Goal: Book appointment/travel/reservation

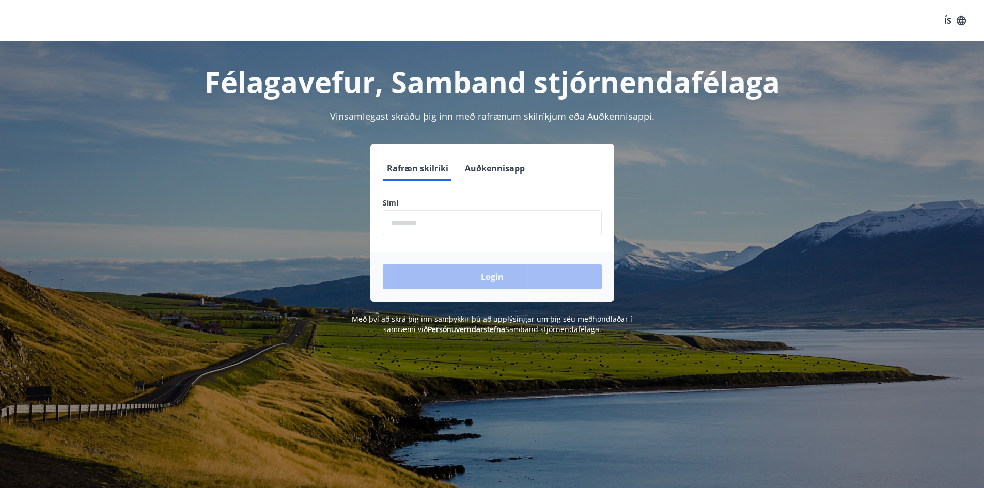
click at [464, 219] on input "phone" at bounding box center [492, 222] width 219 height 25
type input "********"
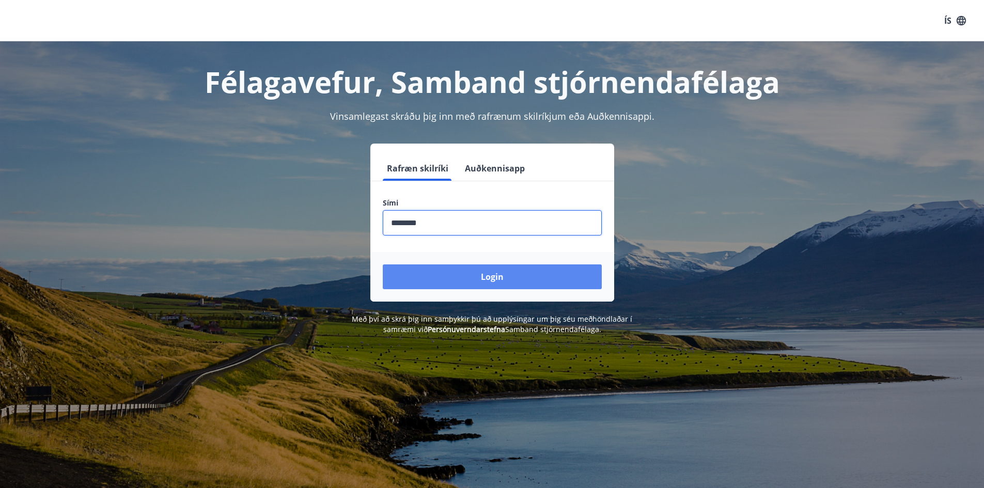
click at [467, 274] on button "Login" at bounding box center [492, 277] width 219 height 25
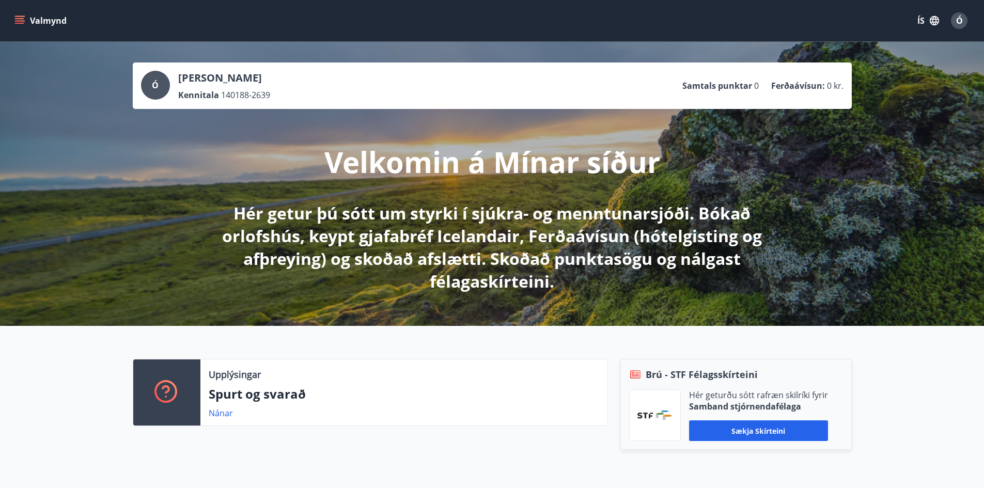
click at [14, 22] on button "Valmynd" at bounding box center [41, 20] width 58 height 19
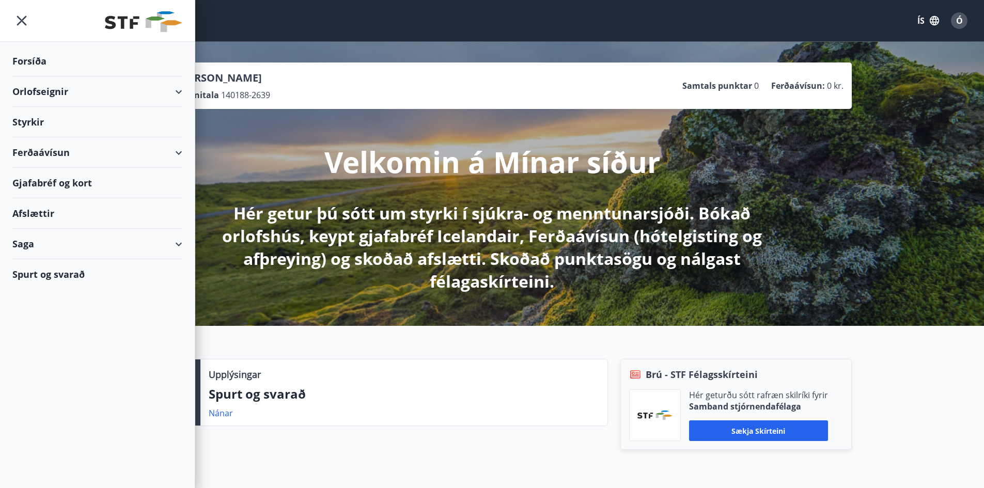
click at [32, 121] on div "Styrkir" at bounding box center [97, 122] width 170 height 30
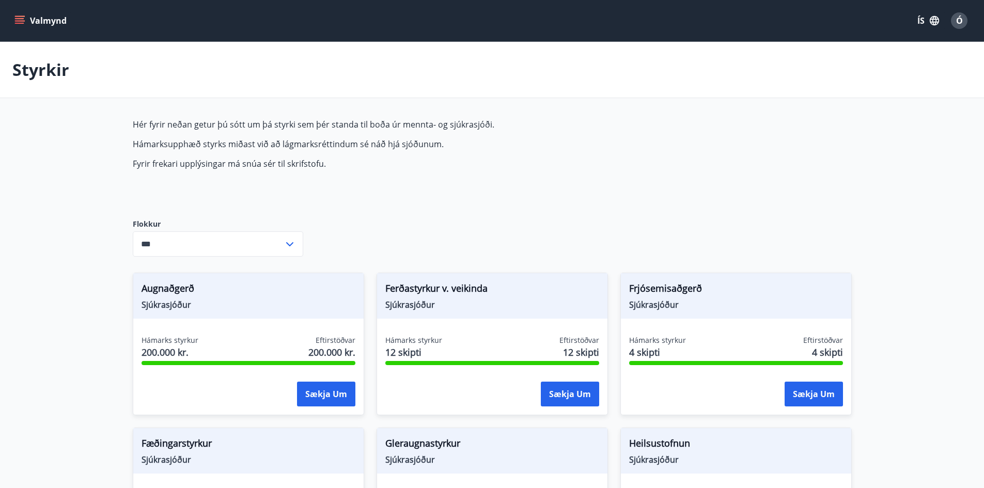
click at [168, 240] on input "***" at bounding box center [208, 243] width 151 height 25
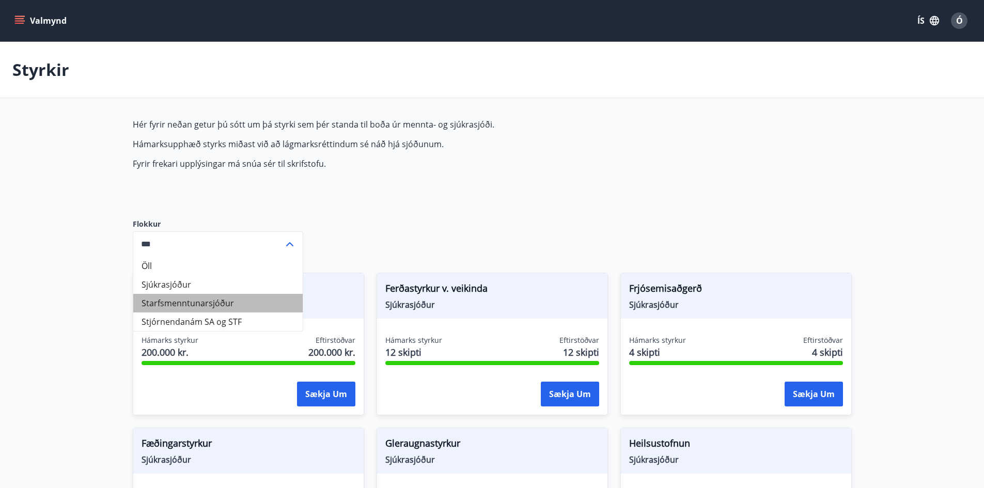
click at [197, 301] on li "Starfsmenntunarsjóður" at bounding box center [217, 303] width 169 height 19
type input "**********"
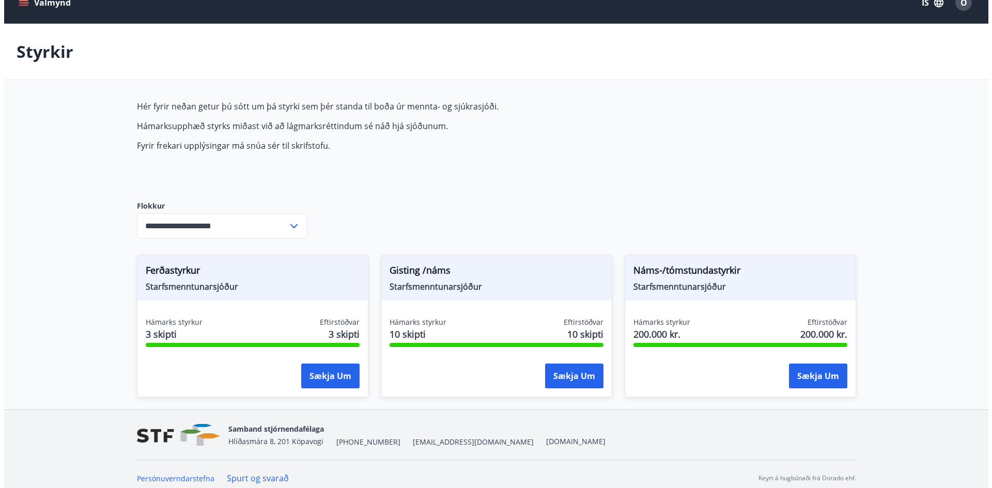
scroll to position [26, 0]
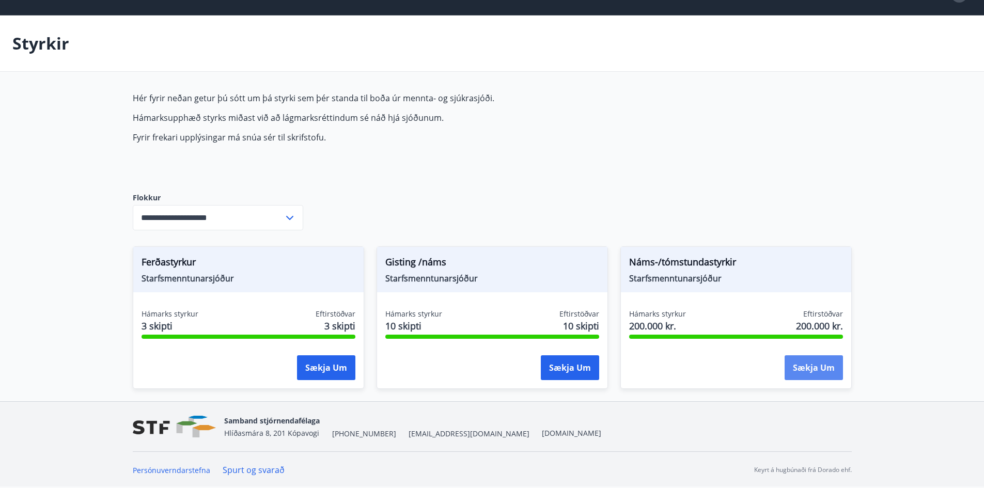
click at [813, 370] on button "Sækja um" at bounding box center [814, 367] width 58 height 25
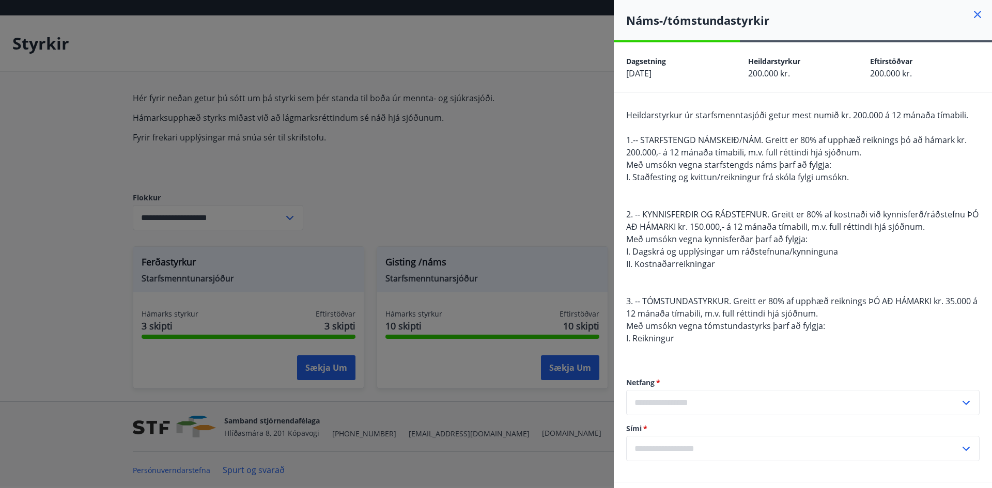
click at [715, 407] on input "text" at bounding box center [793, 402] width 334 height 25
click at [736, 321] on span "Með umsókn vegna tómstundastyrks þarf að fylgja:" at bounding box center [725, 325] width 199 height 11
click at [734, 399] on input "text" at bounding box center [793, 402] width 334 height 25
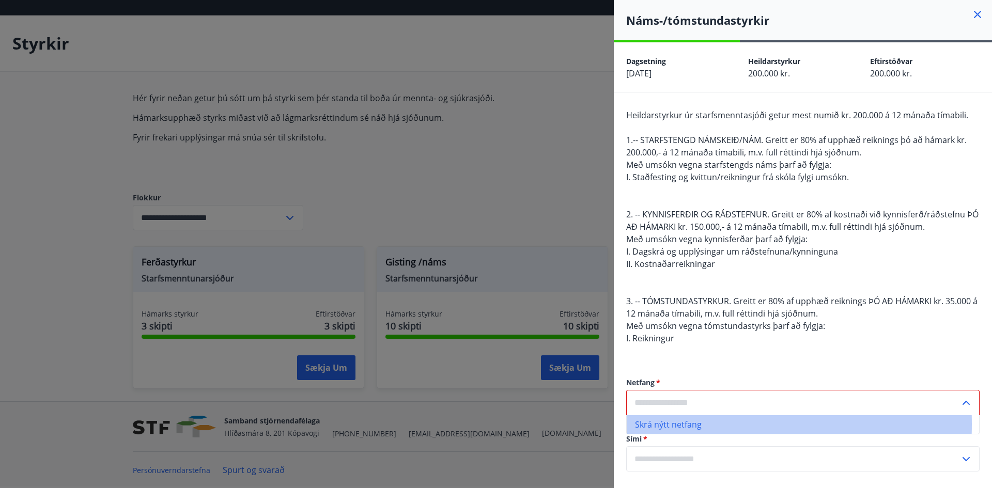
click at [673, 424] on li "Skrá nýtt netfang" at bounding box center [803, 424] width 352 height 19
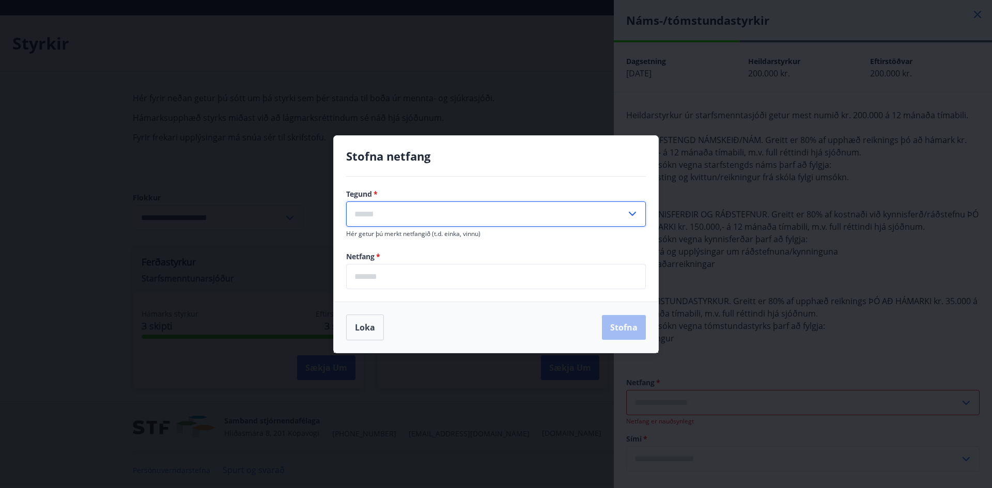
click at [411, 213] on input "text" at bounding box center [486, 213] width 280 height 25
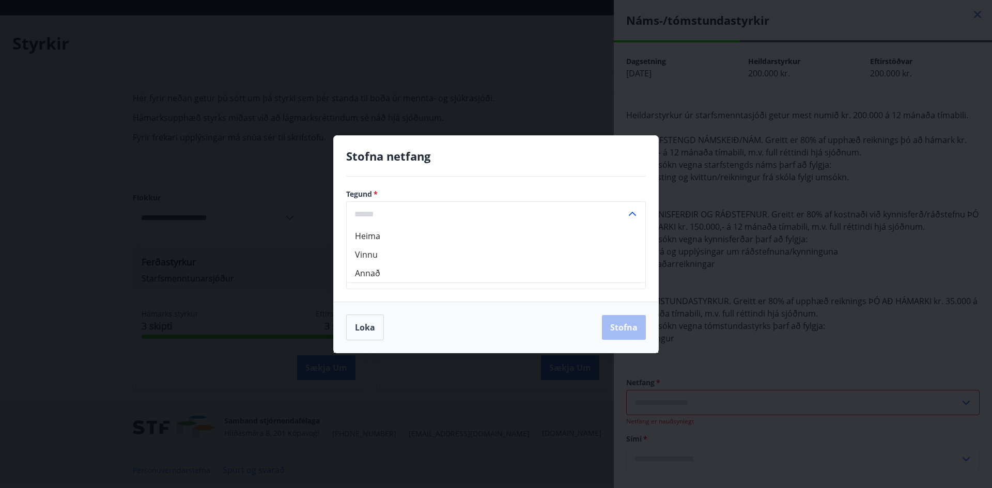
click at [368, 235] on li "Heima" at bounding box center [496, 236] width 299 height 19
type input "*****"
click at [382, 276] on input "email" at bounding box center [496, 276] width 300 height 25
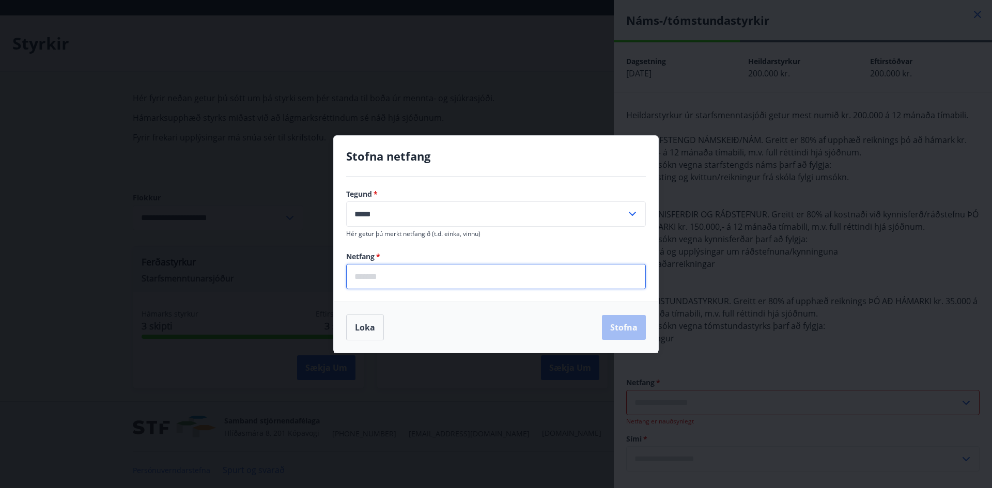
type input "**********"
click at [616, 328] on button "Stofna" at bounding box center [624, 327] width 44 height 25
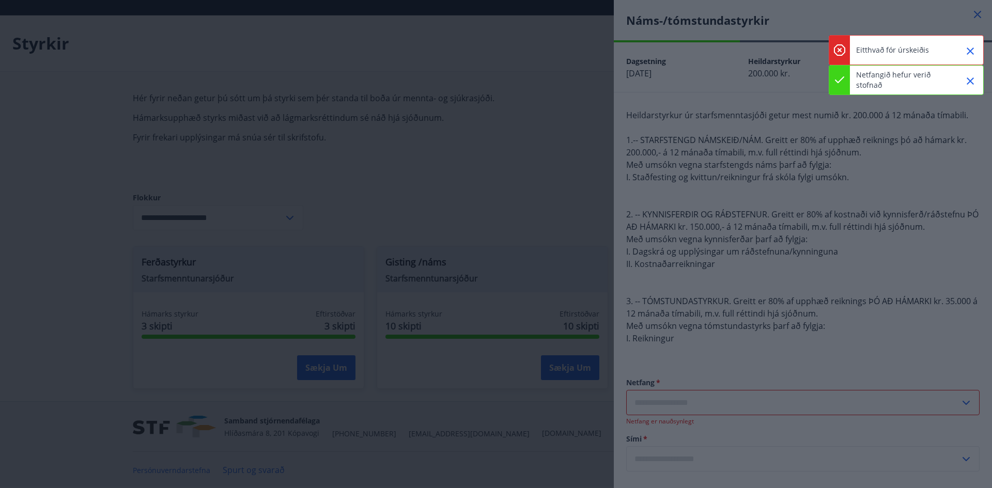
type input "**********"
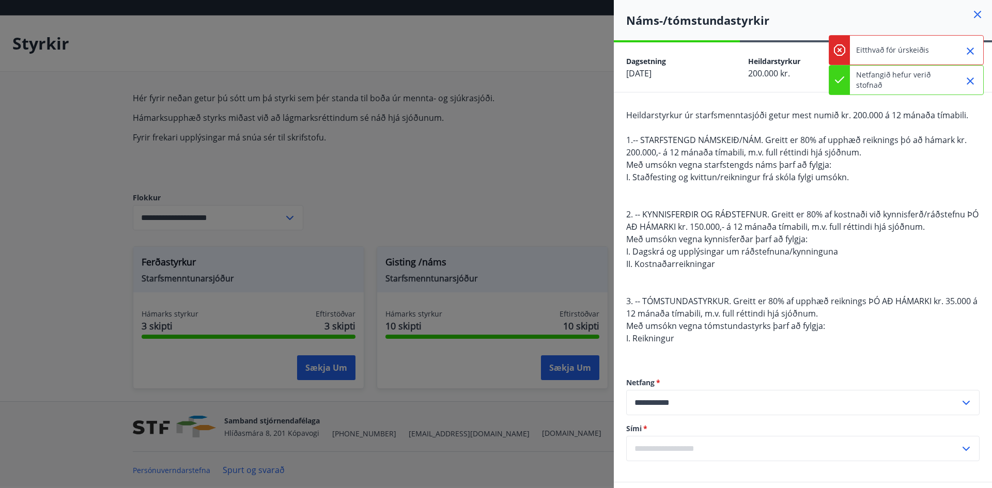
click at [682, 445] on input "text" at bounding box center [793, 448] width 334 height 25
click at [675, 468] on li "Skrá nýtt símanúmer" at bounding box center [803, 470] width 352 height 19
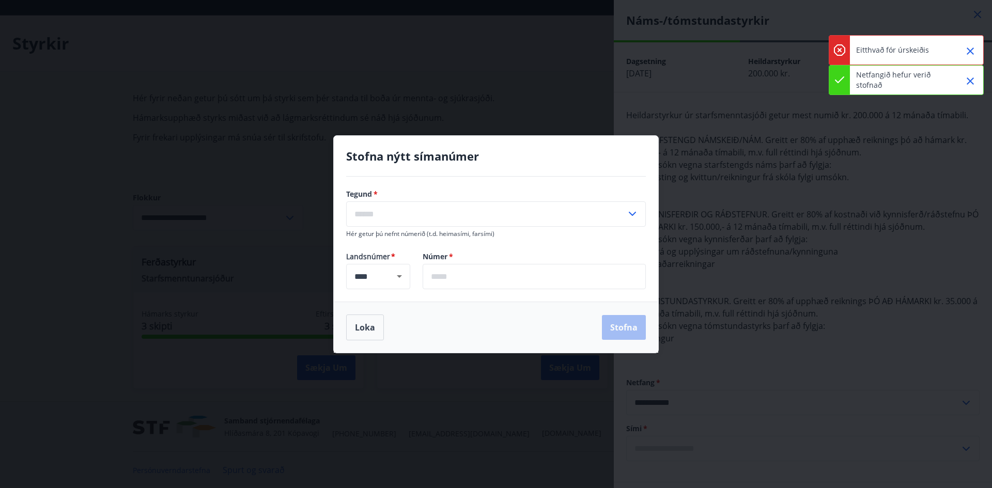
click at [381, 211] on input "text" at bounding box center [486, 213] width 280 height 25
click at [374, 238] on li "Farsími" at bounding box center [496, 236] width 299 height 19
type input "*******"
click at [473, 281] on input "text" at bounding box center [534, 276] width 223 height 25
type input "*******"
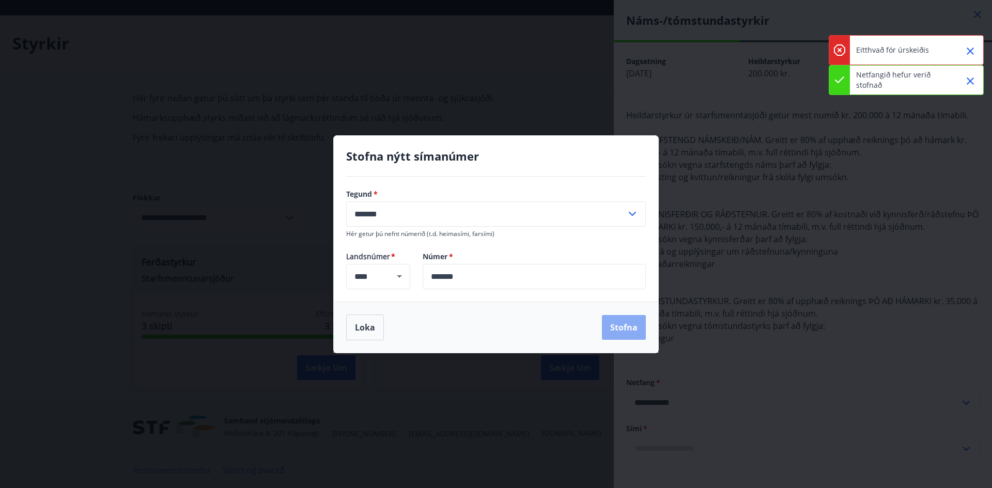
click at [623, 328] on button "Stofna" at bounding box center [624, 327] width 44 height 25
type input "**********"
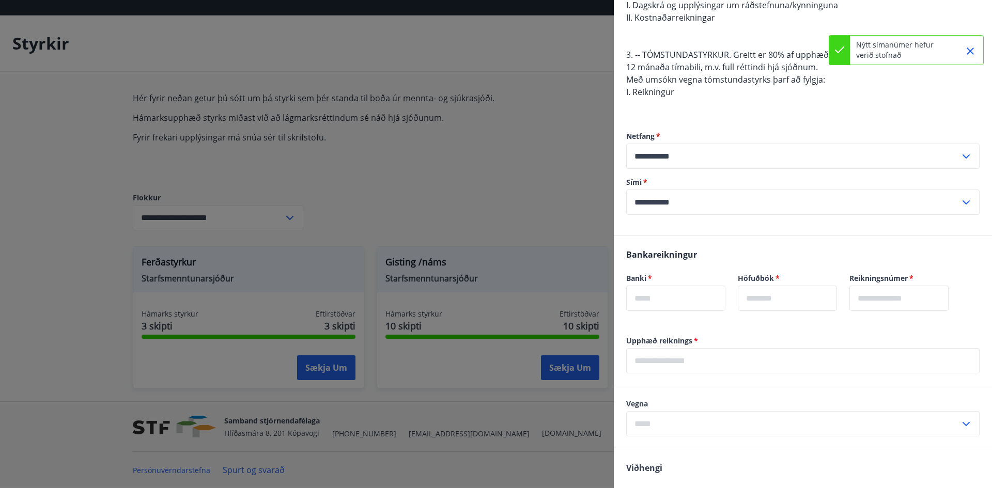
scroll to position [310, 0]
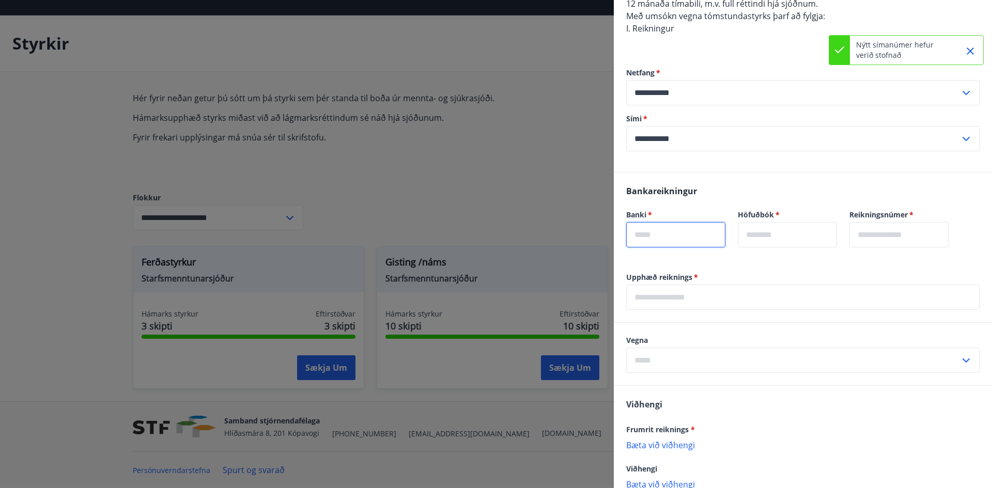
click at [691, 237] on input "text" at bounding box center [675, 234] width 99 height 25
type input "****"
type input "**"
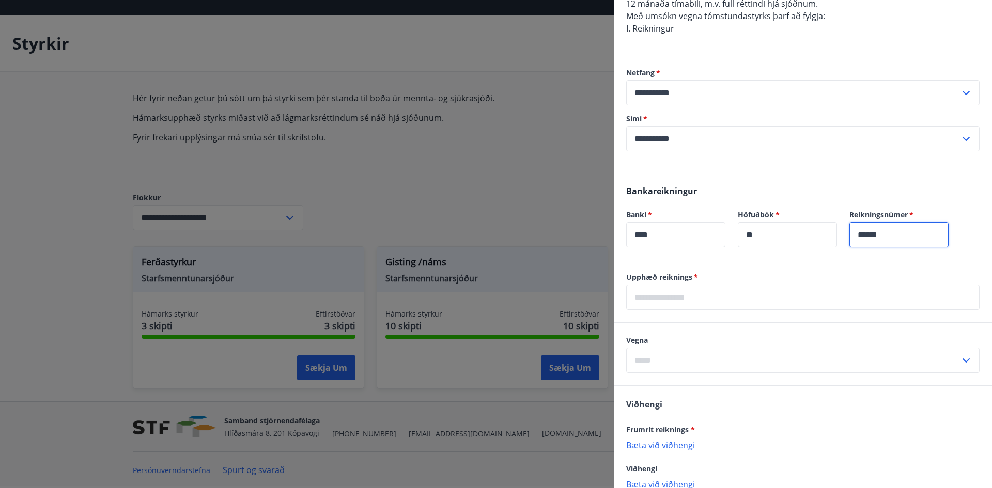
type input "******"
click at [680, 300] on input "text" at bounding box center [802, 297] width 353 height 25
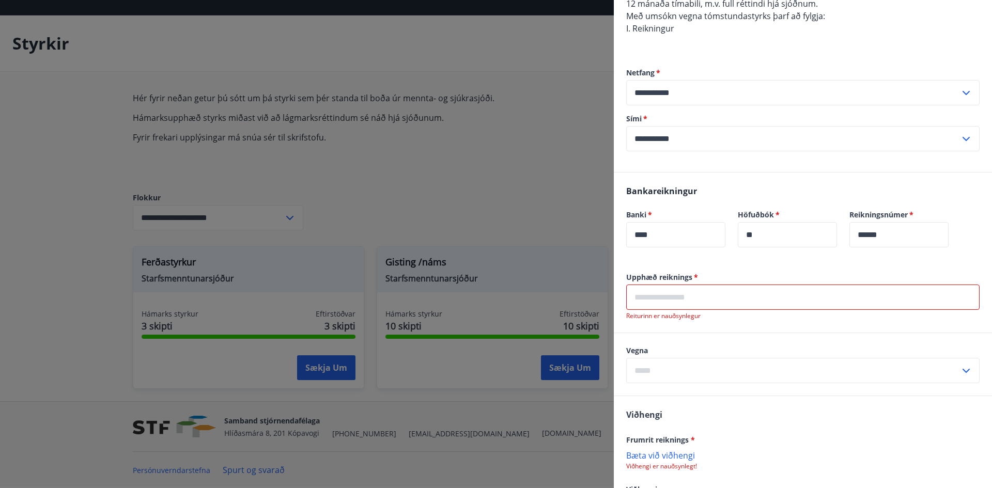
click at [749, 299] on input "text" at bounding box center [802, 297] width 353 height 25
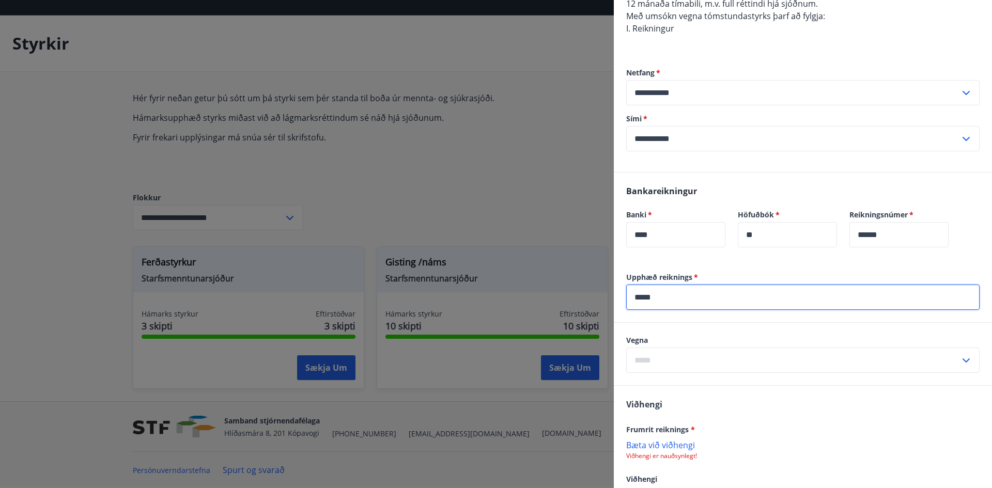
type input "*****"
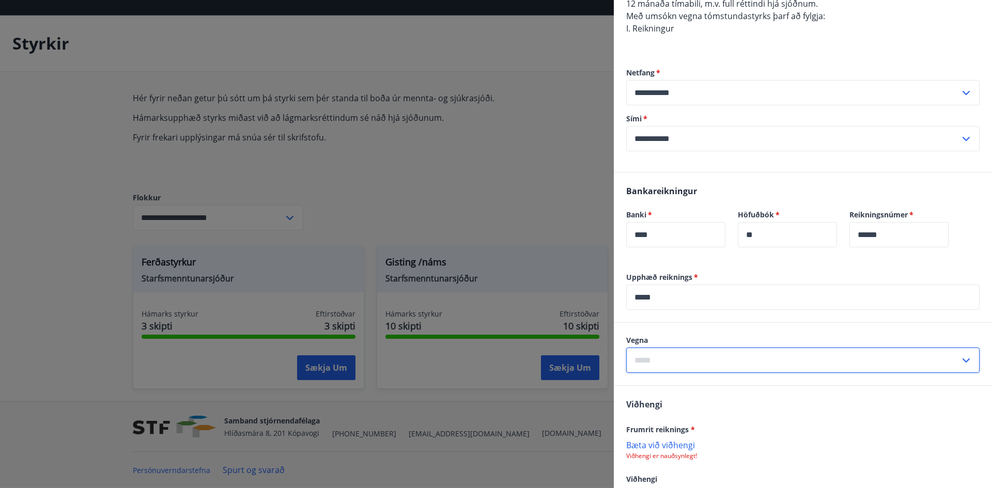
click at [802, 359] on input "text" at bounding box center [793, 360] width 334 height 25
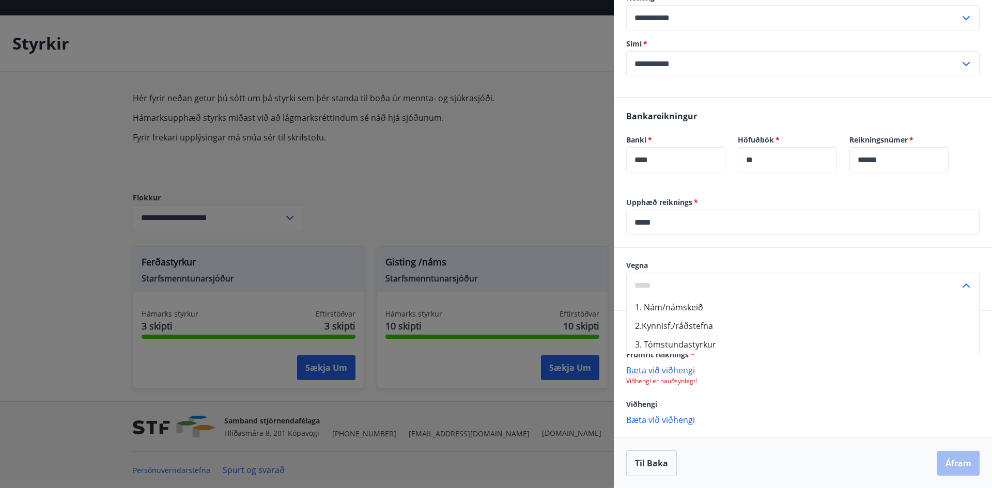
scroll to position [385, 0]
click at [683, 304] on li "1. Nám/námskeið" at bounding box center [803, 307] width 352 height 19
type input "**********"
click at [659, 370] on p "Bæta við viðhengi" at bounding box center [802, 369] width 353 height 10
click at [642, 369] on p "Bæta við viðhengi" at bounding box center [802, 369] width 353 height 10
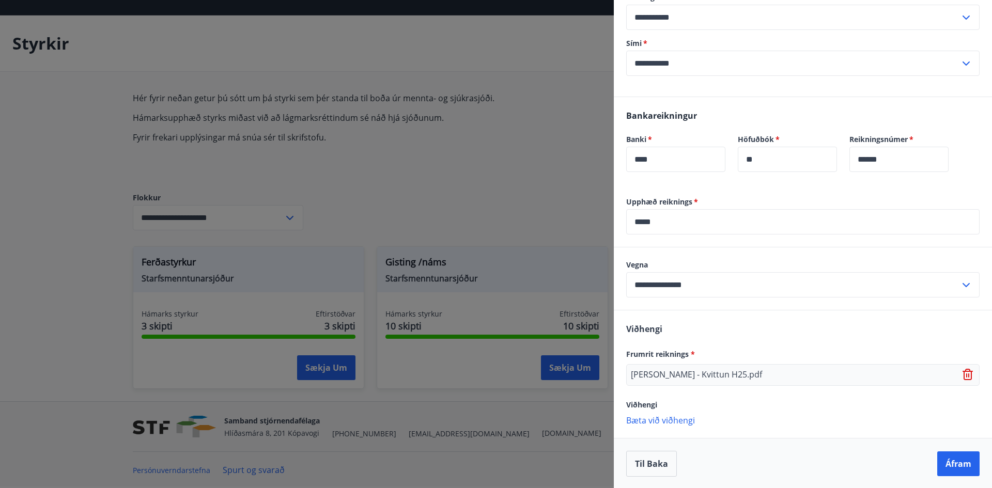
click at [674, 419] on p "Bæta við viðhengi" at bounding box center [802, 420] width 353 height 10
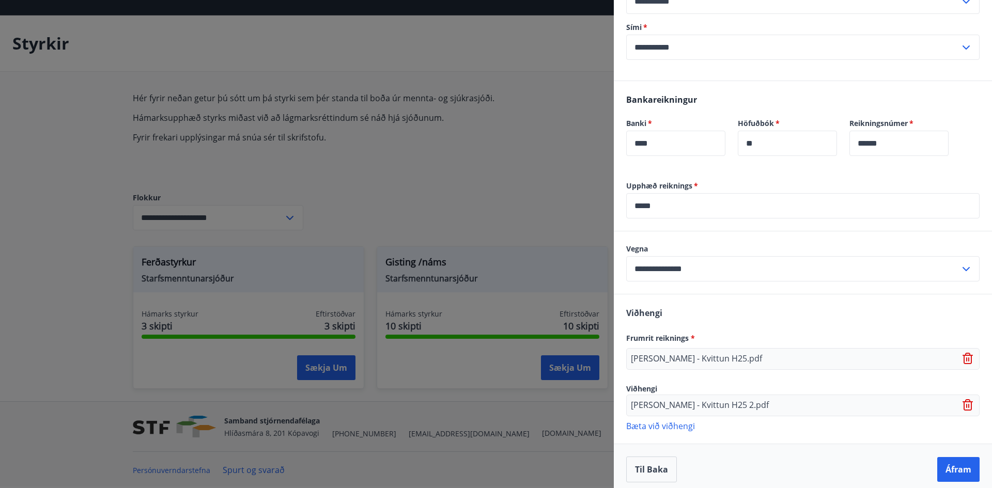
scroll to position [408, 0]
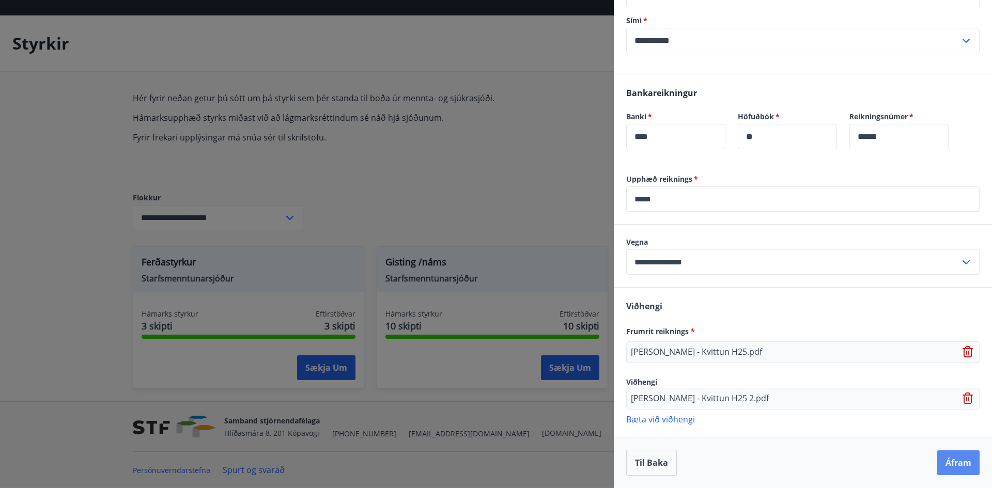
click at [946, 465] on button "Áfram" at bounding box center [958, 462] width 42 height 25
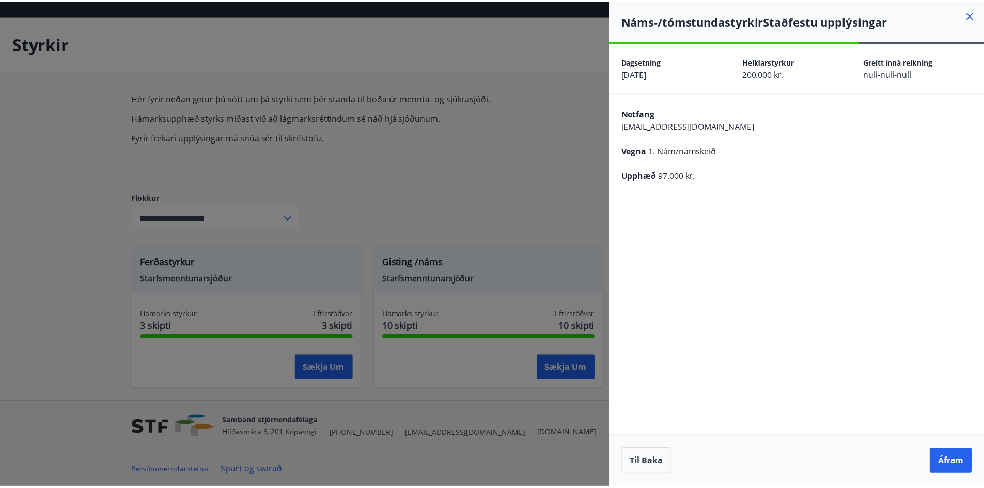
scroll to position [0, 0]
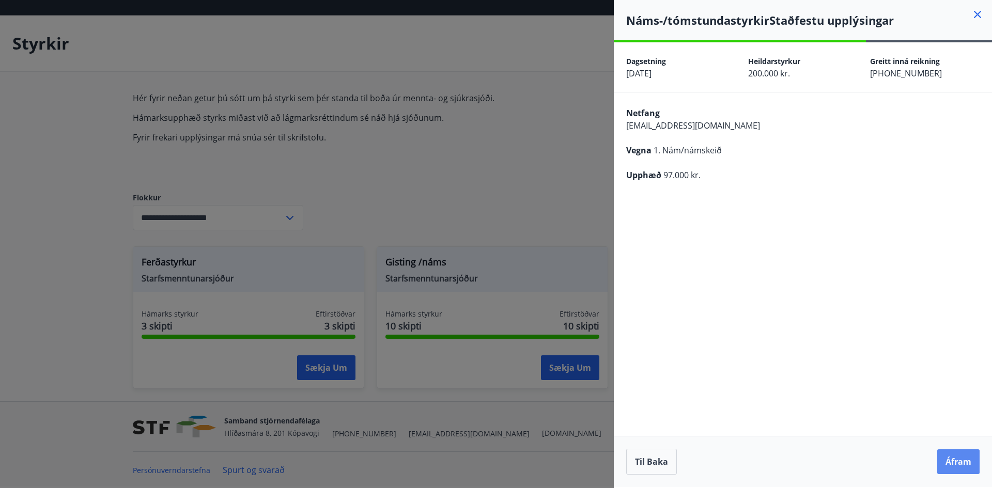
click at [956, 462] on button "Áfram" at bounding box center [958, 461] width 42 height 25
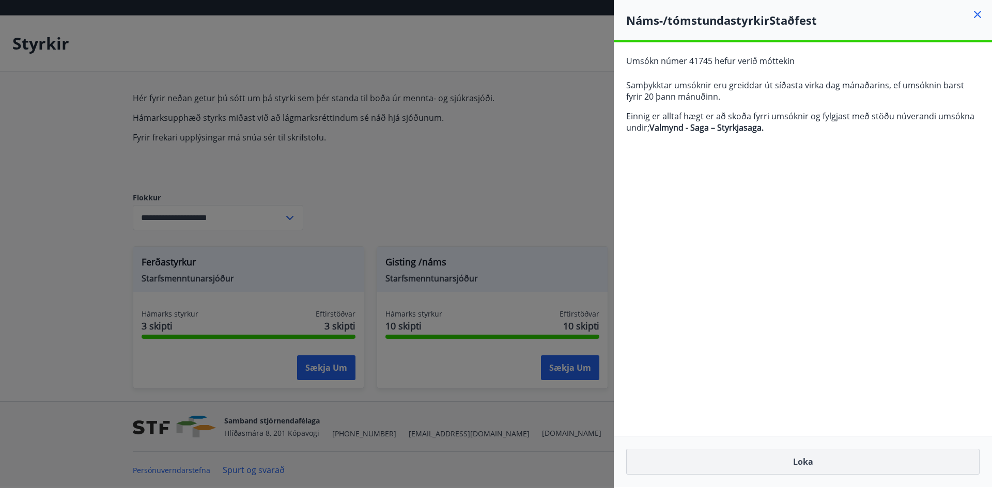
click at [802, 464] on button "Loka" at bounding box center [802, 462] width 353 height 26
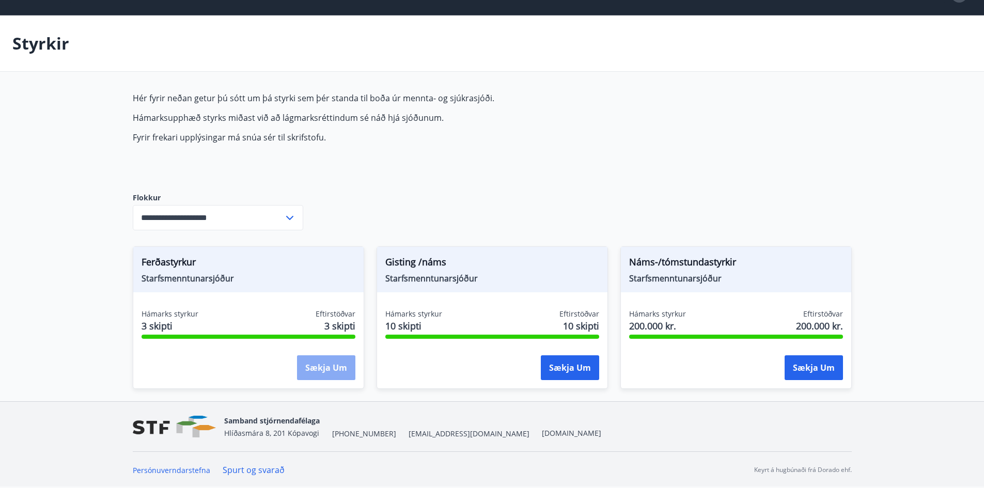
click at [330, 365] on button "Sækja um" at bounding box center [326, 367] width 58 height 25
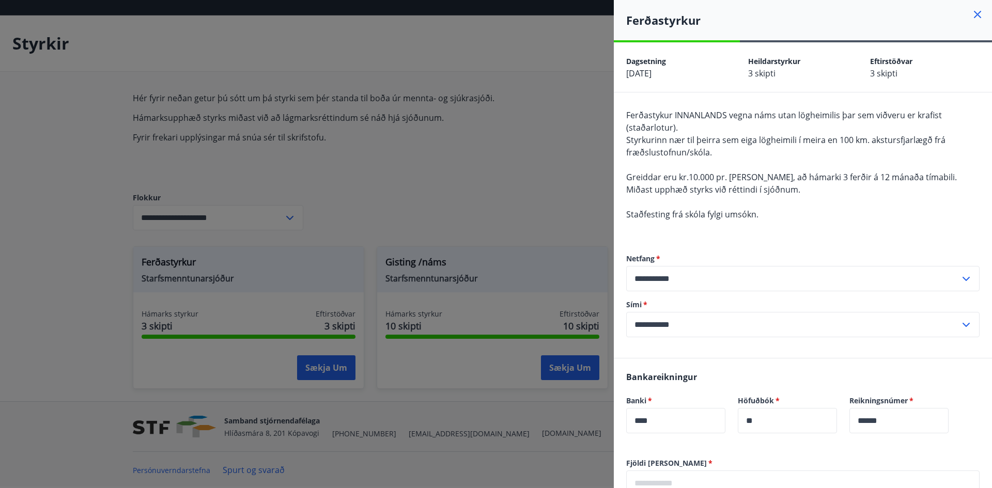
click at [468, 191] on div at bounding box center [496, 244] width 992 height 488
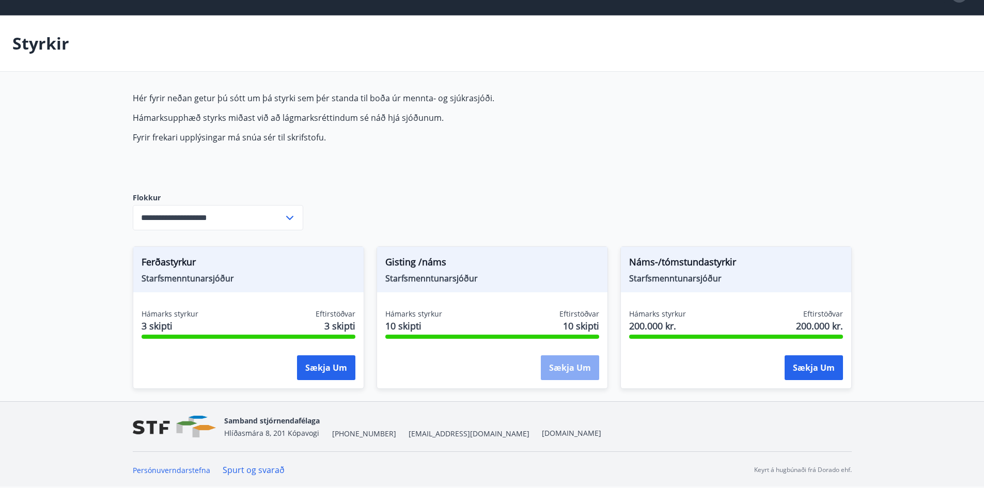
click at [557, 363] on button "Sækja um" at bounding box center [570, 367] width 58 height 25
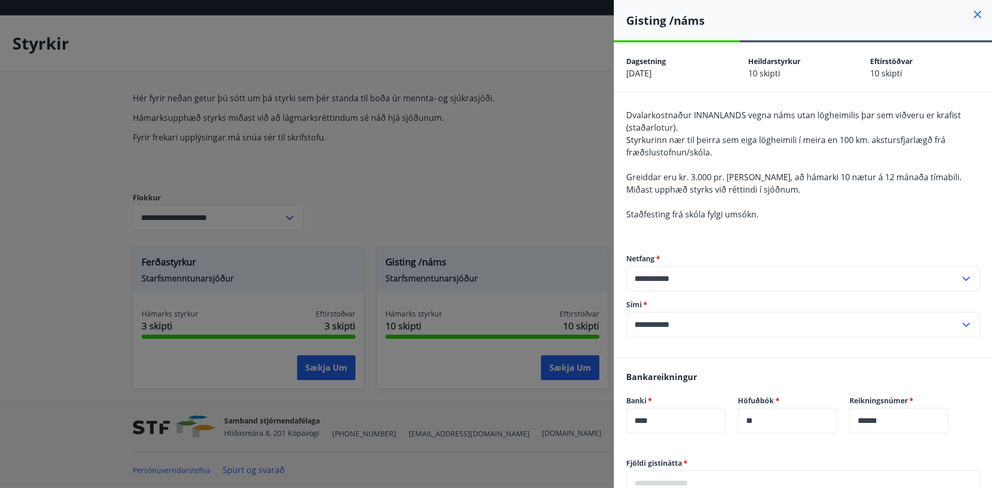
click at [509, 175] on div at bounding box center [496, 244] width 992 height 488
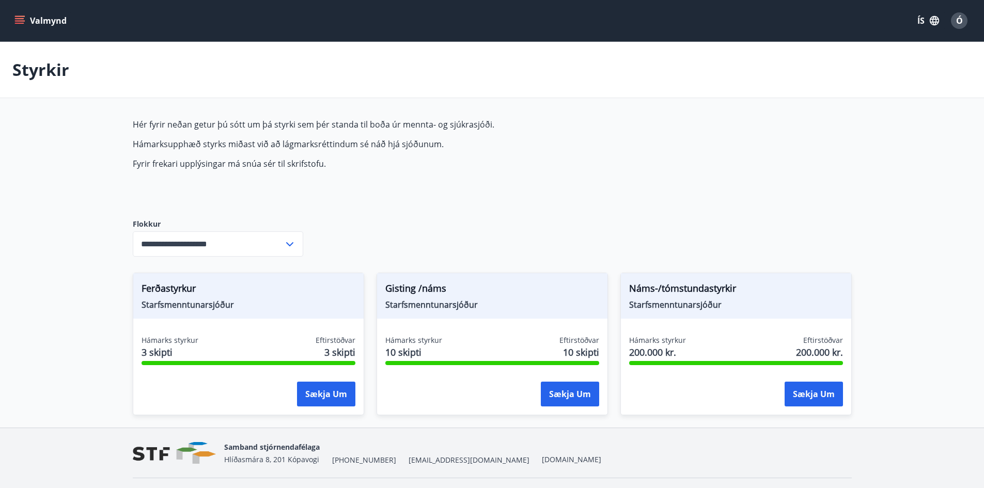
click at [17, 14] on button "Valmynd" at bounding box center [41, 20] width 58 height 19
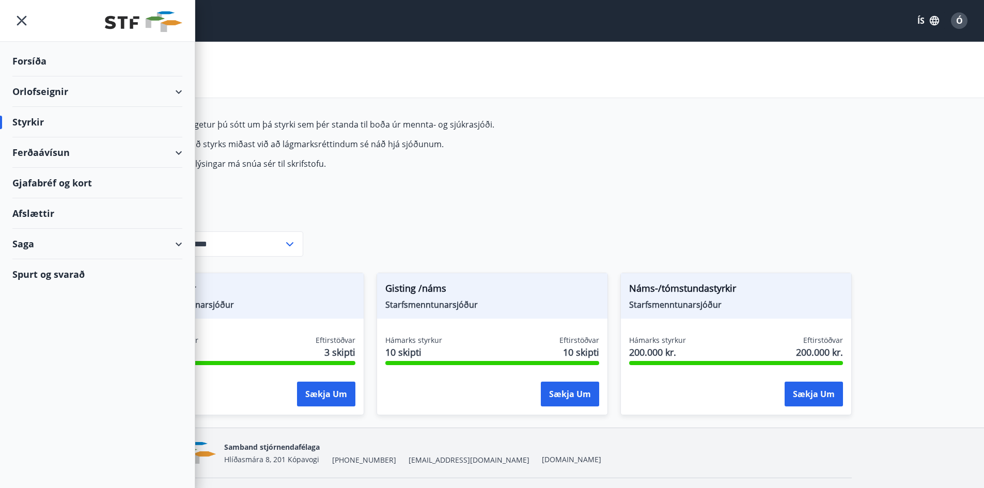
click at [32, 121] on div "Styrkir" at bounding box center [97, 122] width 170 height 30
click at [26, 120] on div "Styrkir" at bounding box center [97, 122] width 170 height 30
click at [142, 153] on div "Ferðaávísun" at bounding box center [97, 152] width 170 height 30
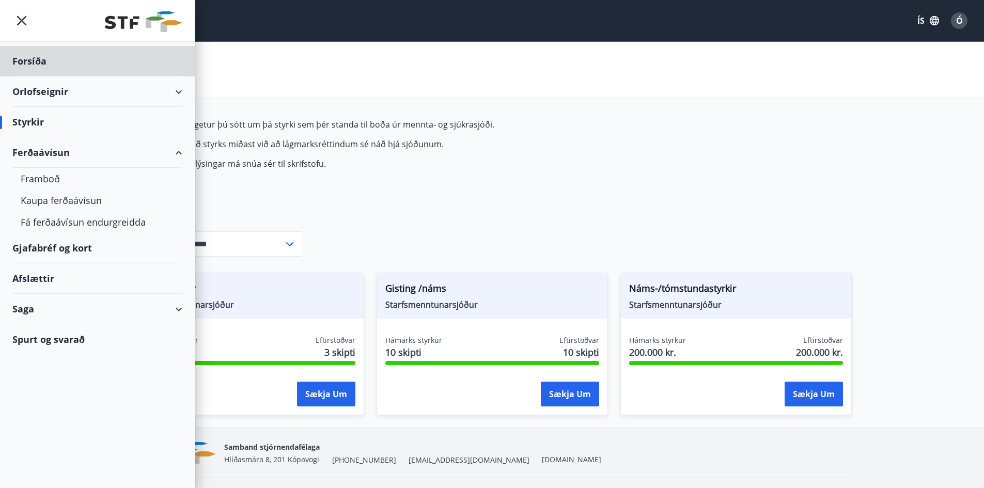
click at [36, 122] on div "Styrkir" at bounding box center [97, 122] width 170 height 30
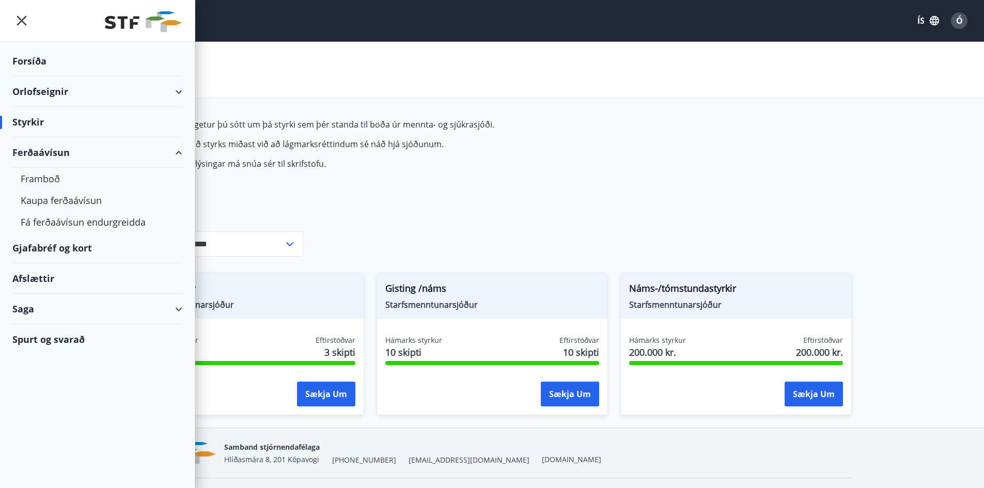
click at [53, 92] on div "Orlofseignir" at bounding box center [97, 91] width 170 height 30
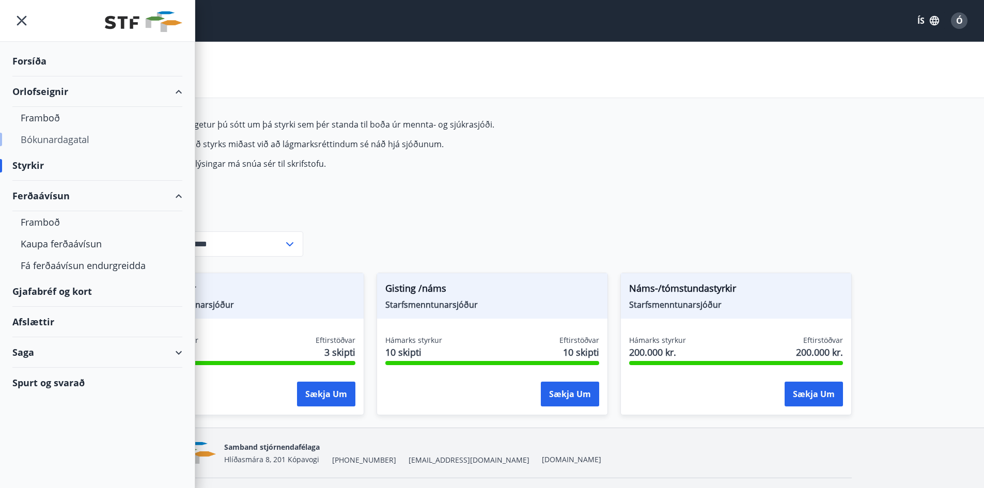
click at [47, 141] on div "Bókunardagatal" at bounding box center [97, 140] width 153 height 22
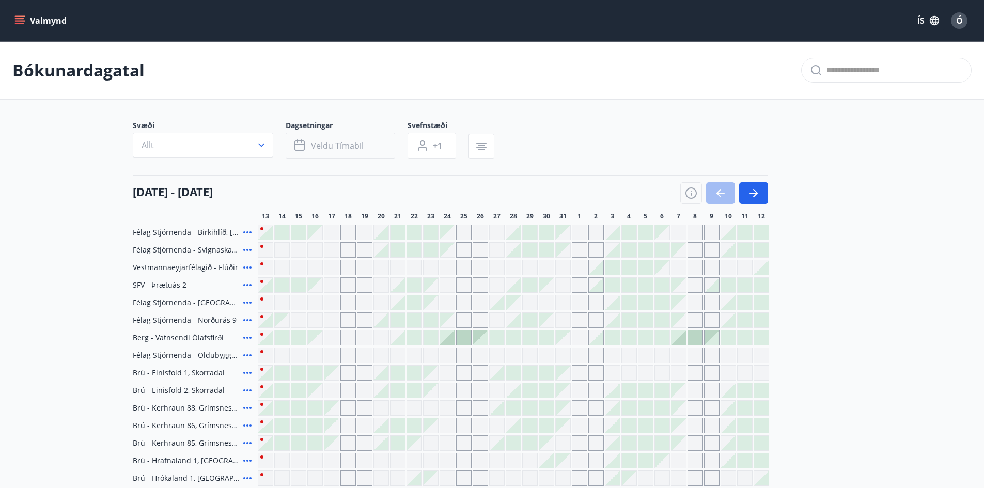
click at [344, 148] on span "Veldu tímabil" at bounding box center [337, 145] width 53 height 11
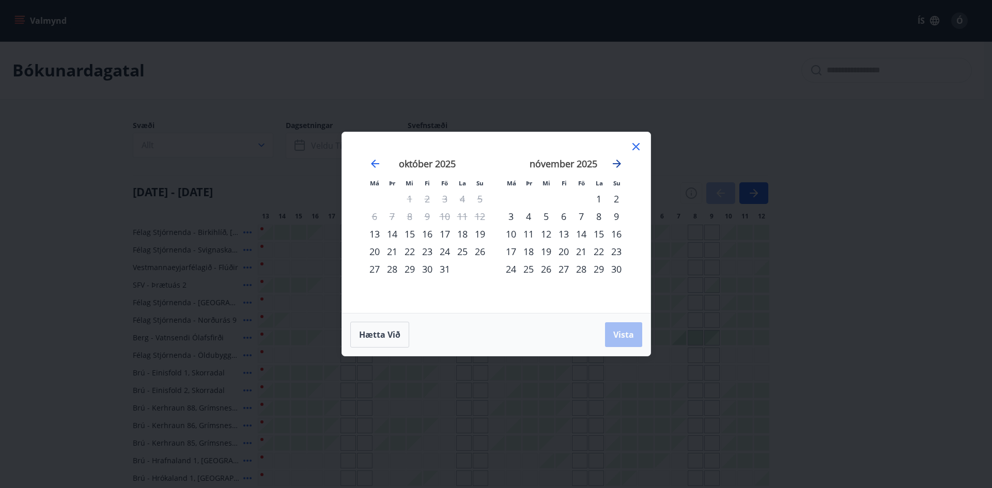
click at [618, 165] on icon "Move forward to switch to the next month." at bounding box center [617, 164] width 8 height 8
click at [578, 215] on div "12" at bounding box center [581, 217] width 18 height 18
click at [510, 236] on div "15" at bounding box center [511, 234] width 18 height 18
click at [626, 335] on span "Vista" at bounding box center [623, 334] width 21 height 11
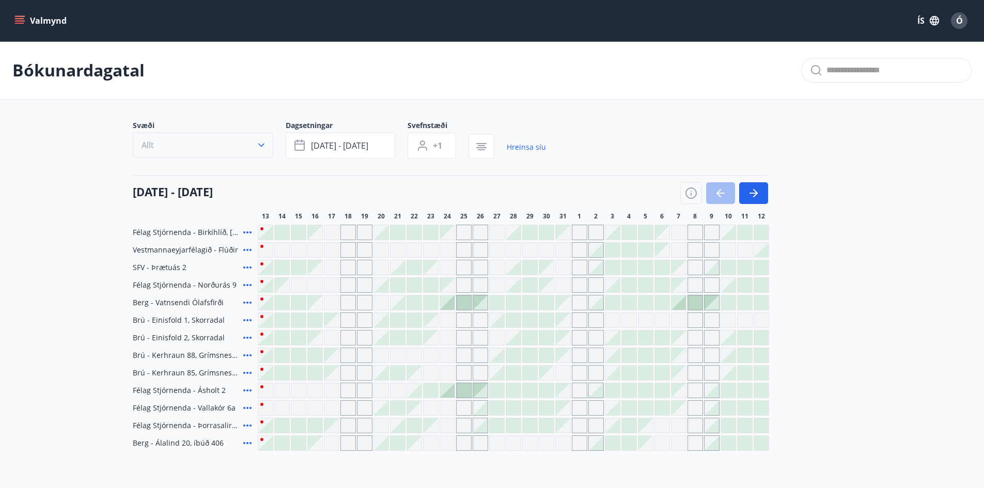
click at [196, 151] on button "Allt" at bounding box center [203, 145] width 141 height 25
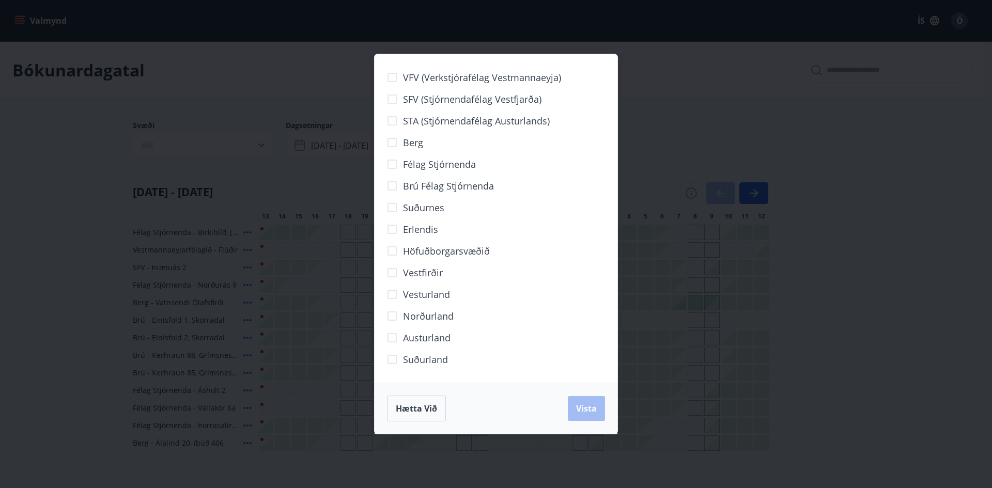
click at [65, 210] on div "VFV (Verkstjórafélag Vestmannaeyja) SFV (Stjórnendafélag Vestfjarða) STA (Stjór…" at bounding box center [496, 244] width 992 height 488
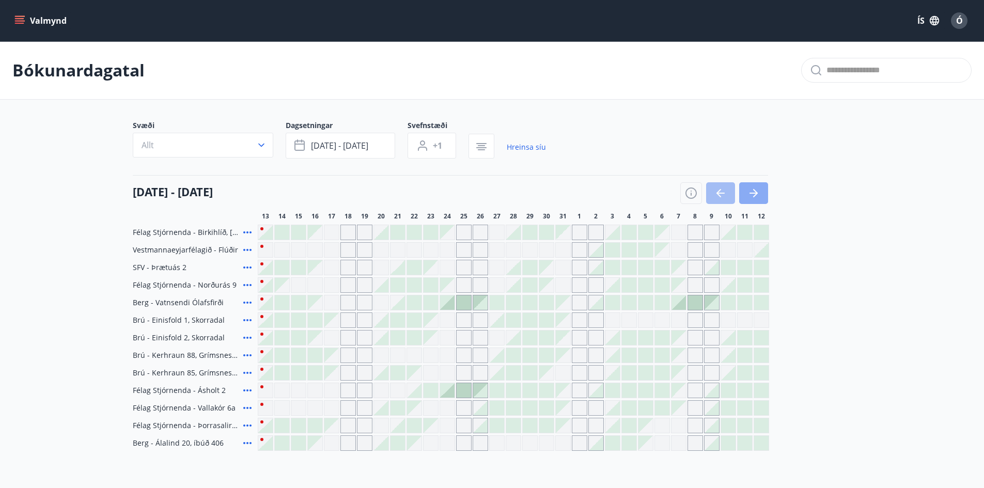
click at [754, 197] on icon "button" at bounding box center [755, 193] width 5 height 8
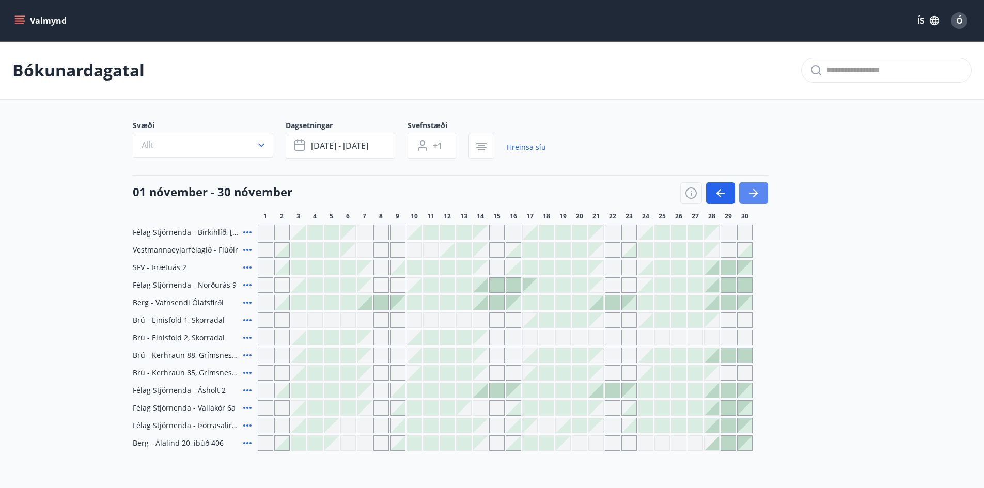
click at [754, 197] on icon "button" at bounding box center [755, 193] width 5 height 8
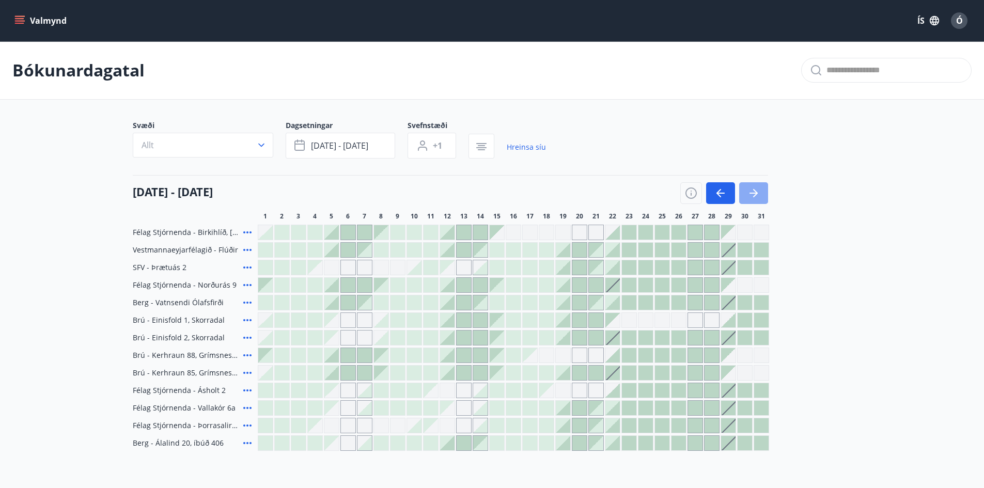
click at [755, 196] on icon "button" at bounding box center [754, 193] width 12 height 12
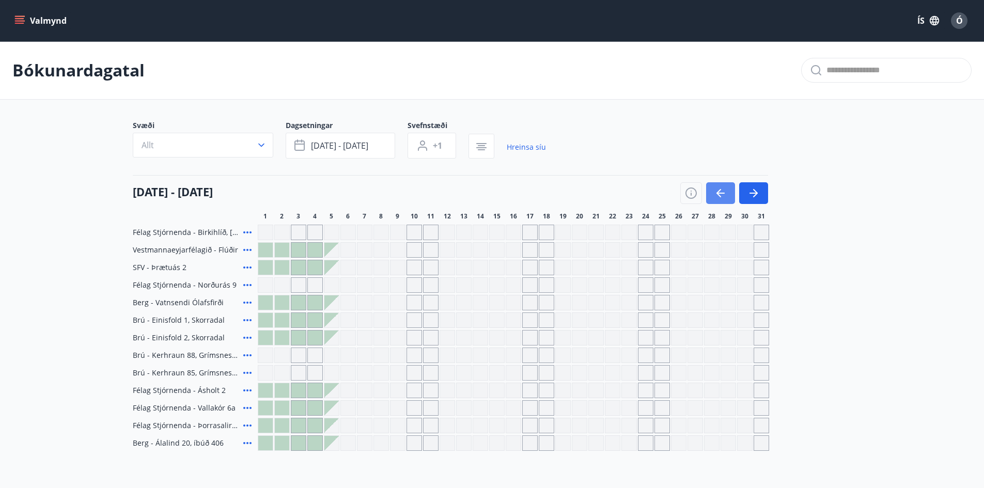
click at [718, 194] on icon "button" at bounding box center [719, 193] width 5 height 8
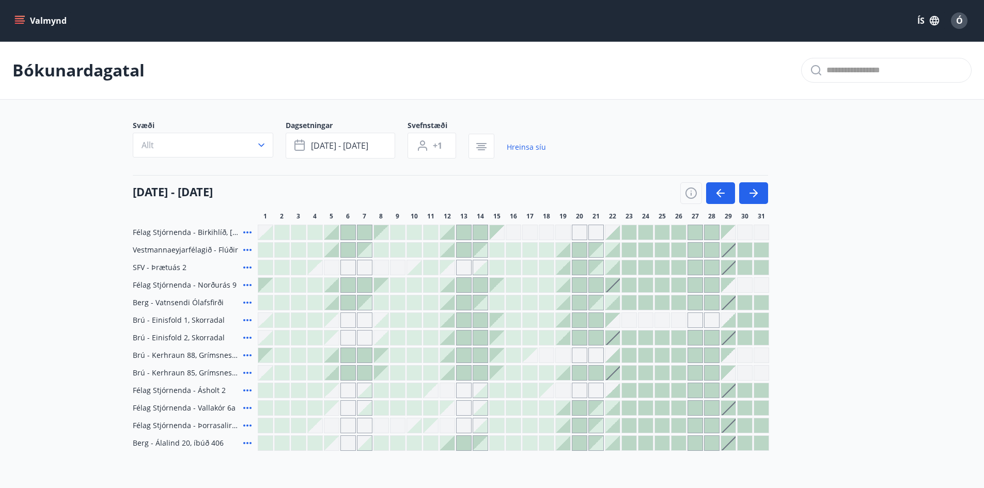
click at [483, 392] on div at bounding box center [480, 390] width 14 height 14
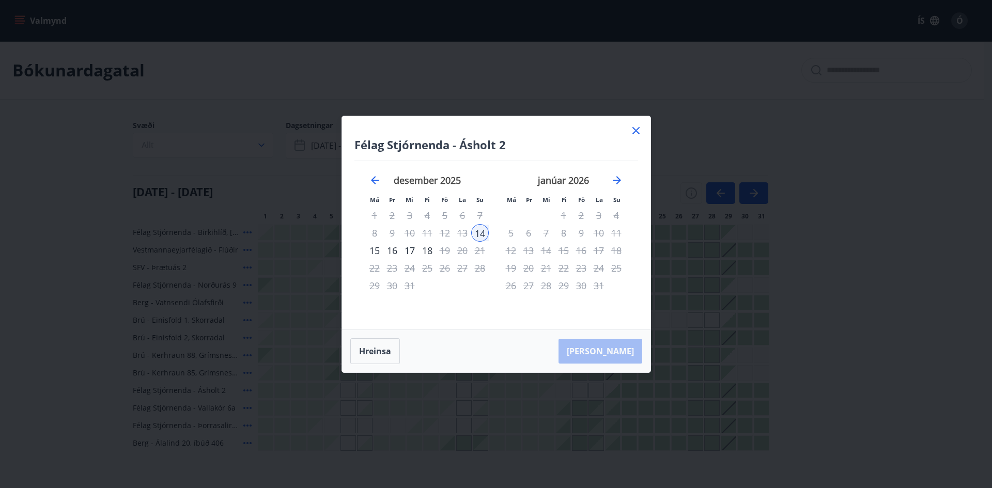
drag, startPoint x: 640, startPoint y: 128, endPoint x: 602, endPoint y: 144, distance: 41.0
click at [640, 129] on icon at bounding box center [636, 131] width 12 height 12
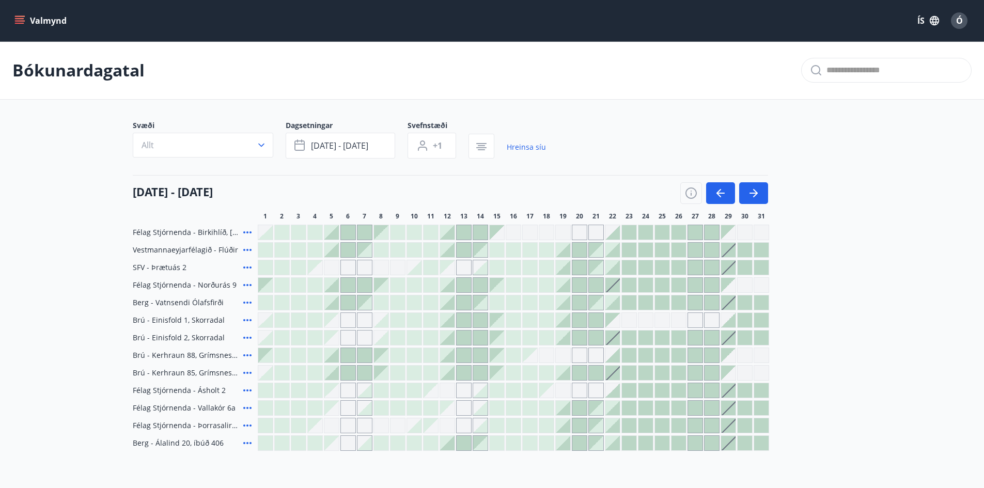
click at [246, 428] on icon at bounding box center [247, 425] width 12 height 12
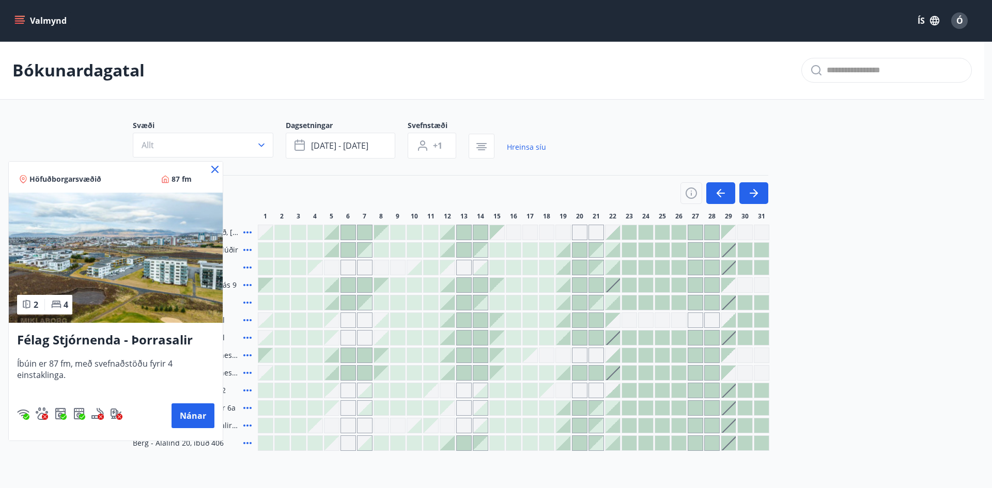
click at [214, 167] on icon at bounding box center [215, 169] width 12 height 12
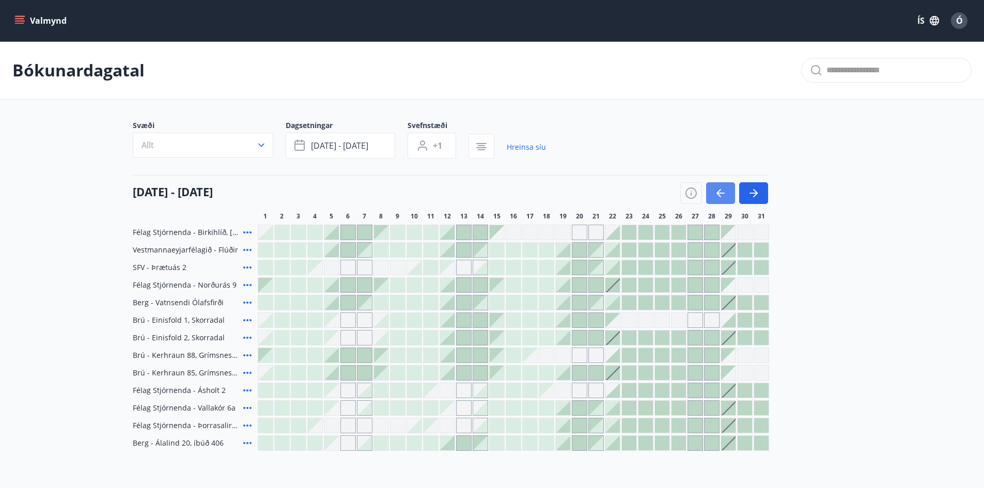
click at [725, 190] on icon "button" at bounding box center [720, 193] width 12 height 12
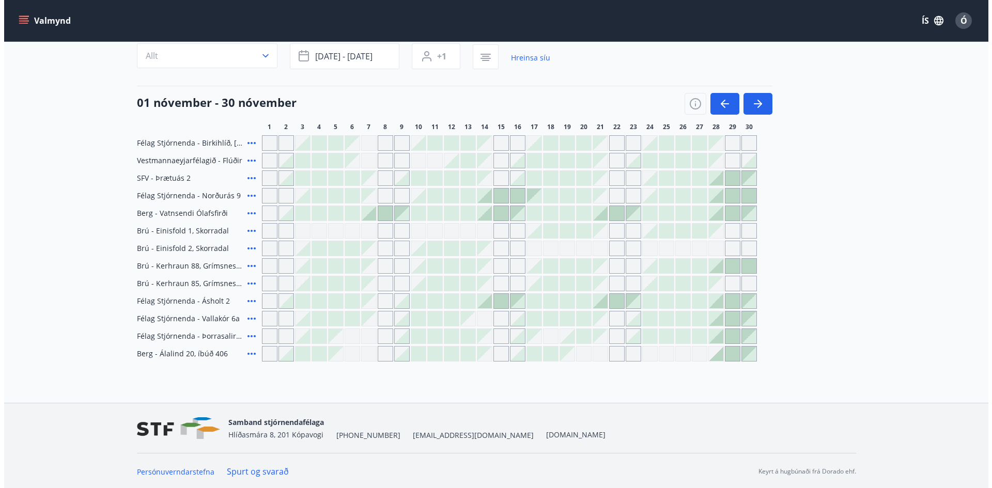
scroll to position [91, 0]
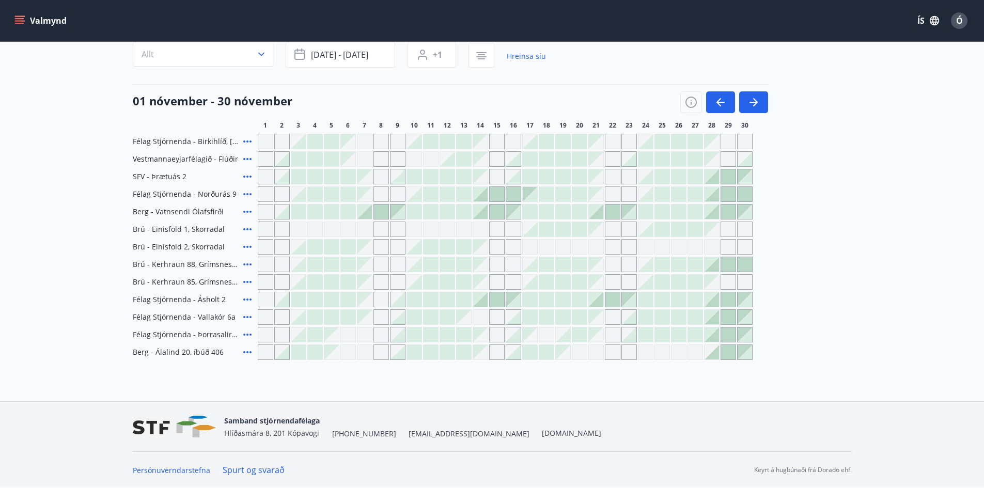
click at [250, 230] on icon at bounding box center [247, 229] width 8 height 2
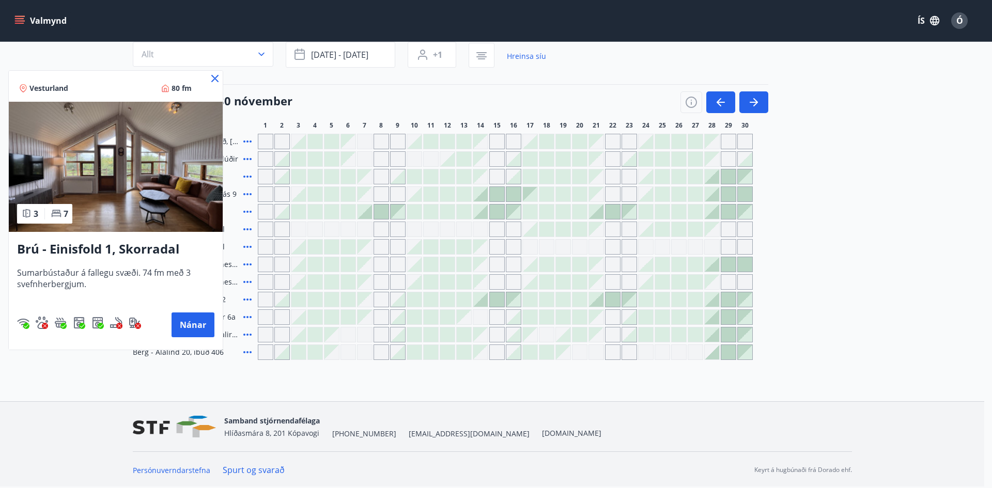
click at [214, 79] on icon at bounding box center [215, 78] width 12 height 12
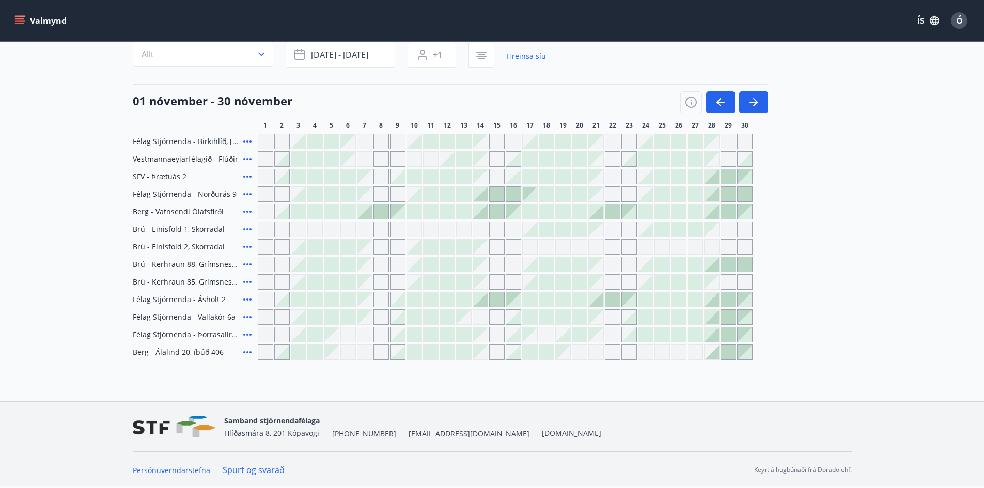
click at [486, 229] on div "Gráir dagar eru ekki bókanlegir" at bounding box center [480, 229] width 15 height 15
click at [479, 227] on div "Gráir dagar eru ekki bókanlegir" at bounding box center [480, 229] width 15 height 15
click at [689, 107] on icon "button" at bounding box center [691, 102] width 11 height 11
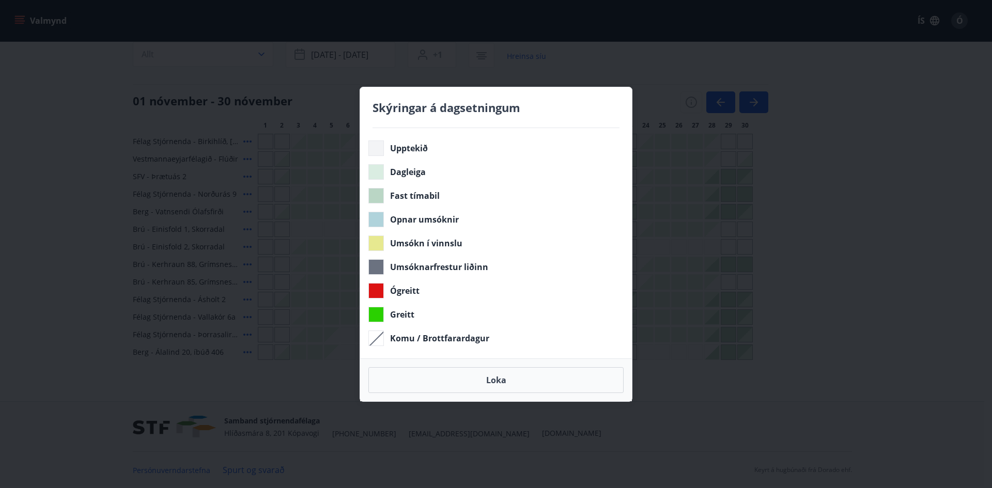
click at [887, 312] on div "Skýringar á dagsetningum Upptekið Dagleiga Fast tímabil Opnar umsóknir Umsókn í…" at bounding box center [496, 244] width 992 height 488
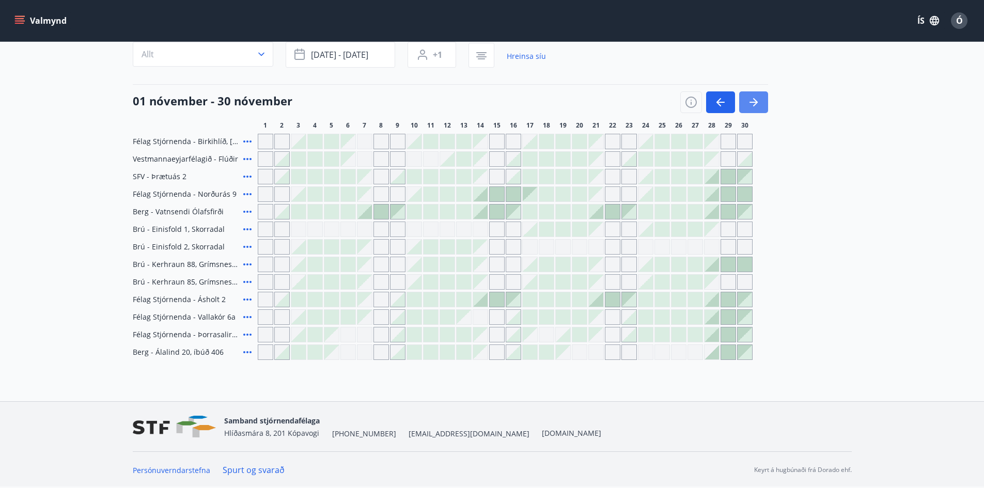
click at [758, 104] on icon "button" at bounding box center [754, 102] width 12 height 12
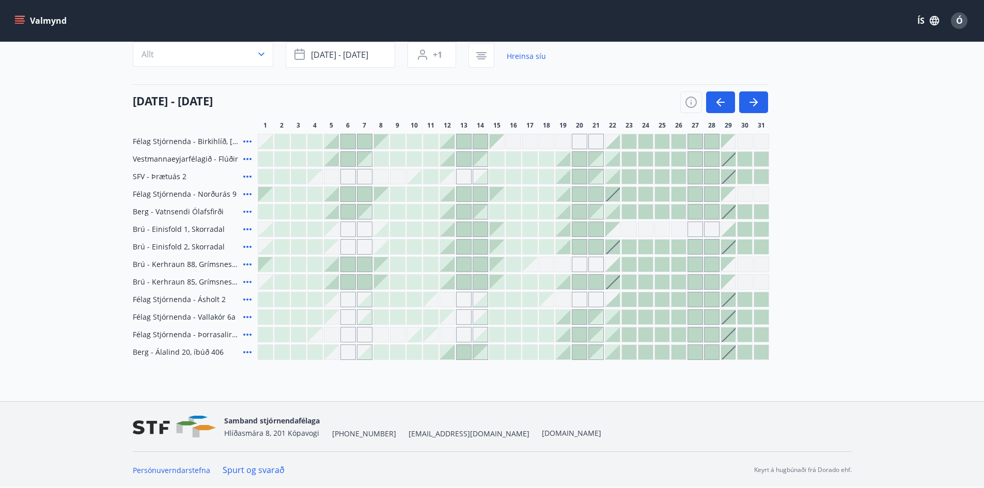
click at [447, 230] on div at bounding box center [447, 229] width 14 height 14
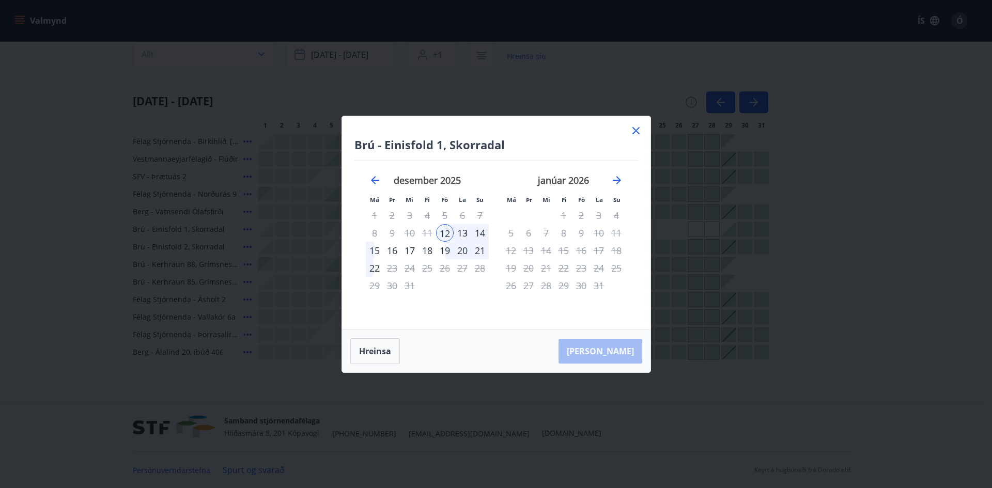
click at [481, 234] on div "14" at bounding box center [480, 233] width 18 height 18
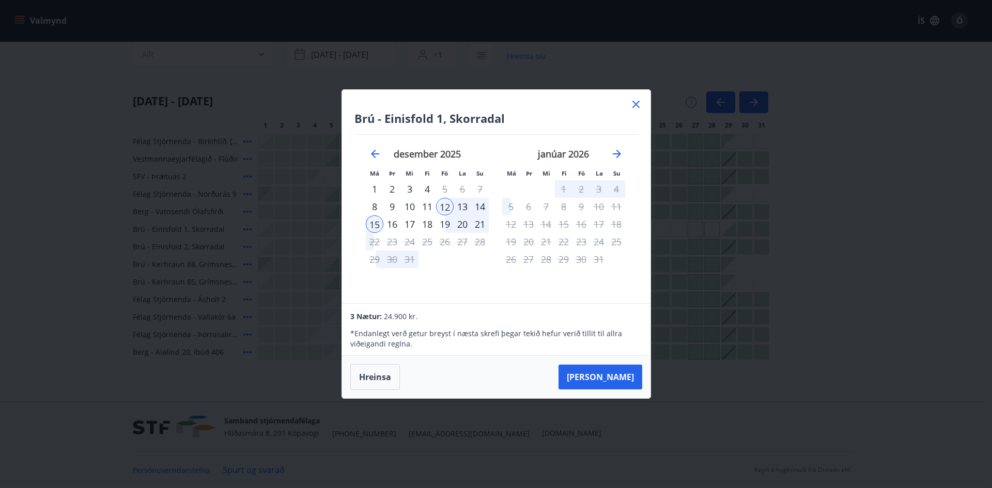
click at [483, 206] on div "14" at bounding box center [480, 207] width 18 height 18
click at [458, 205] on div "13" at bounding box center [463, 207] width 18 height 18
click at [485, 205] on div "14" at bounding box center [480, 207] width 18 height 18
click at [480, 205] on div "14" at bounding box center [480, 207] width 18 height 18
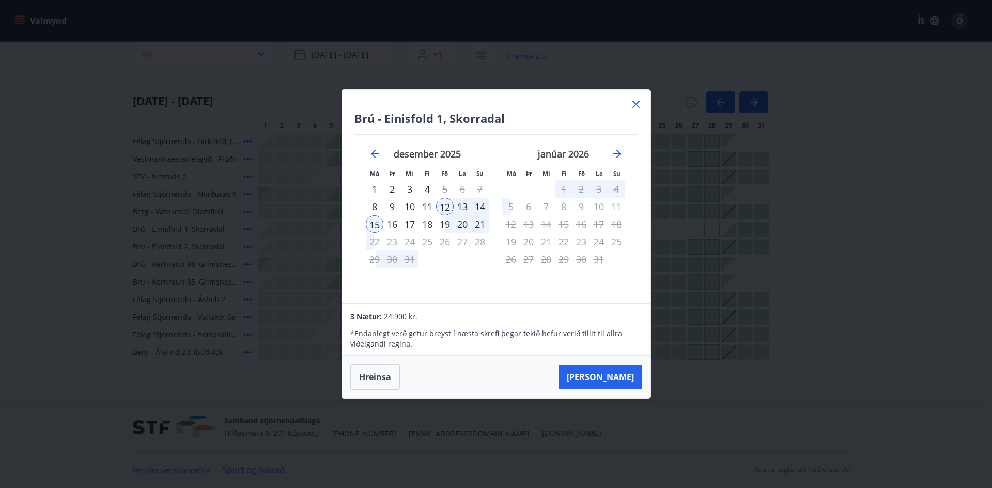
click at [638, 101] on icon at bounding box center [636, 104] width 12 height 12
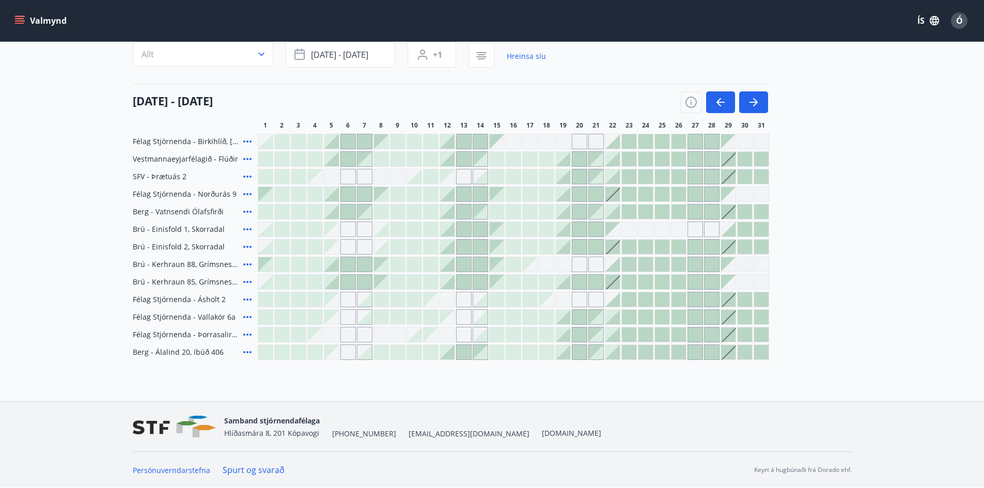
click at [248, 228] on icon at bounding box center [247, 229] width 12 height 12
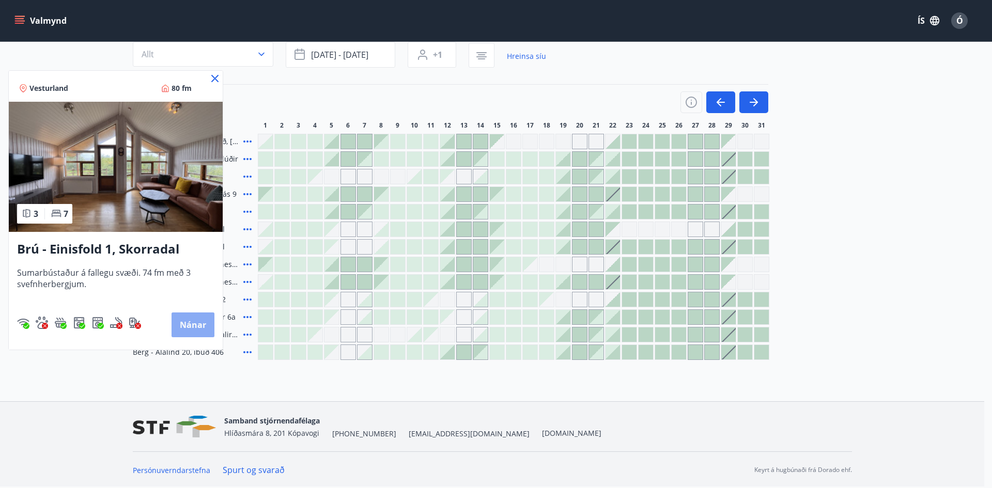
click at [196, 323] on button "Nánar" at bounding box center [193, 325] width 43 height 25
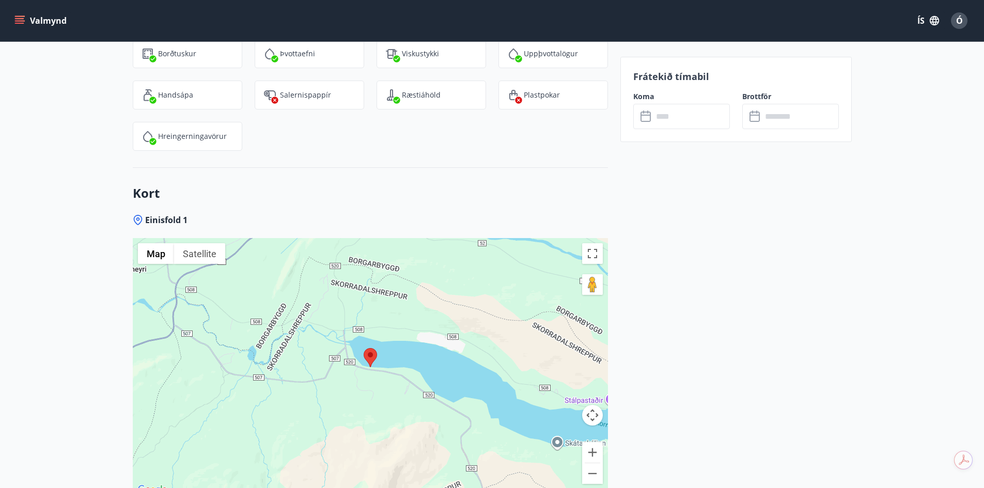
scroll to position [1802, 0]
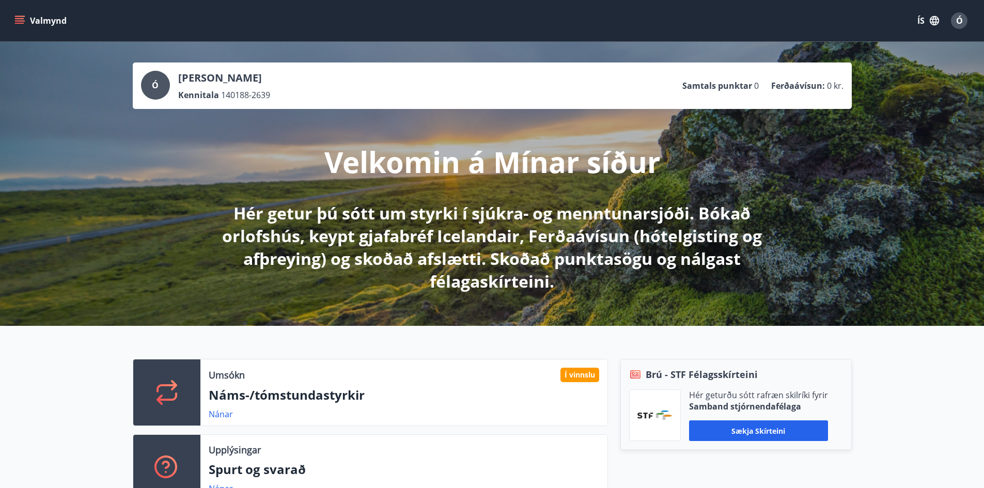
click at [18, 19] on icon "menu" at bounding box center [19, 18] width 9 height 1
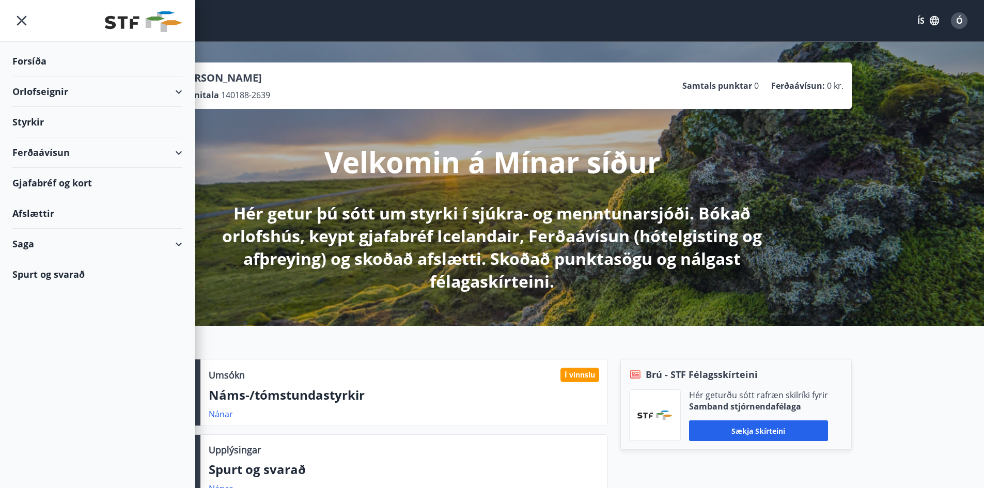
click at [60, 90] on div "Orlofseignir" at bounding box center [97, 91] width 170 height 30
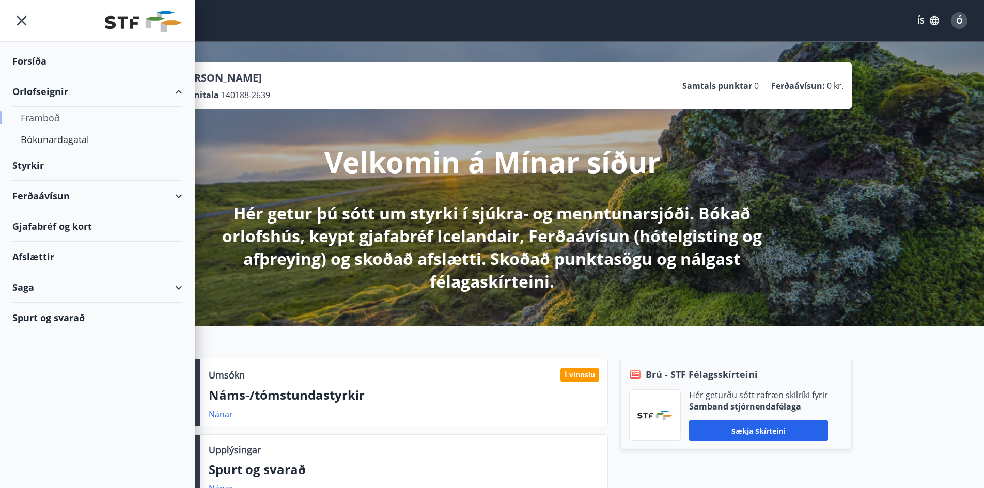
click at [41, 116] on div "Framboð" at bounding box center [97, 118] width 153 height 22
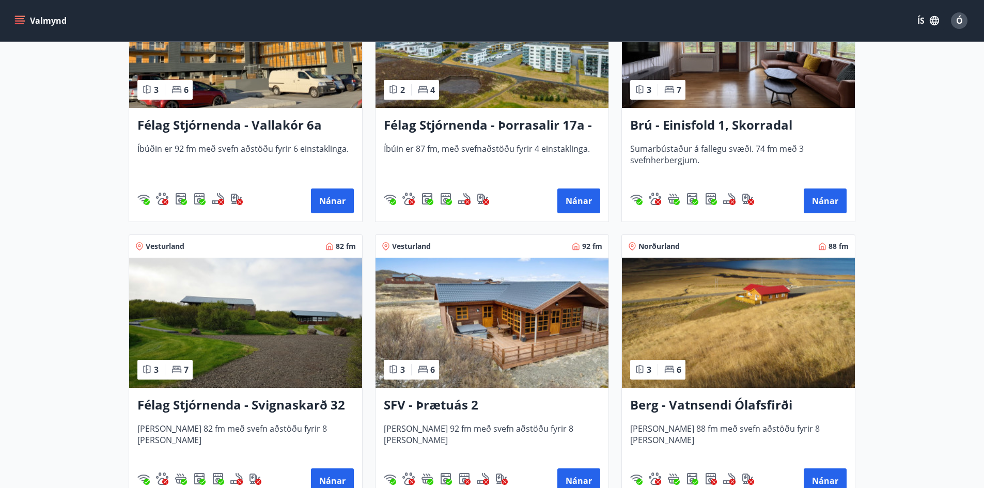
scroll to position [1705, 0]
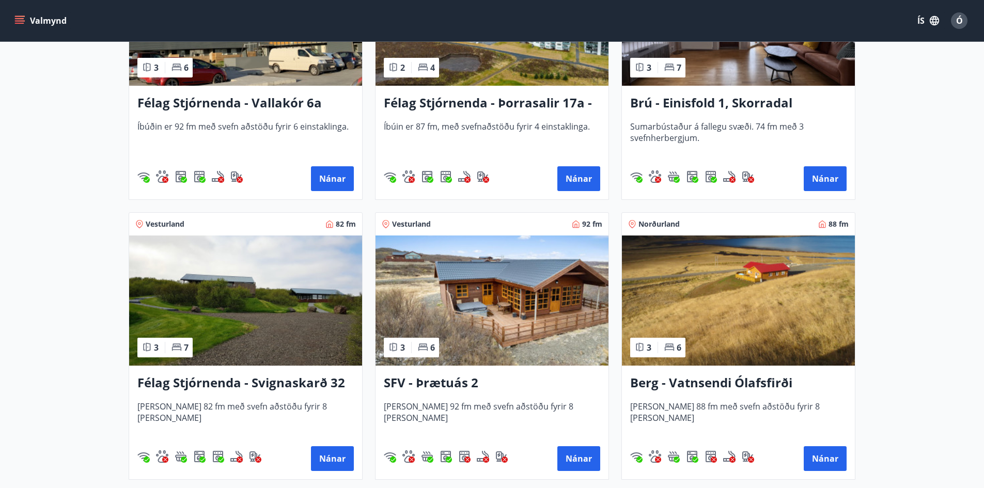
click at [206, 293] on img at bounding box center [245, 301] width 233 height 130
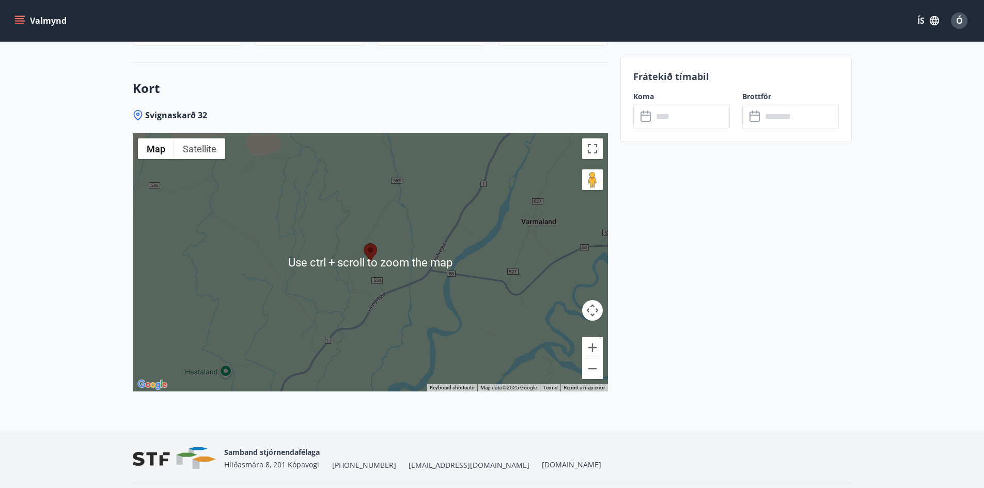
scroll to position [1478, 0]
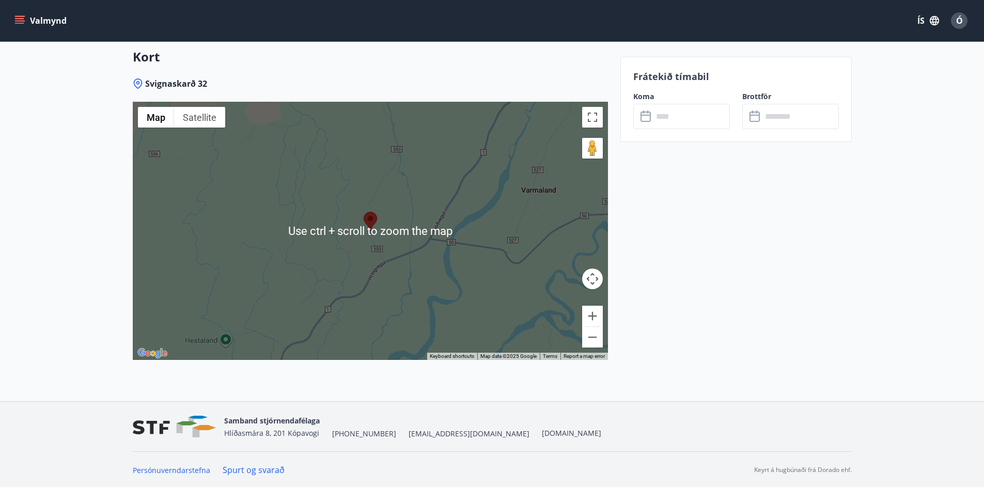
click at [431, 234] on div at bounding box center [370, 231] width 475 height 258
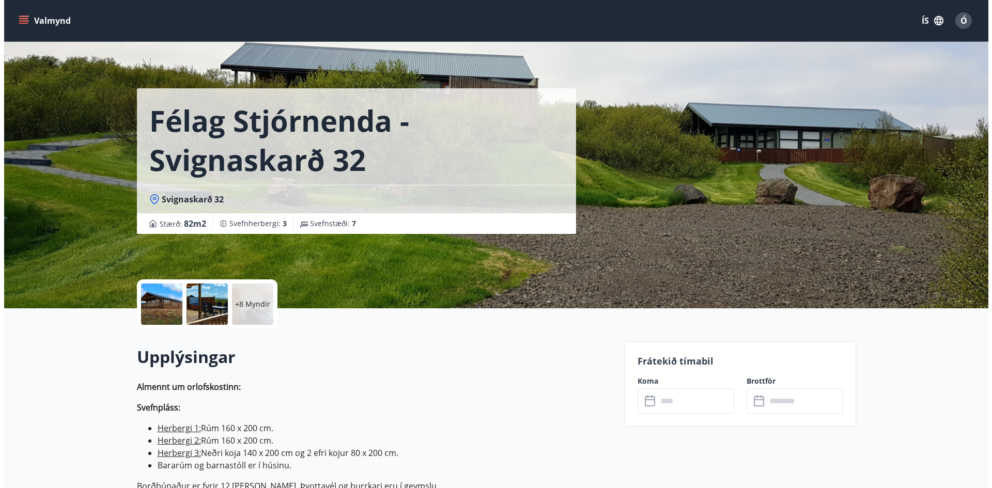
scroll to position [0, 0]
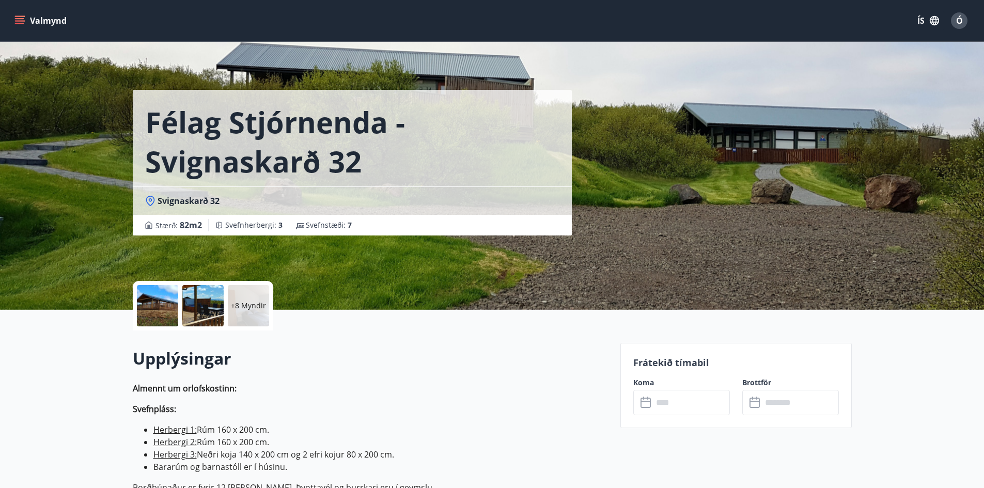
click at [255, 309] on p "+8 Myndir" at bounding box center [248, 306] width 35 height 10
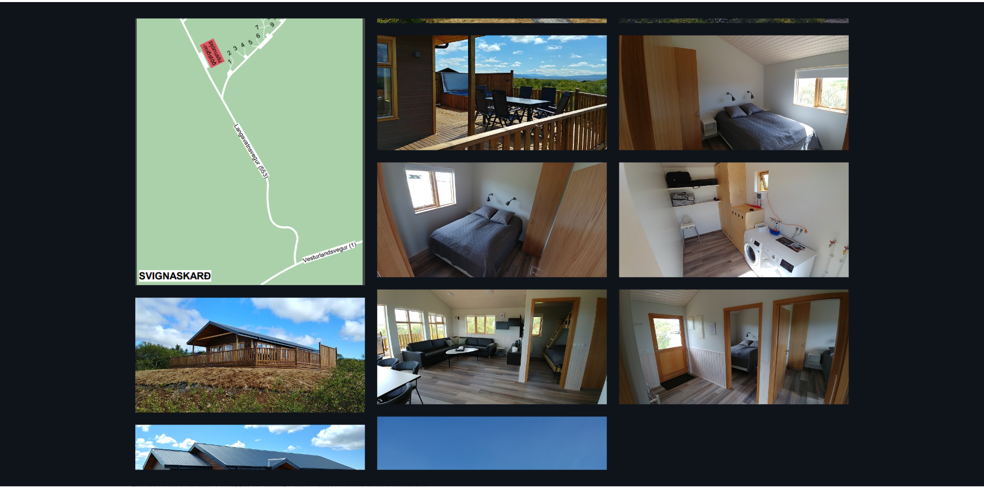
scroll to position [151, 0]
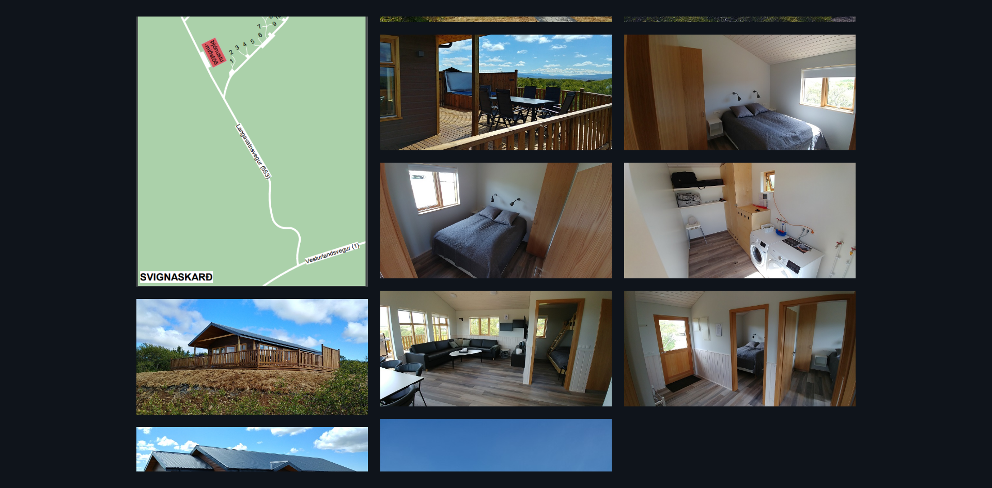
click at [56, 245] on div "14 Myndir" at bounding box center [496, 244] width 992 height 488
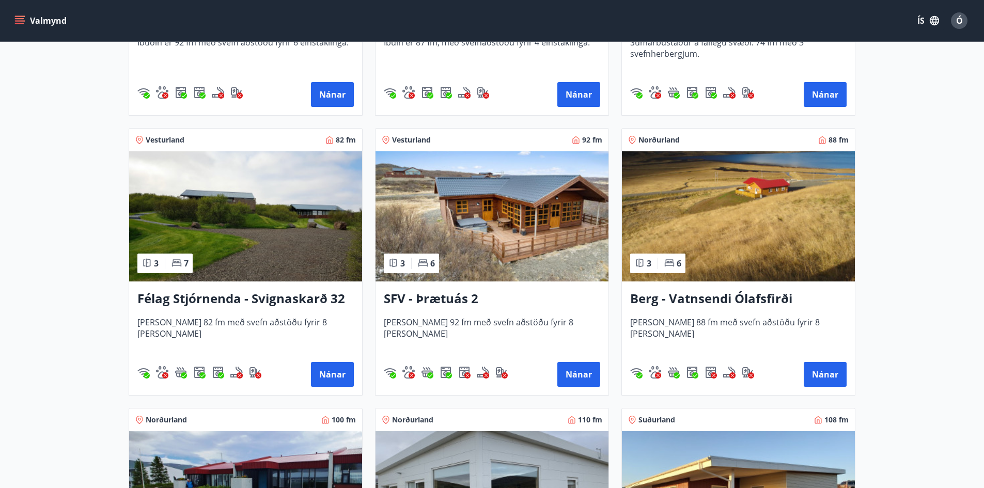
scroll to position [1808, 0]
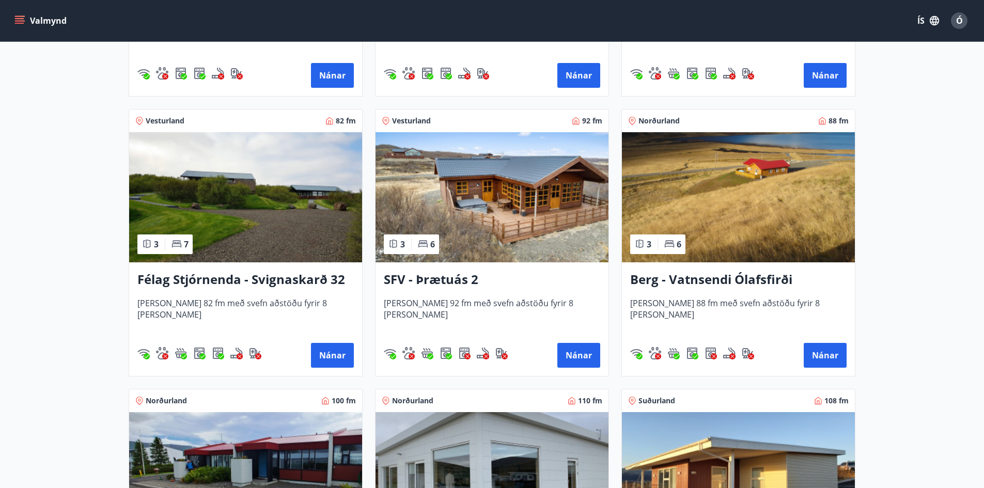
click at [568, 211] on img at bounding box center [492, 197] width 233 height 130
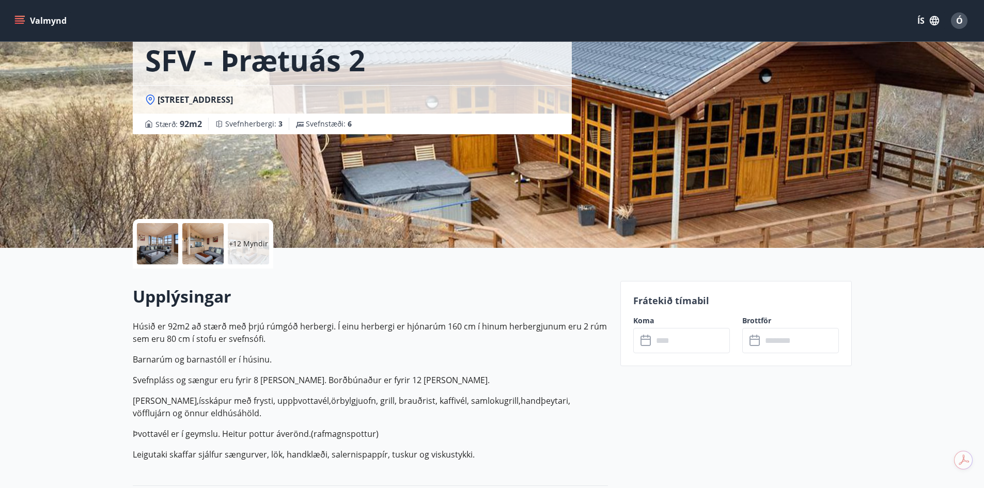
scroll to position [155, 0]
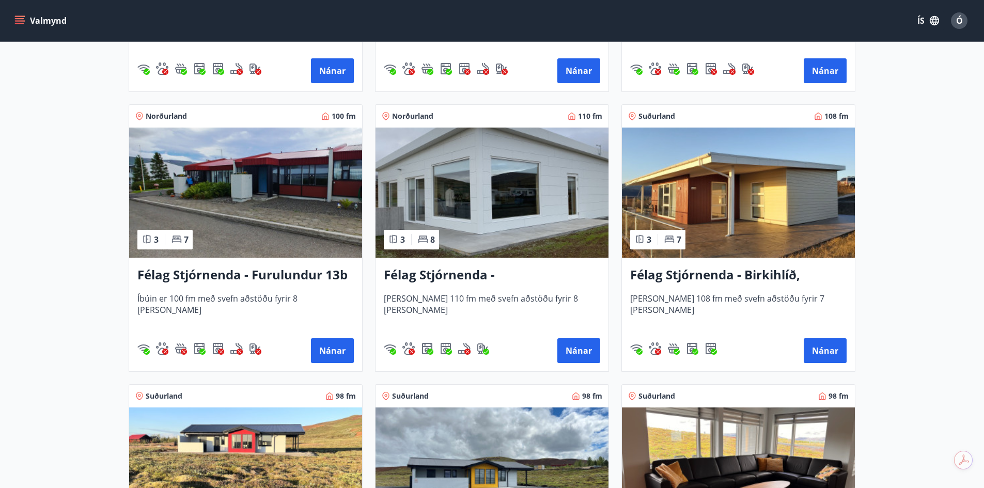
scroll to position [2273, 0]
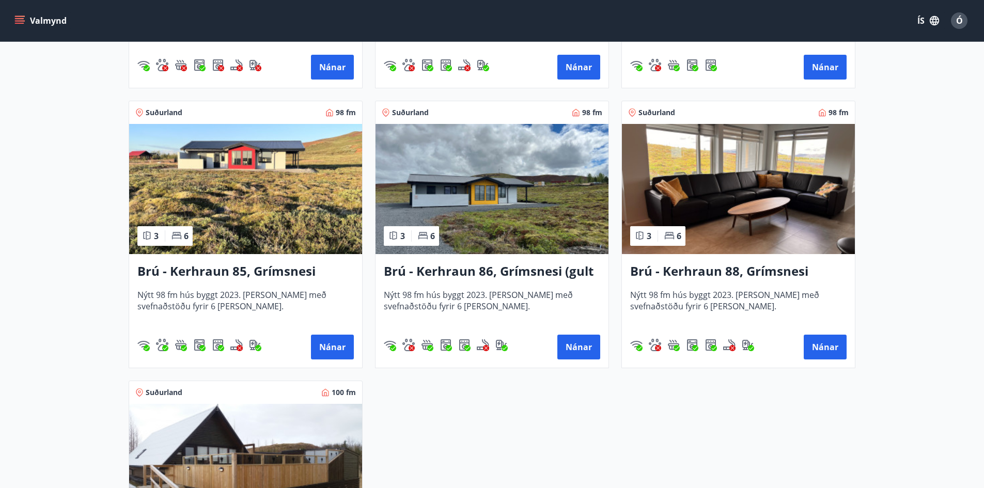
click at [526, 195] on img at bounding box center [492, 189] width 233 height 130
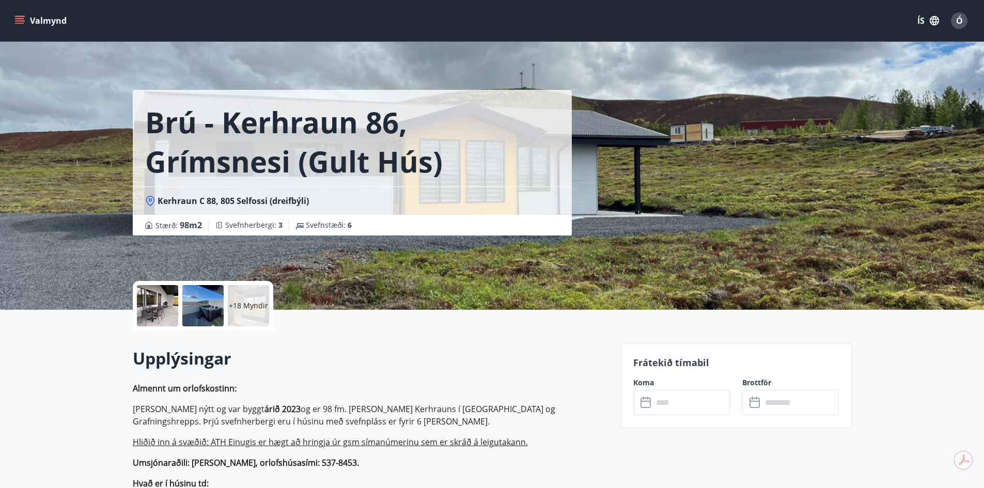
click at [241, 309] on p "+18 Myndir" at bounding box center [248, 306] width 39 height 10
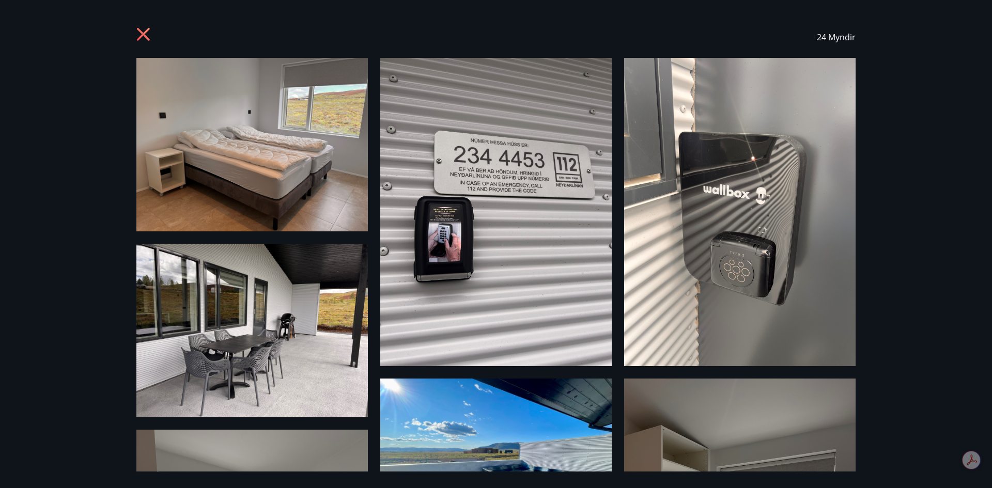
click at [148, 32] on icon at bounding box center [144, 35] width 17 height 17
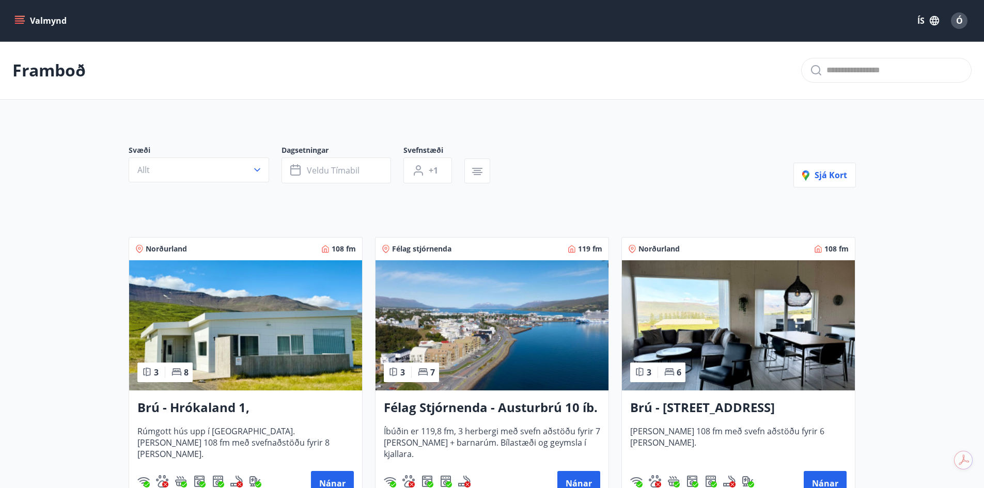
click at [17, 14] on button "Valmynd" at bounding box center [41, 20] width 58 height 19
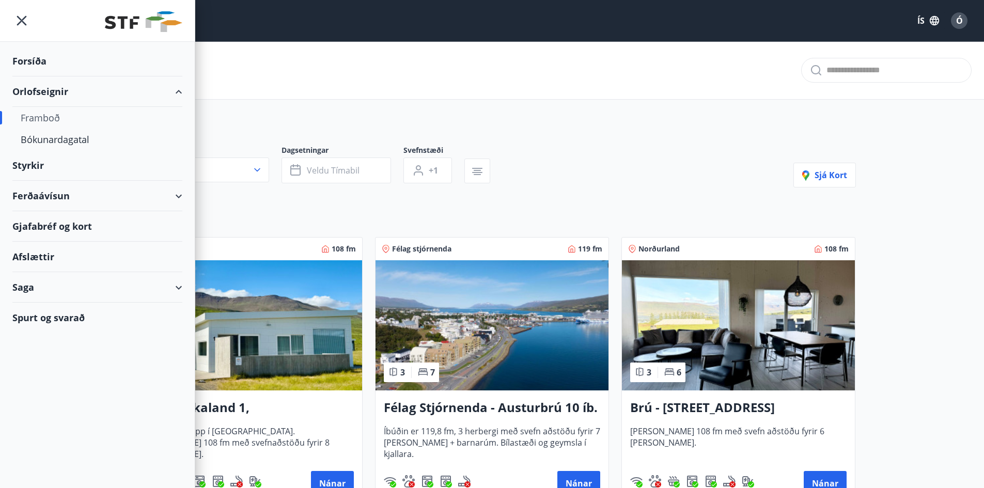
click at [704, 179] on div "Svæði Allt Dagsetningar Veldu tímabil Svefnstæði +1 Sjá kort" at bounding box center [492, 166] width 727 height 42
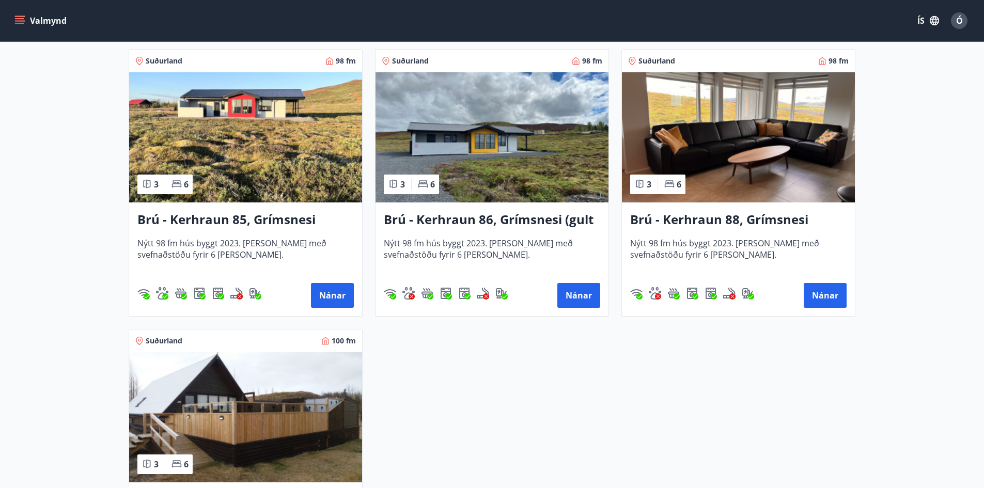
scroll to position [2480, 0]
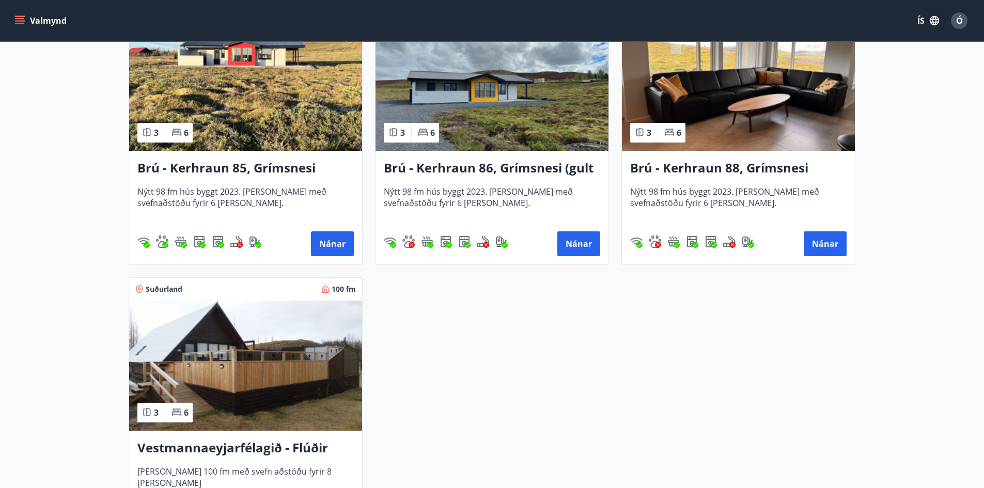
click at [314, 377] on img at bounding box center [245, 366] width 233 height 130
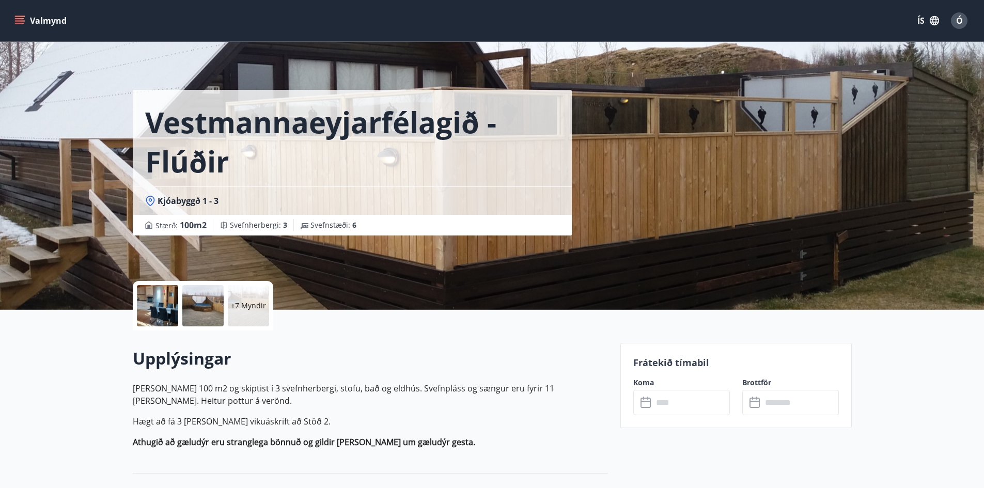
click at [248, 301] on p "+7 Myndir" at bounding box center [248, 306] width 35 height 10
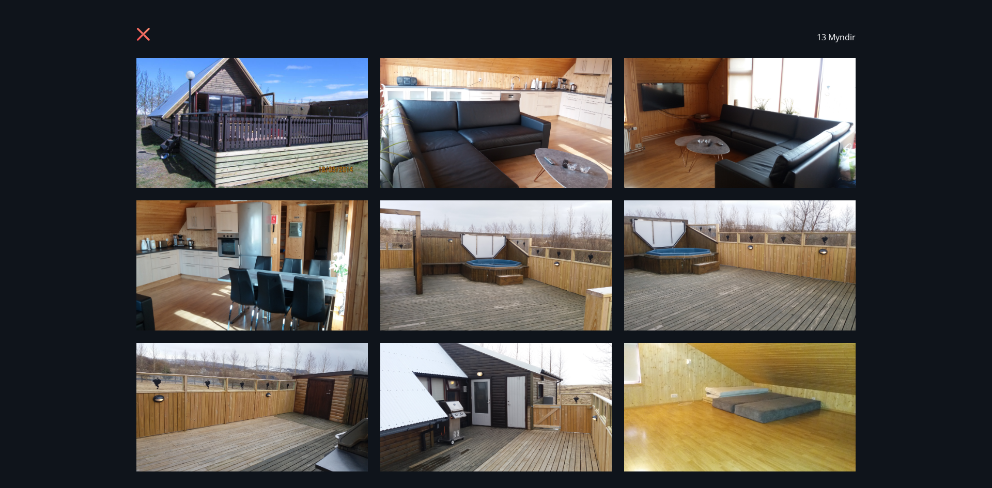
click at [144, 36] on icon at bounding box center [143, 34] width 13 height 13
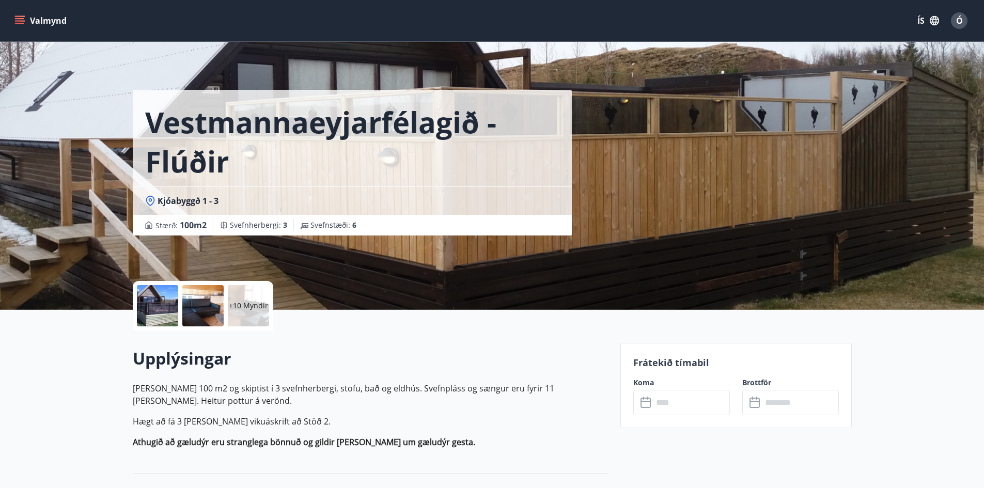
click at [23, 24] on icon "menu" at bounding box center [19, 23] width 9 height 1
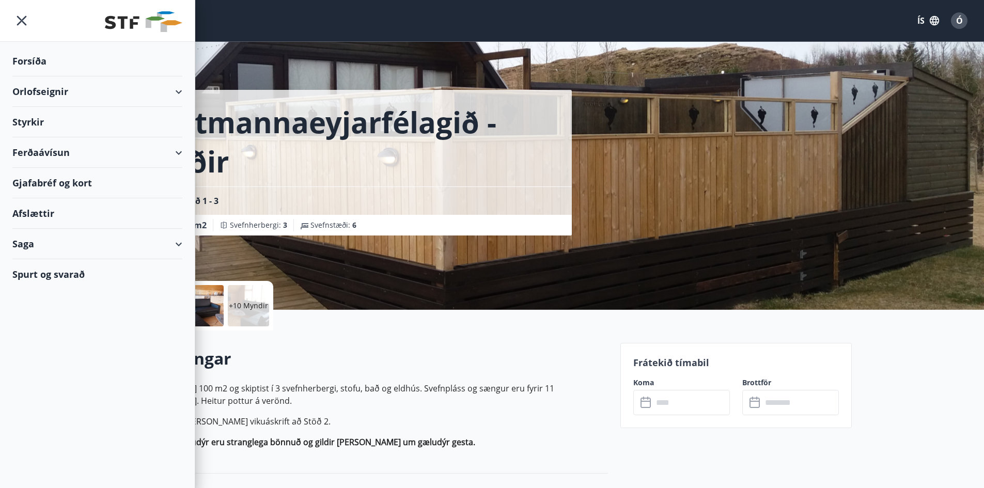
click at [73, 93] on div "Orlofseignir" at bounding box center [97, 91] width 170 height 30
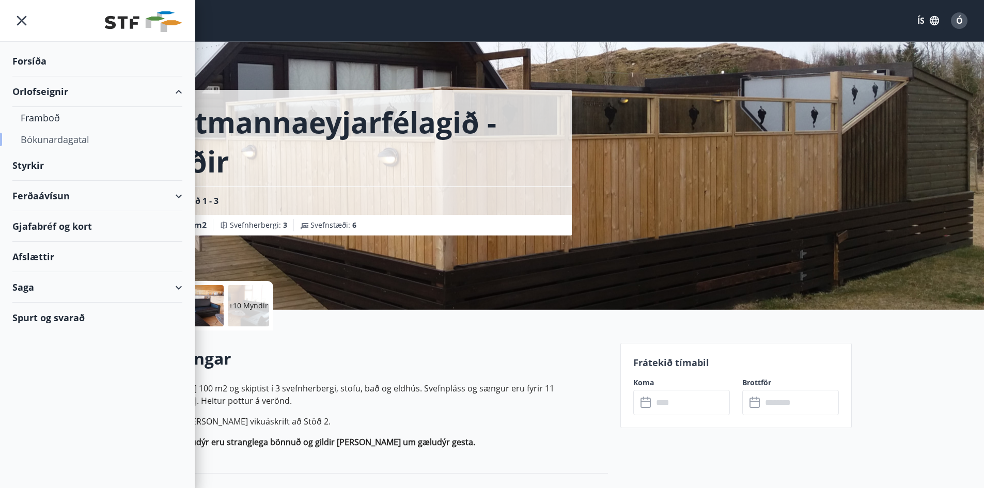
click at [39, 137] on div "Bókunardagatal" at bounding box center [97, 140] width 153 height 22
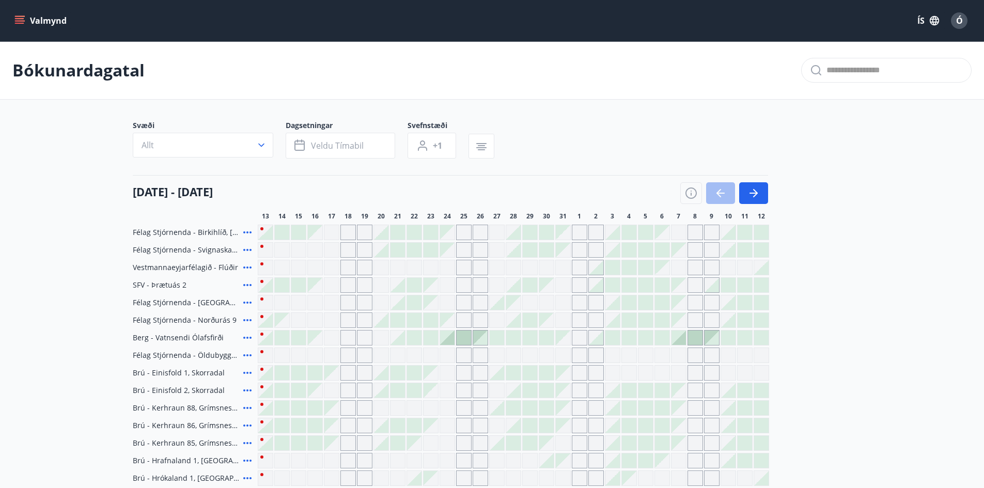
scroll to position [103, 0]
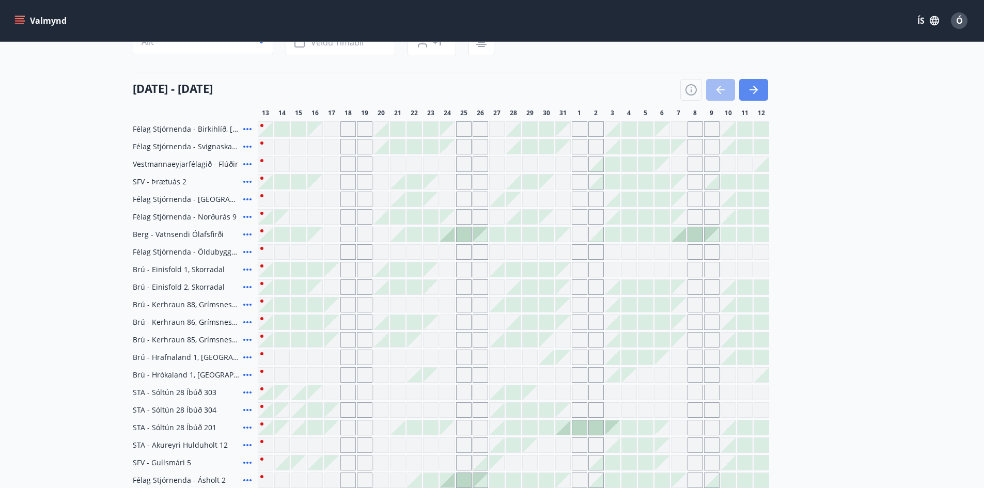
click at [753, 89] on icon "button" at bounding box center [754, 90] width 12 height 12
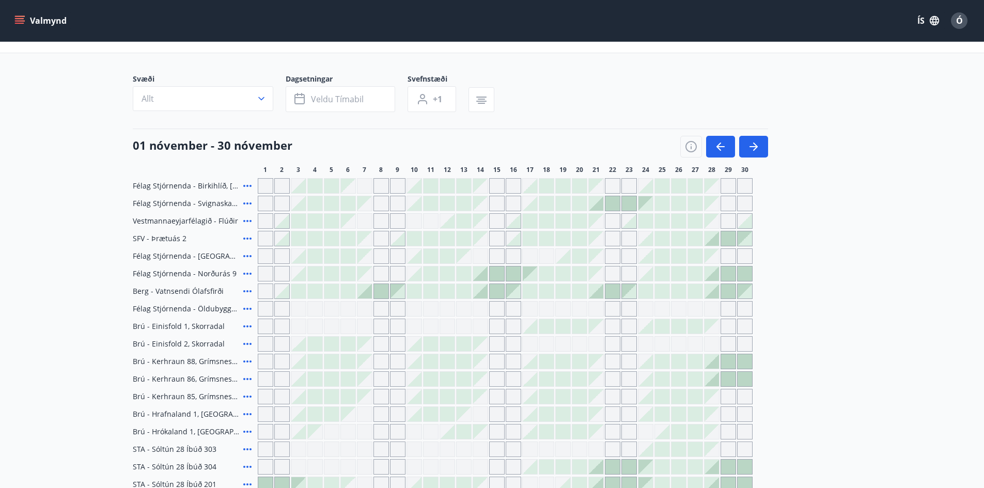
scroll to position [0, 0]
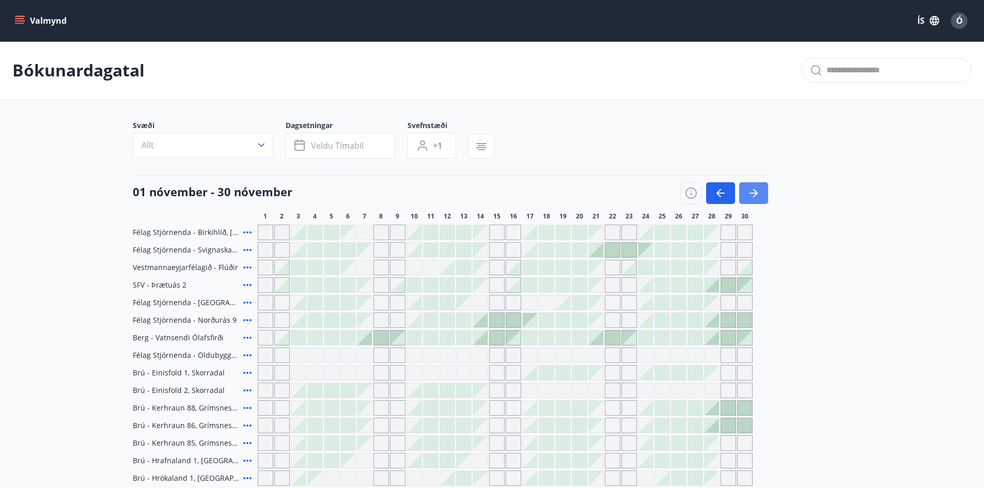
click at [755, 187] on icon "button" at bounding box center [754, 193] width 12 height 12
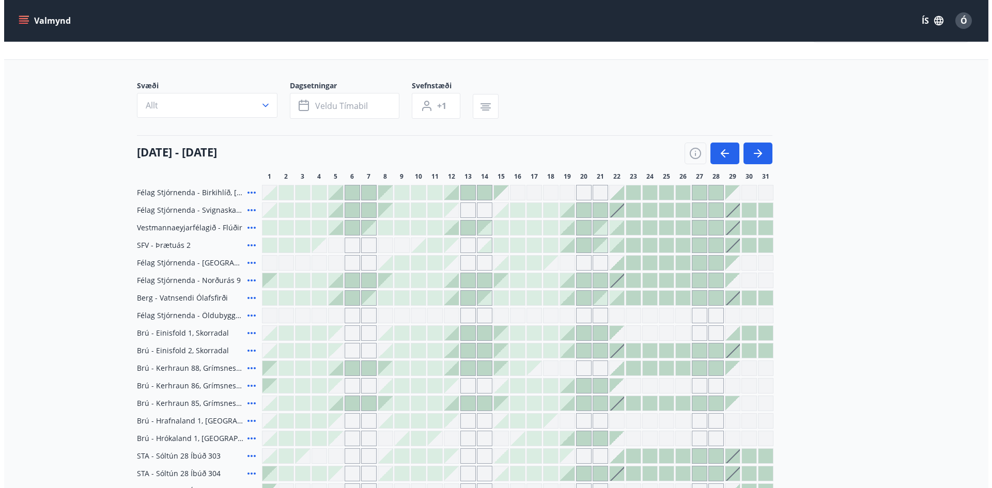
scroll to position [52, 0]
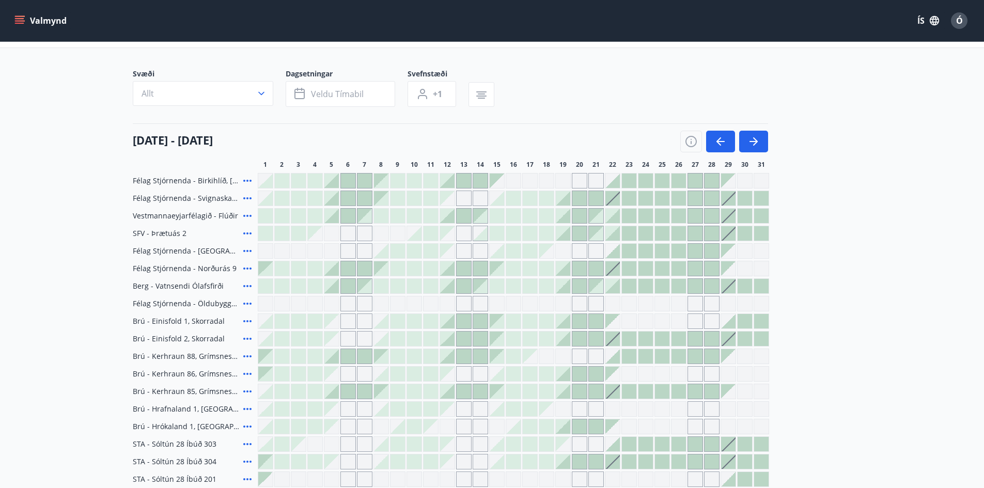
click at [246, 356] on icon at bounding box center [247, 356] width 12 height 12
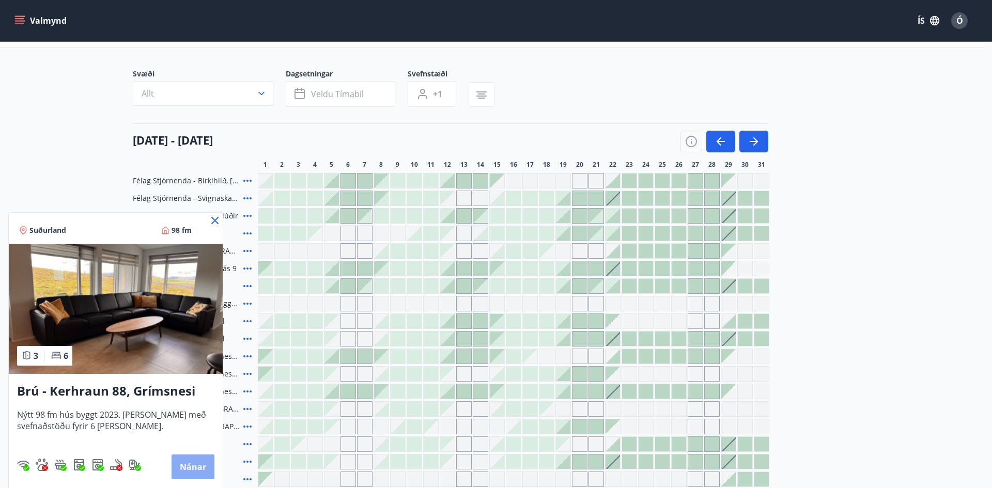
click at [191, 463] on button "Nánar" at bounding box center [193, 467] width 43 height 25
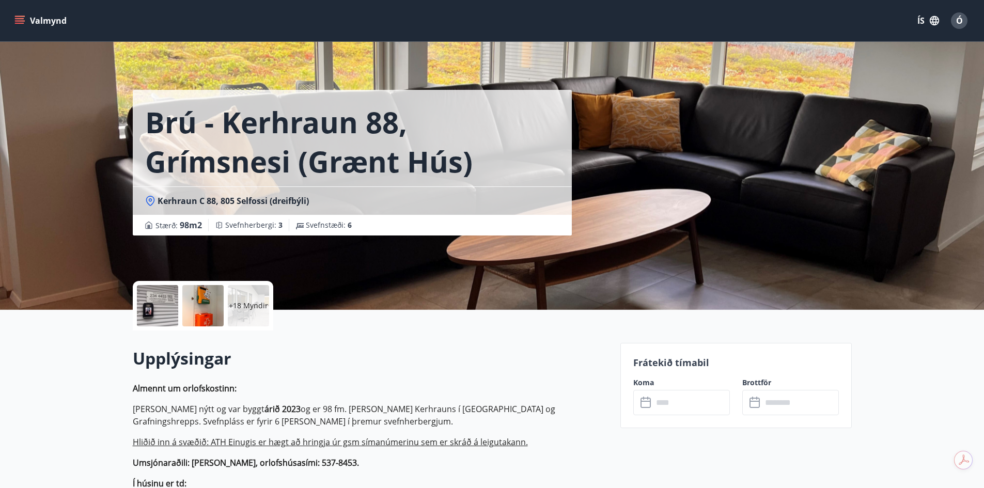
click at [261, 303] on p "+18 Myndir" at bounding box center [248, 306] width 39 height 10
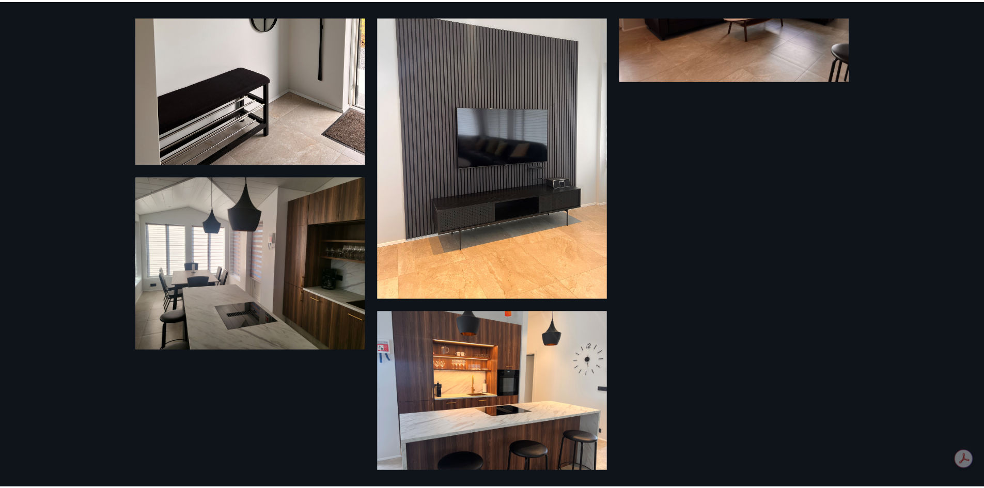
scroll to position [2009, 0]
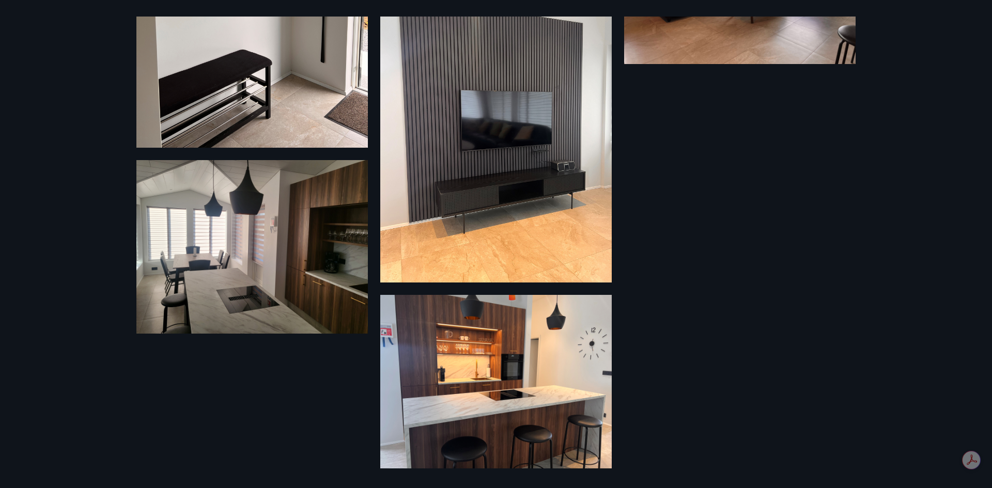
click at [54, 251] on div "24 Myndir" at bounding box center [496, 244] width 992 height 488
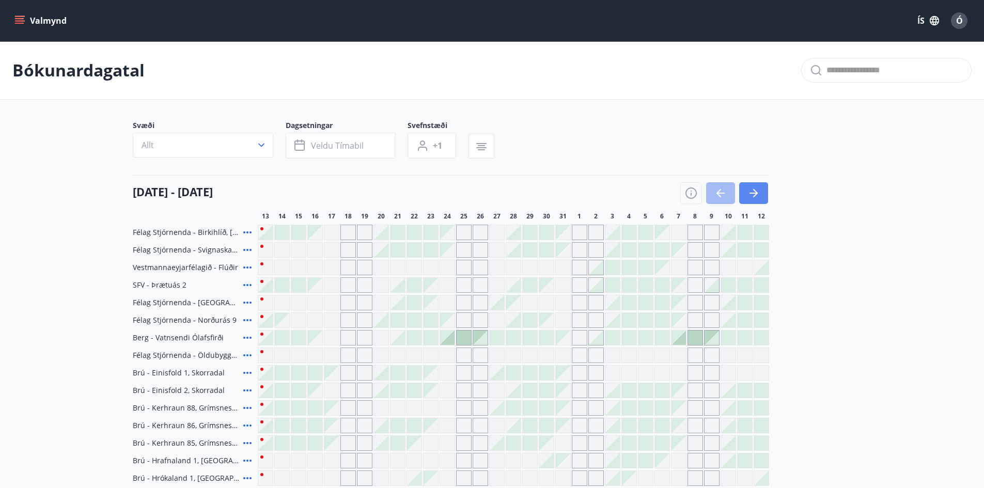
click at [748, 192] on icon "button" at bounding box center [754, 193] width 12 height 12
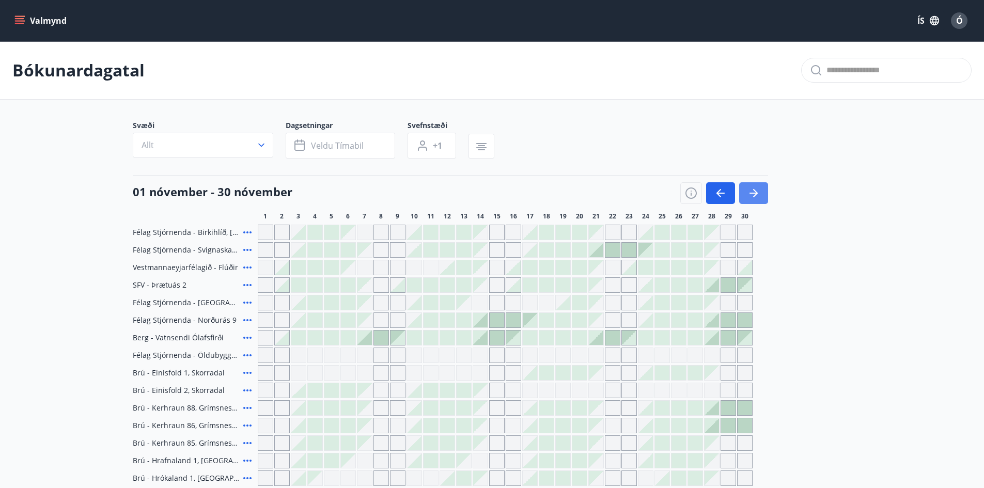
click at [760, 195] on button "button" at bounding box center [753, 193] width 29 height 22
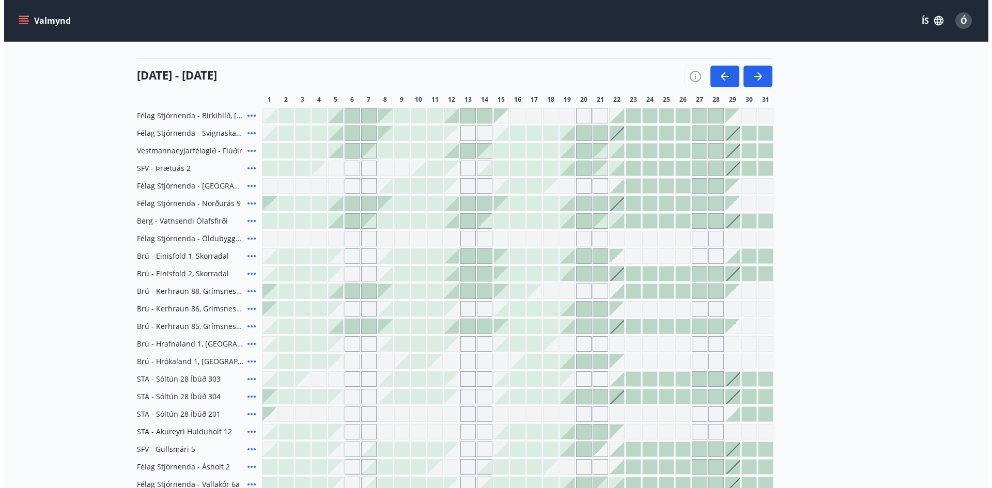
scroll to position [103, 0]
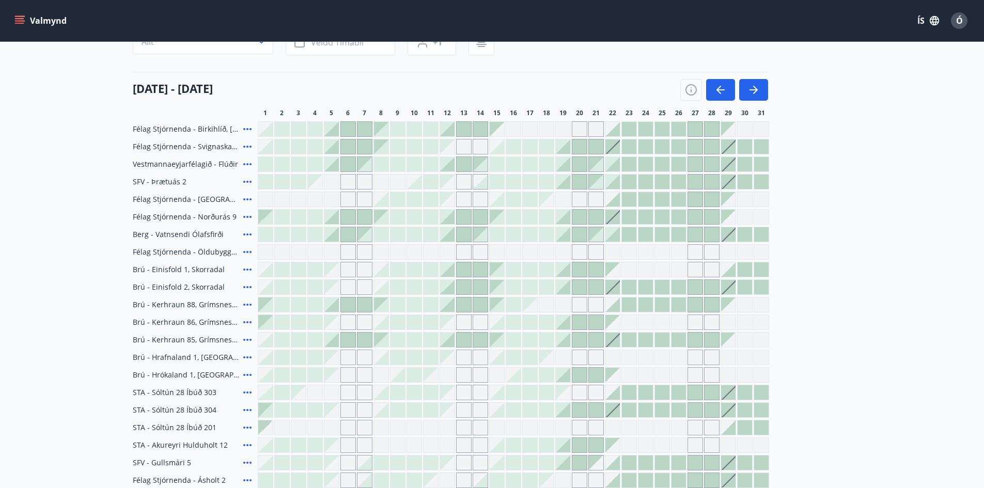
click at [247, 147] on icon at bounding box center [247, 147] width 8 height 2
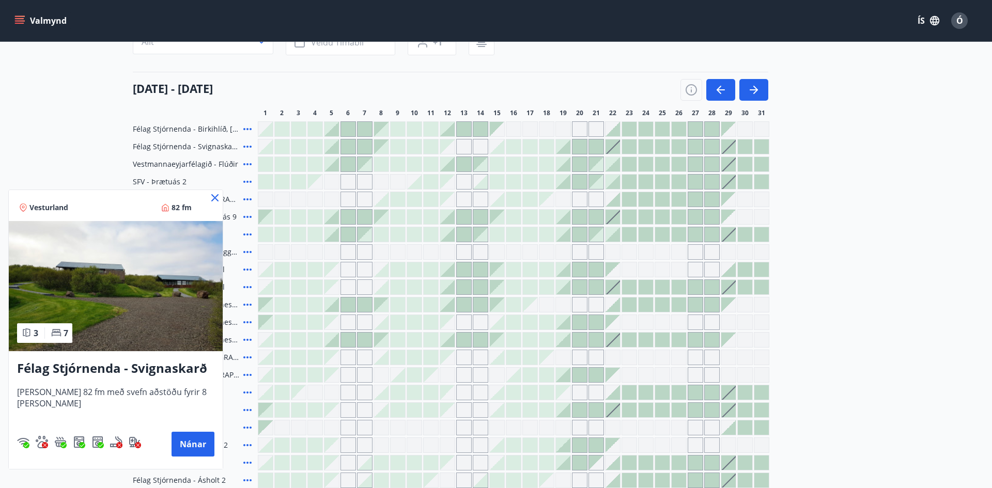
click at [219, 197] on icon at bounding box center [215, 198] width 12 height 12
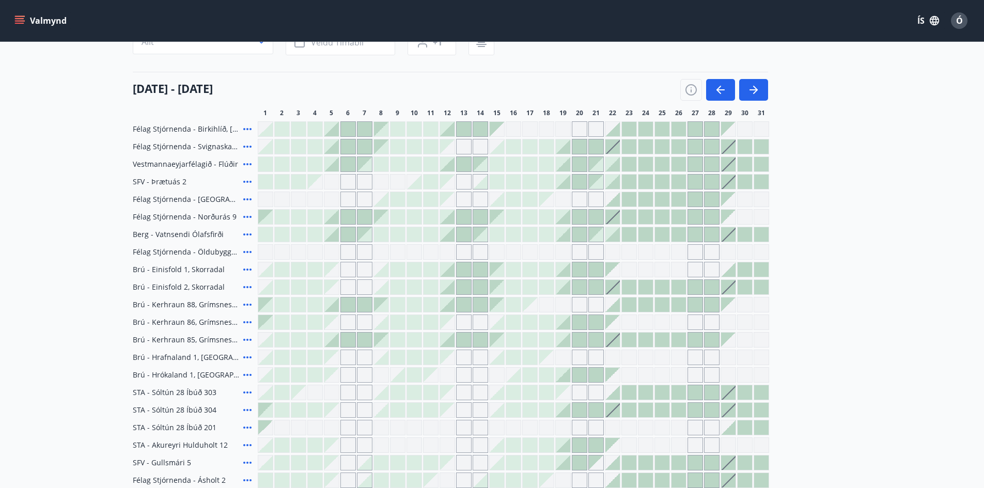
click at [249, 180] on icon at bounding box center [247, 182] width 12 height 12
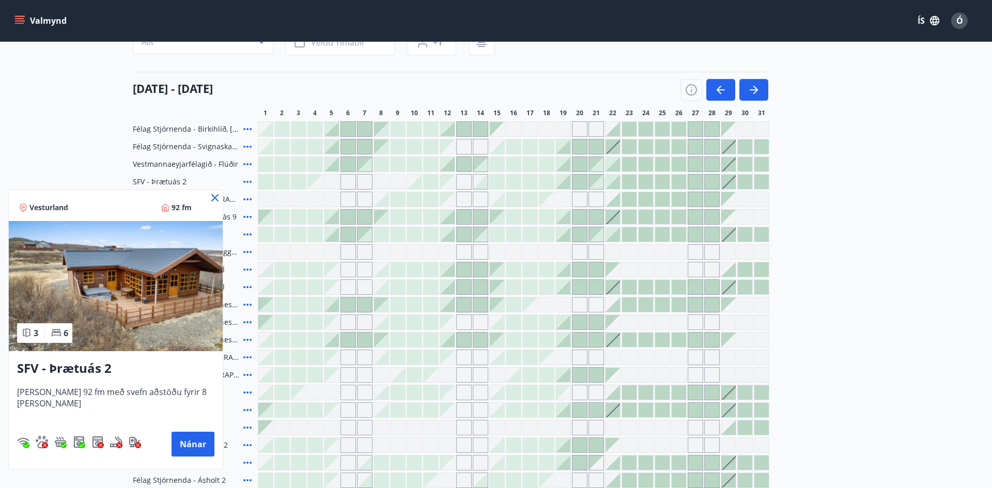
click at [211, 196] on icon at bounding box center [214, 197] width 7 height 7
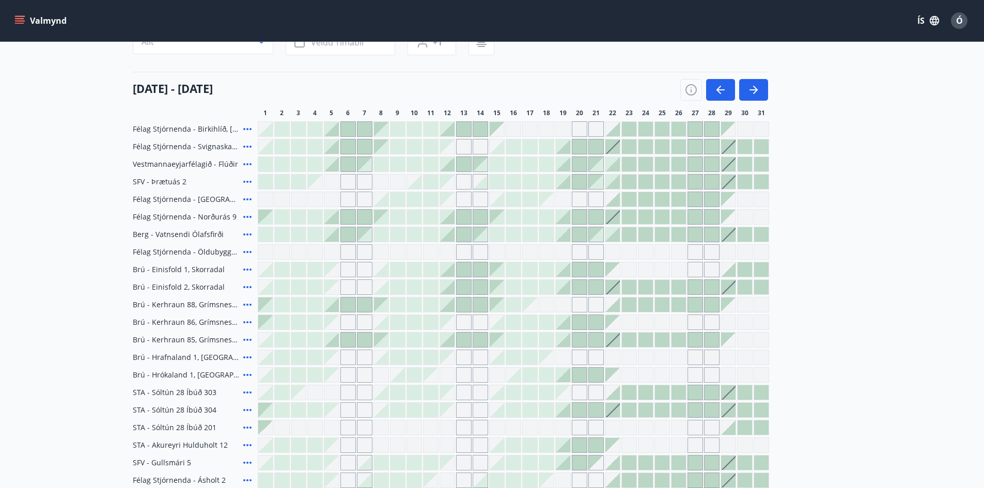
click at [244, 268] on icon at bounding box center [247, 269] width 12 height 12
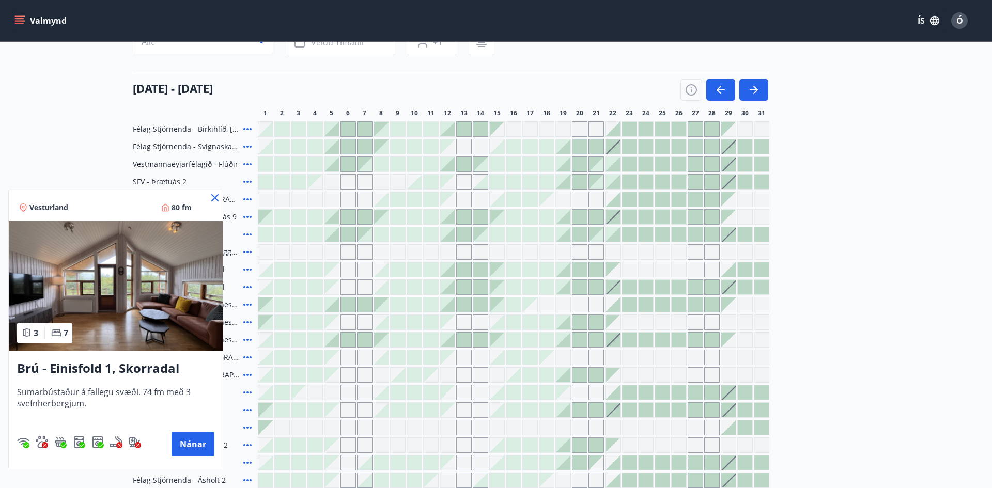
click at [216, 197] on icon at bounding box center [214, 197] width 7 height 7
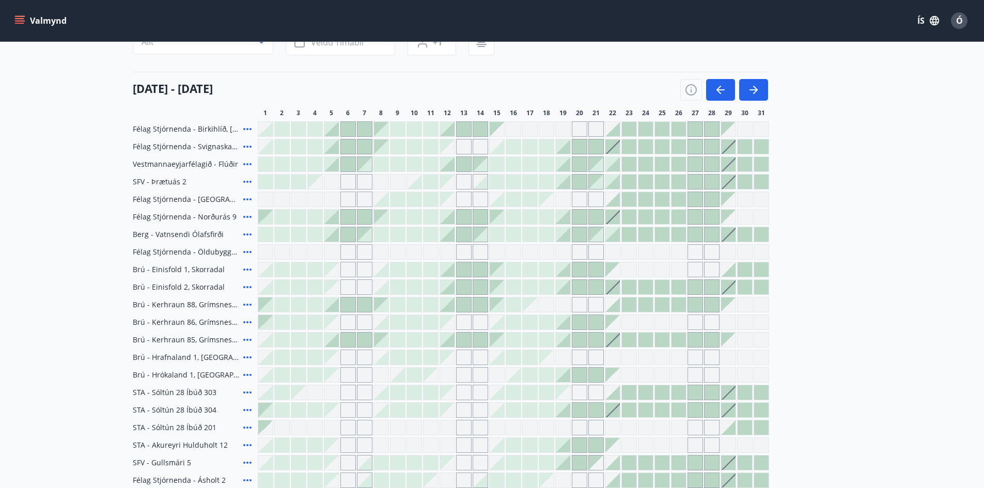
click at [249, 320] on icon at bounding box center [247, 322] width 12 height 12
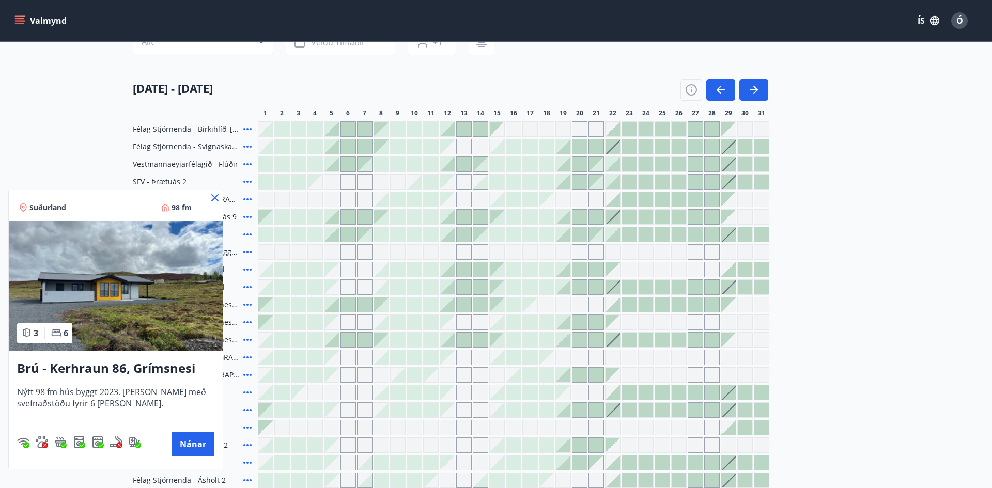
click at [216, 198] on icon at bounding box center [215, 198] width 12 height 12
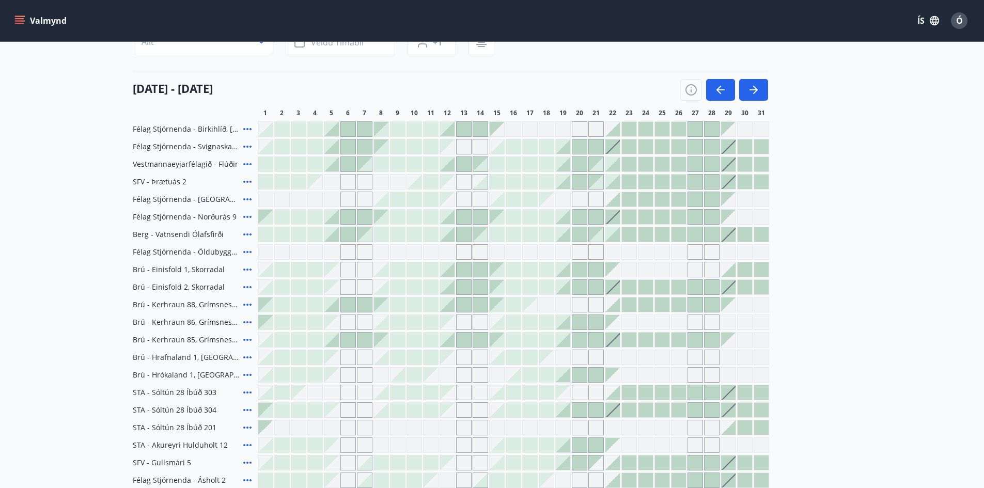
click at [450, 304] on div at bounding box center [447, 305] width 14 height 14
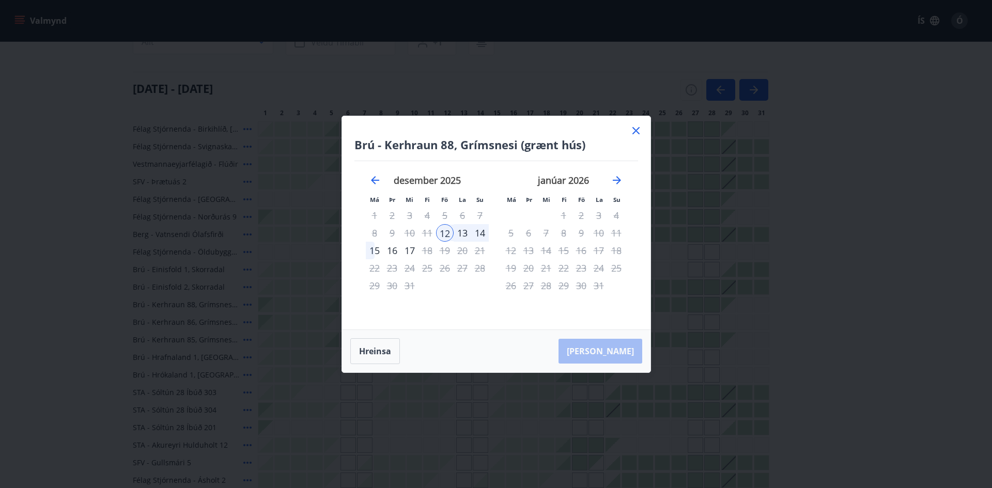
click at [372, 250] on div "15" at bounding box center [375, 251] width 18 height 18
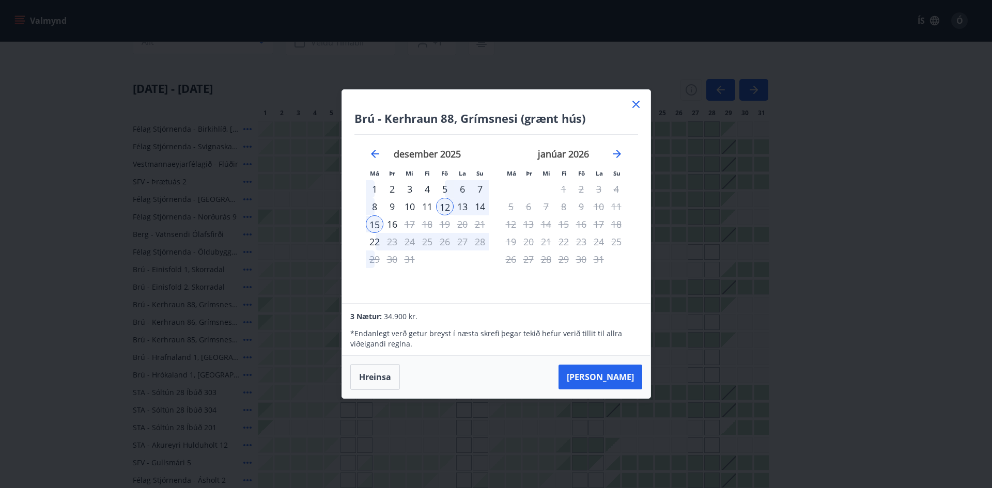
click at [634, 104] on icon at bounding box center [636, 104] width 12 height 12
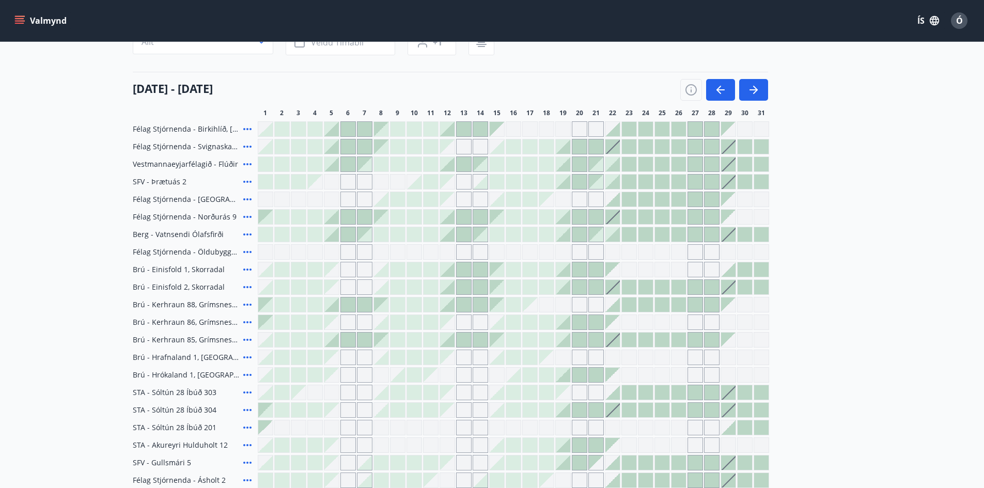
click at [449, 269] on div at bounding box center [447, 269] width 14 height 14
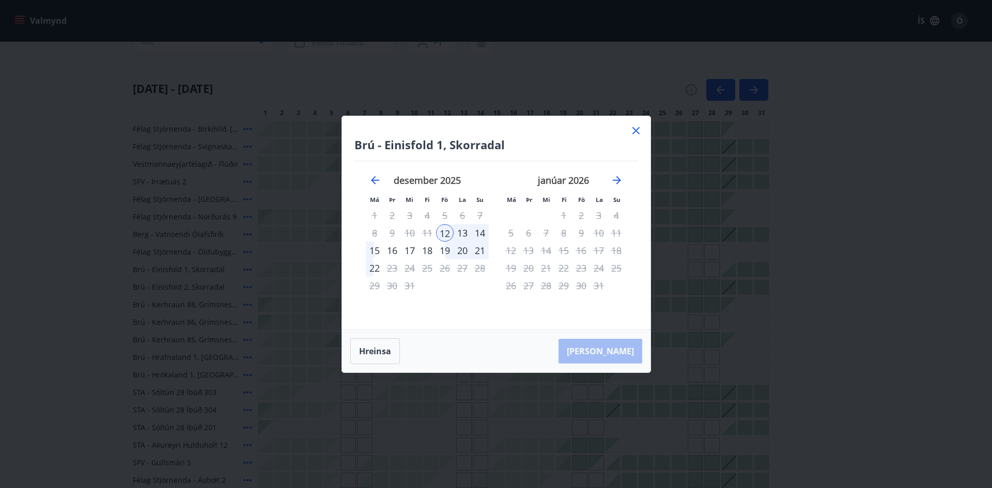
click at [372, 250] on div "15" at bounding box center [375, 251] width 18 height 18
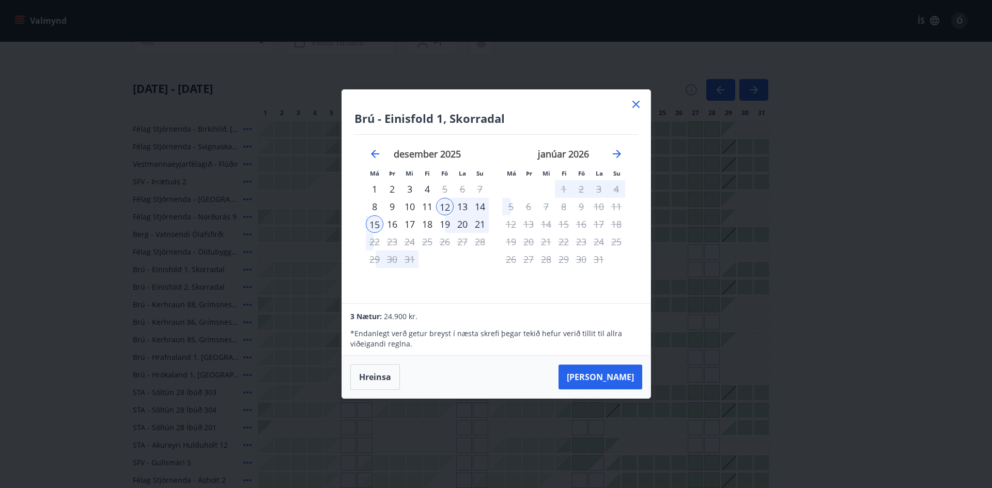
click at [638, 103] on icon at bounding box center [636, 104] width 12 height 12
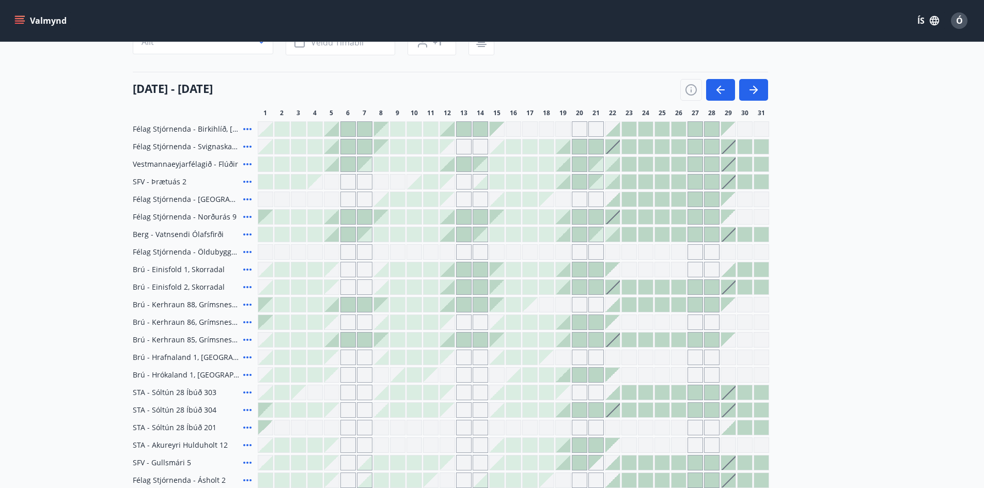
click at [250, 267] on icon at bounding box center [247, 269] width 12 height 12
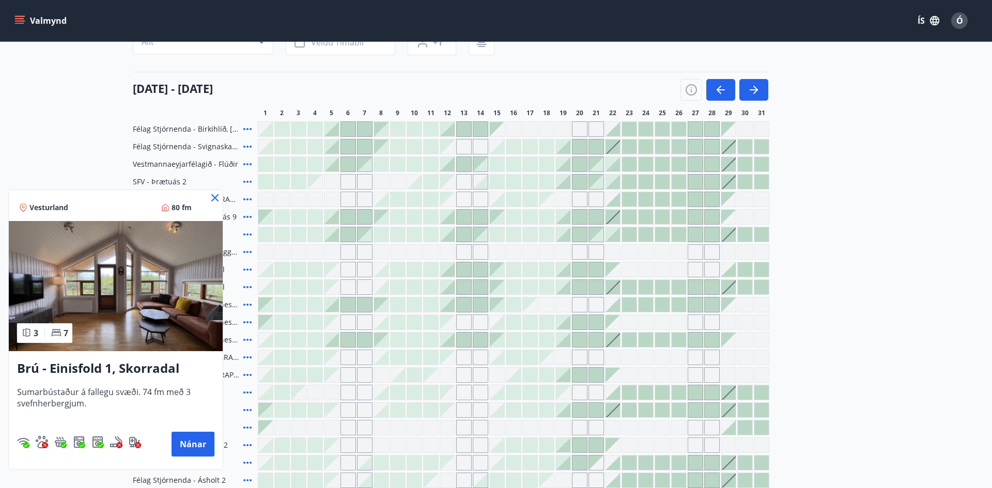
click at [215, 198] on icon at bounding box center [215, 198] width 2 height 2
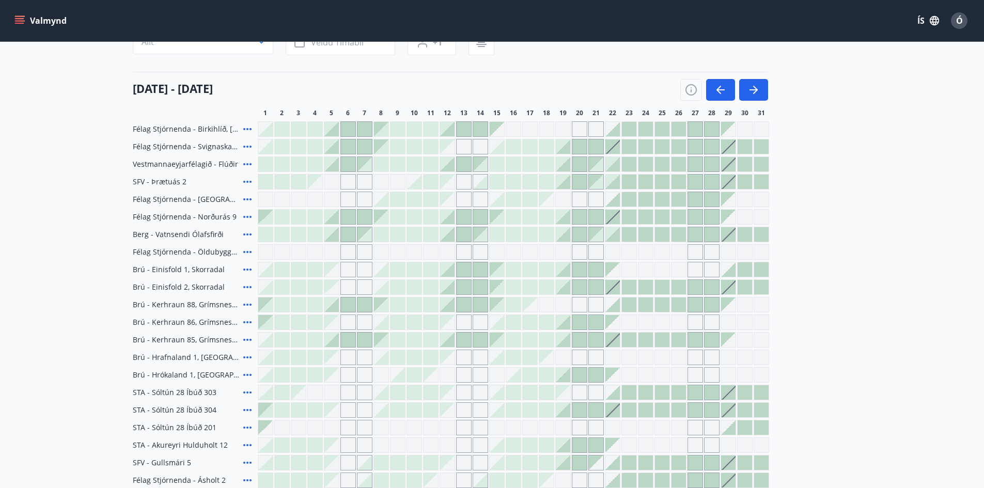
click at [451, 268] on div at bounding box center [447, 269] width 14 height 14
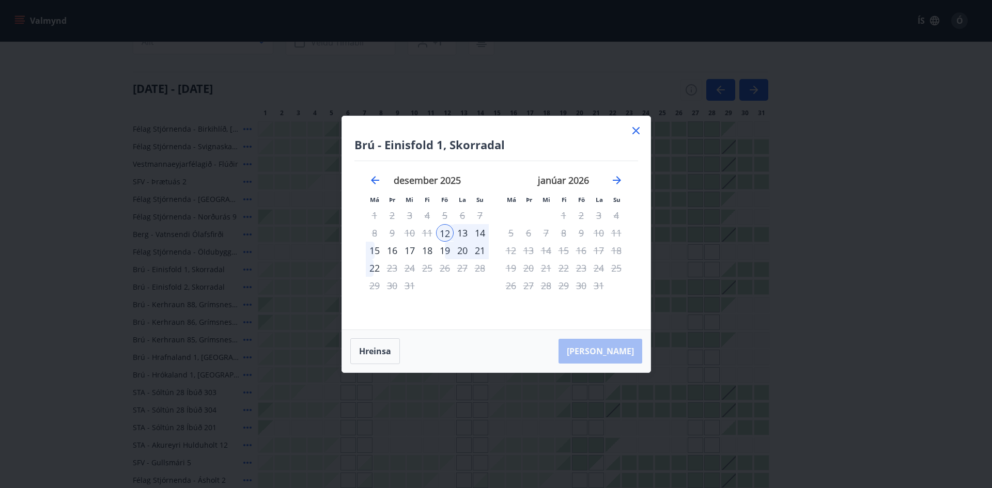
click at [636, 130] on icon at bounding box center [635, 130] width 7 height 7
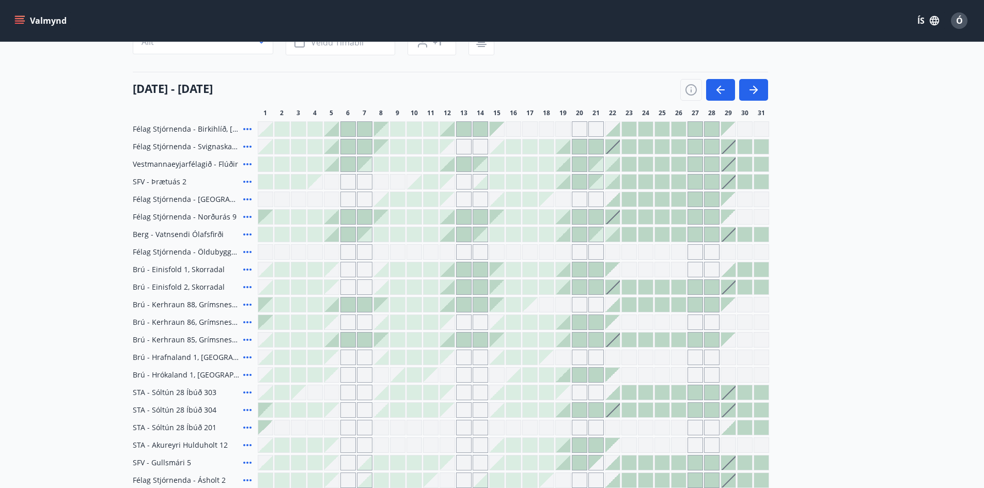
click at [454, 303] on div at bounding box center [447, 305] width 14 height 14
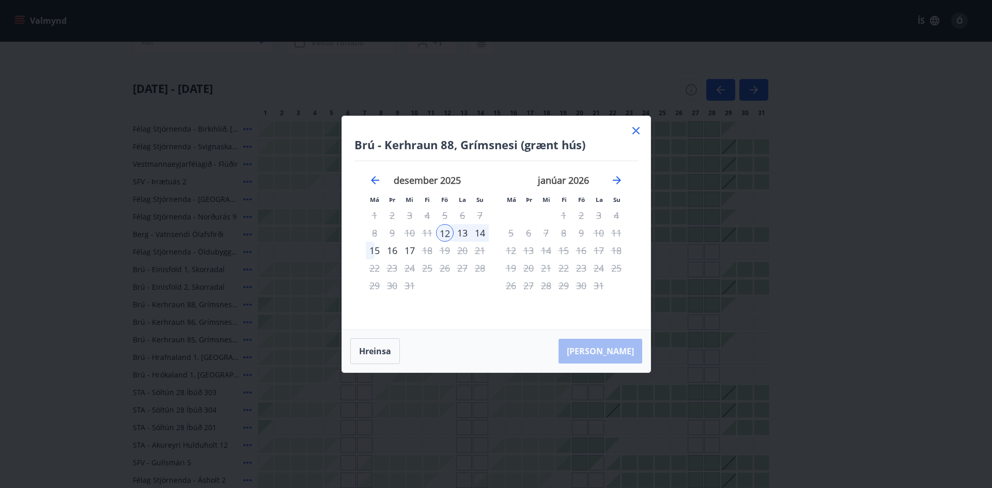
click at [635, 130] on icon at bounding box center [635, 130] width 7 height 7
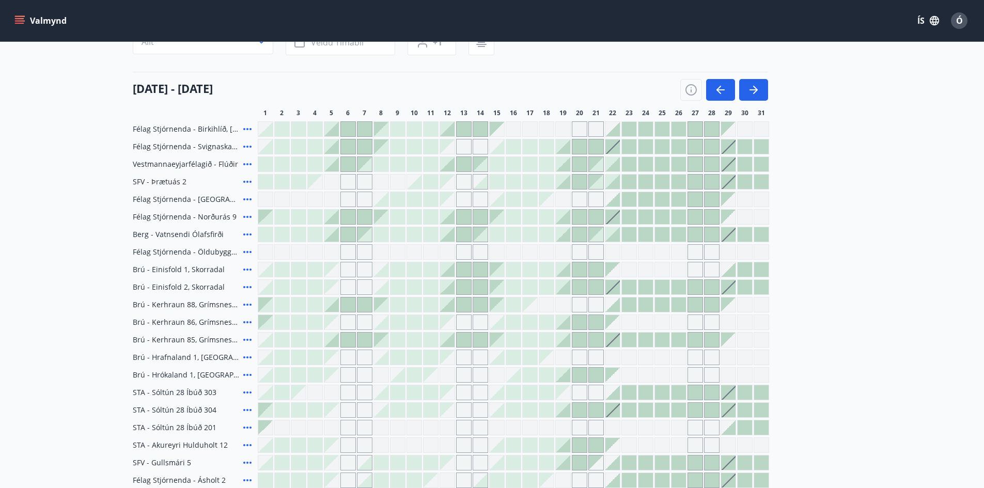
click at [248, 304] on icon at bounding box center [247, 305] width 12 height 12
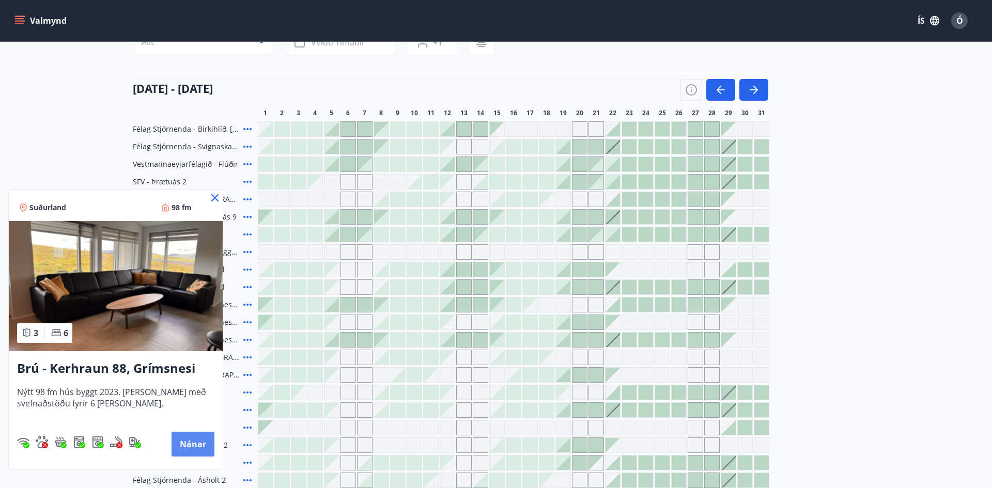
click at [198, 444] on button "Nánar" at bounding box center [193, 444] width 43 height 25
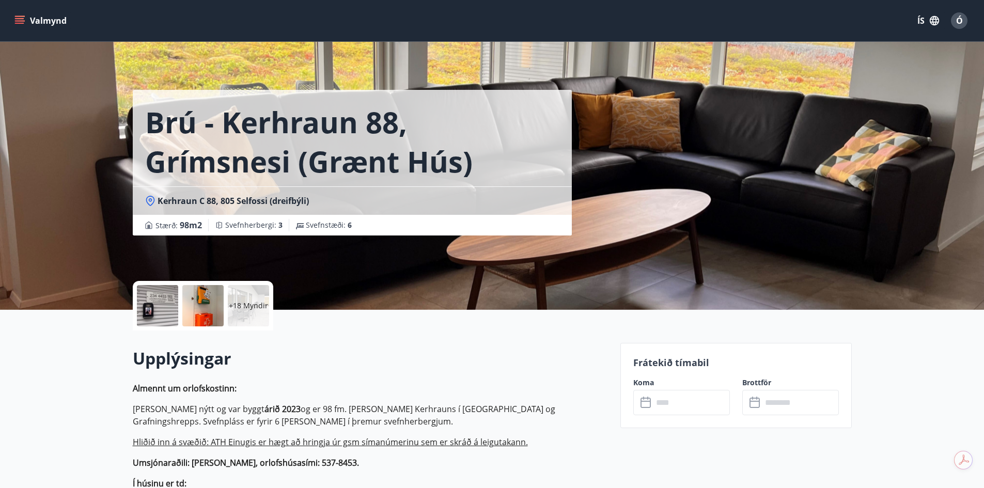
click at [251, 307] on p "+18 Myndir" at bounding box center [248, 306] width 39 height 10
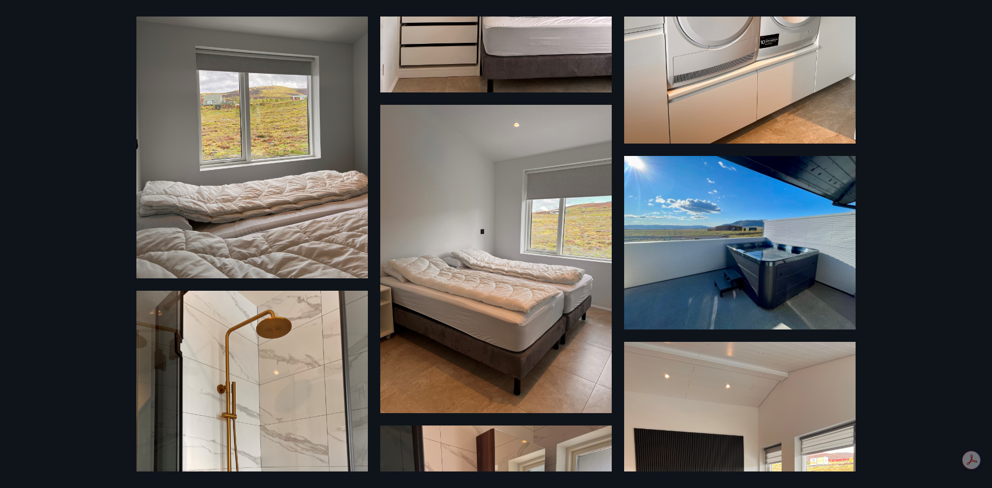
scroll to position [1240, 0]
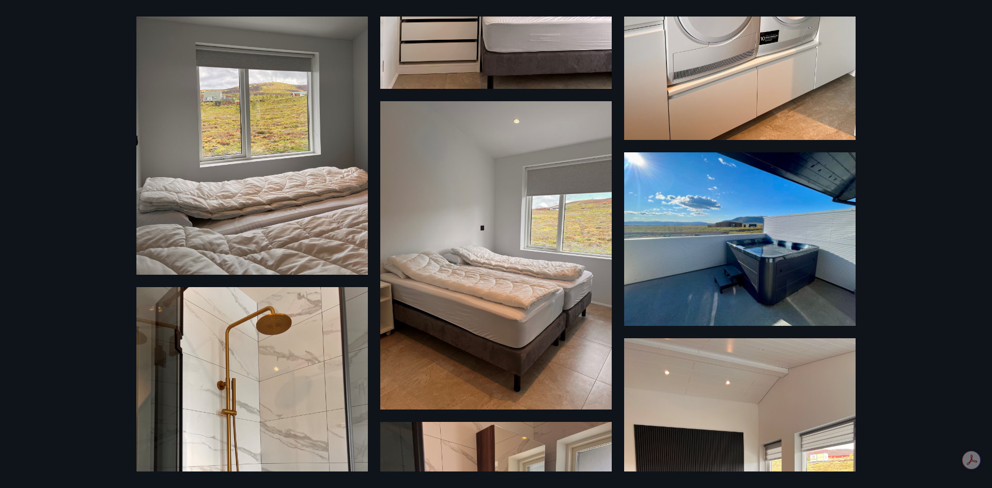
click at [744, 254] on img at bounding box center [739, 239] width 231 height 174
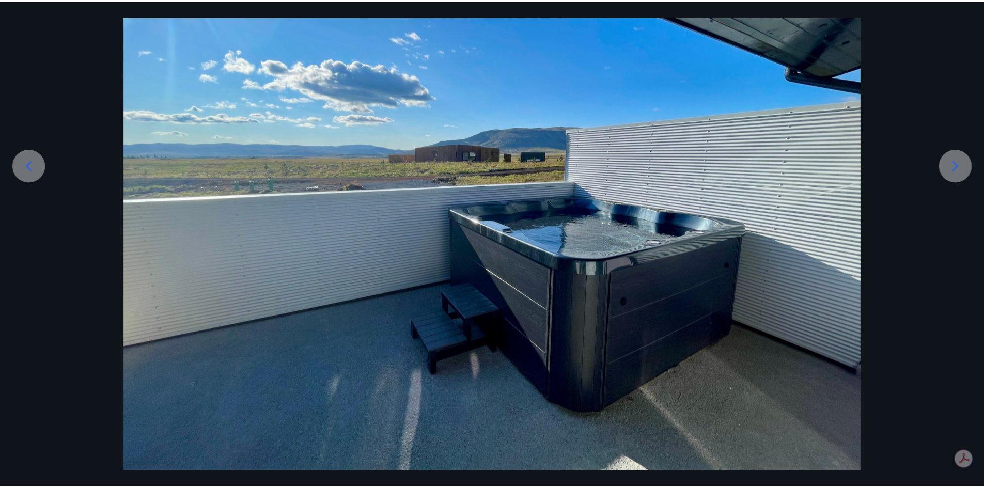
scroll to position [144, 0]
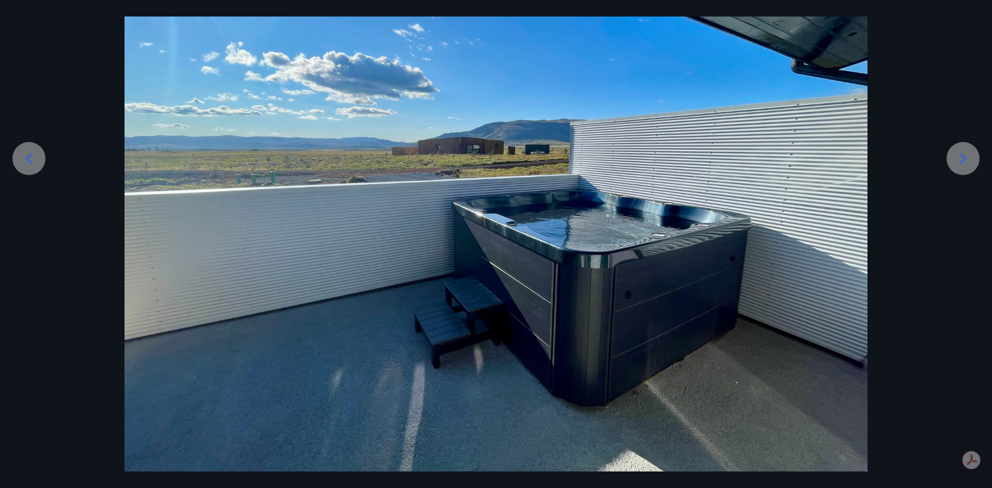
click at [77, 313] on div at bounding box center [496, 192] width 992 height 557
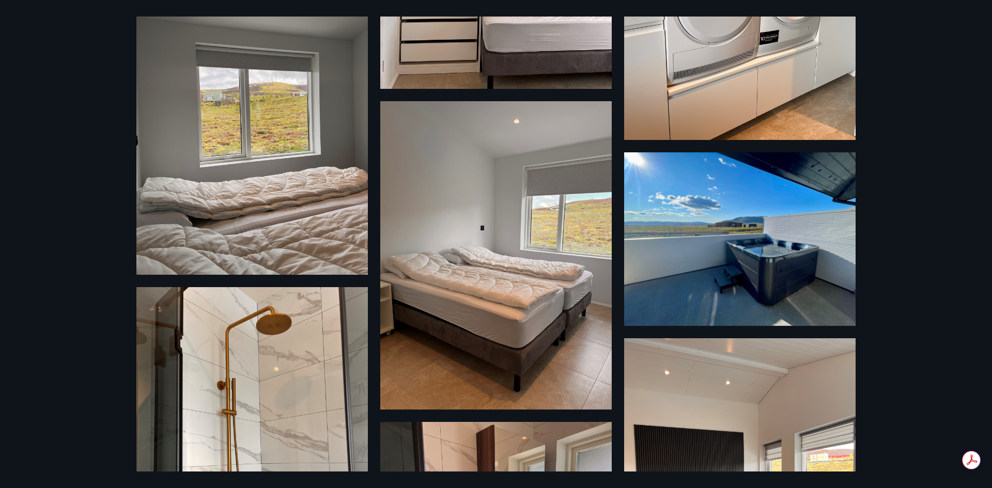
click at [41, 186] on div "24 Myndir" at bounding box center [496, 244] width 992 height 488
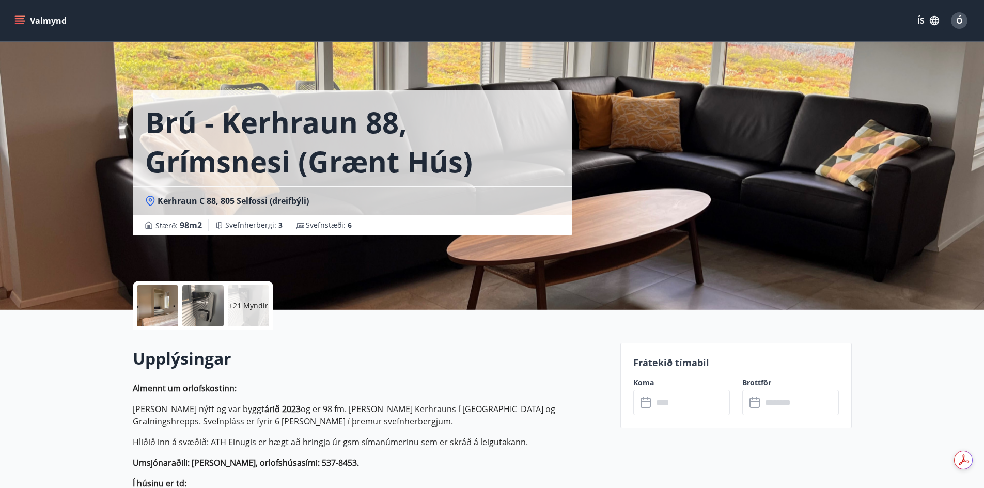
click at [20, 18] on icon "menu" at bounding box center [19, 18] width 9 height 1
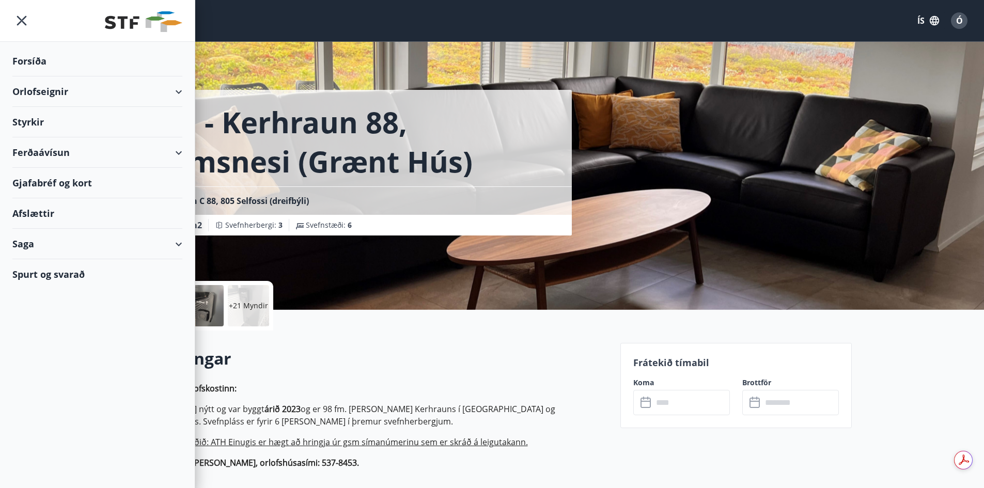
click at [176, 92] on div "Orlofseignir" at bounding box center [97, 91] width 170 height 30
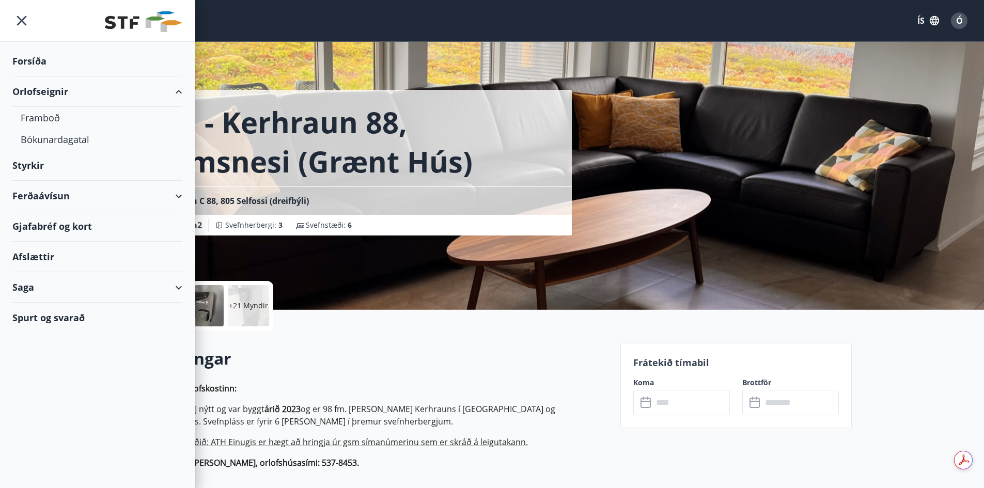
click at [179, 92] on div "Orlofseignir" at bounding box center [97, 91] width 170 height 30
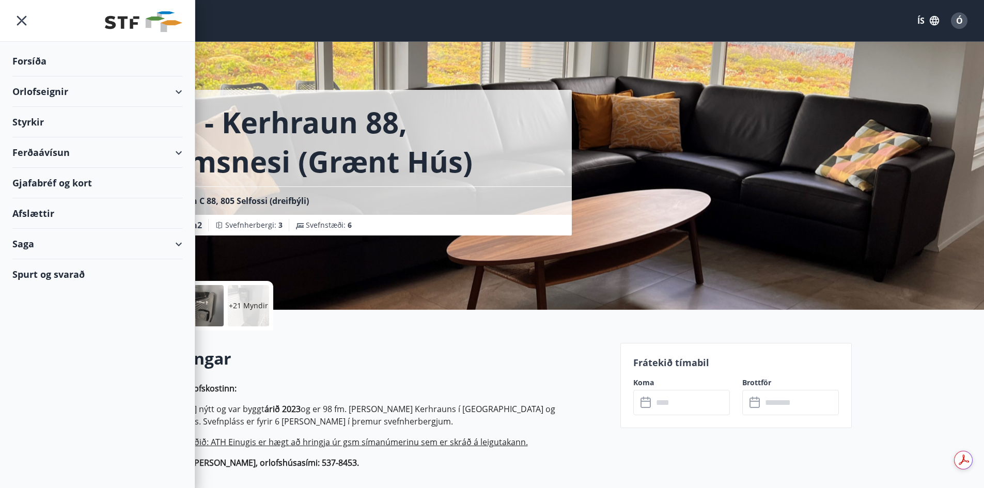
click at [175, 91] on div "Orlofseignir" at bounding box center [97, 91] width 170 height 30
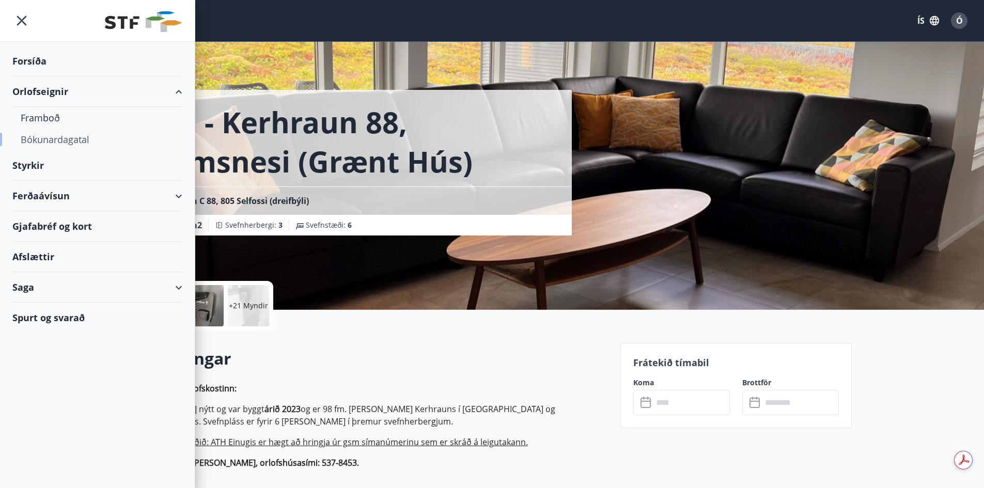
click at [55, 137] on div "Bókunardagatal" at bounding box center [97, 140] width 153 height 22
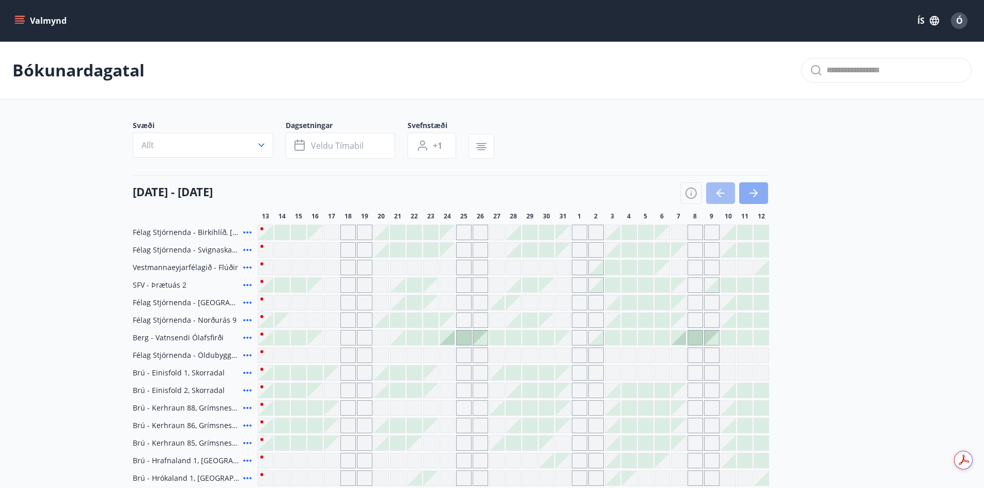
click at [761, 192] on button "button" at bounding box center [753, 193] width 29 height 22
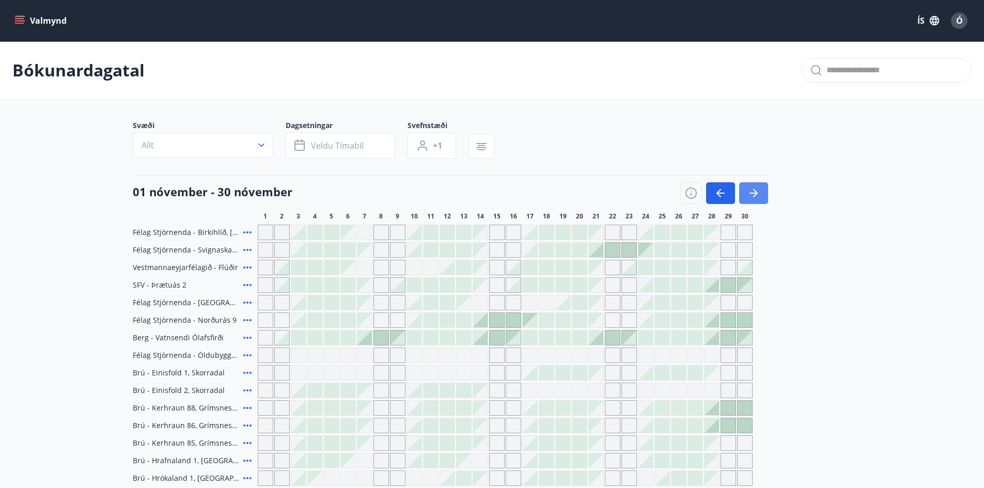
click at [755, 196] on icon "button" at bounding box center [754, 193] width 12 height 12
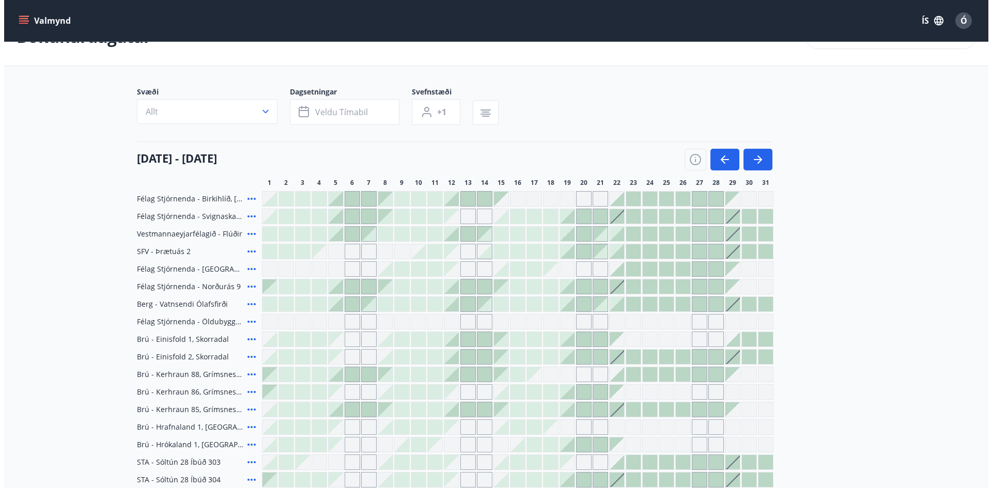
scroll to position [52, 0]
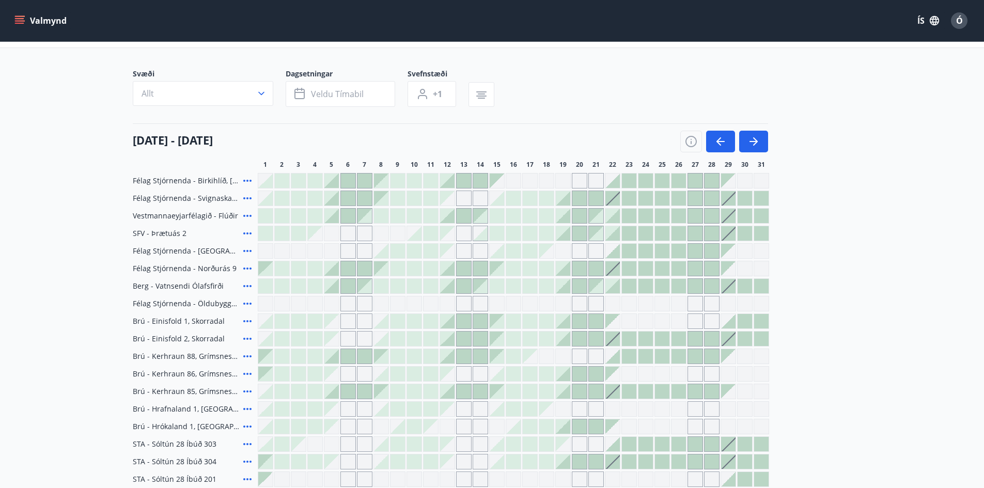
click at [446, 322] on div at bounding box center [447, 321] width 14 height 14
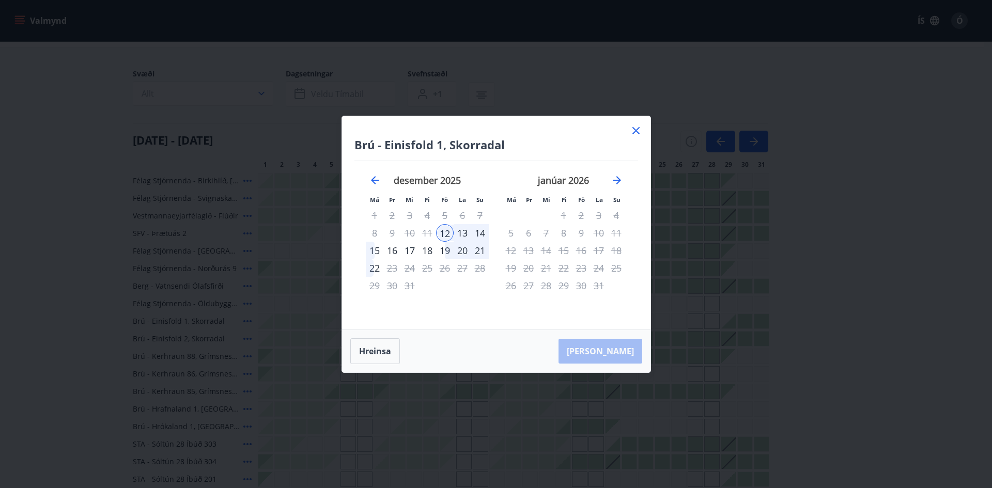
click at [375, 248] on div "15" at bounding box center [375, 251] width 18 height 18
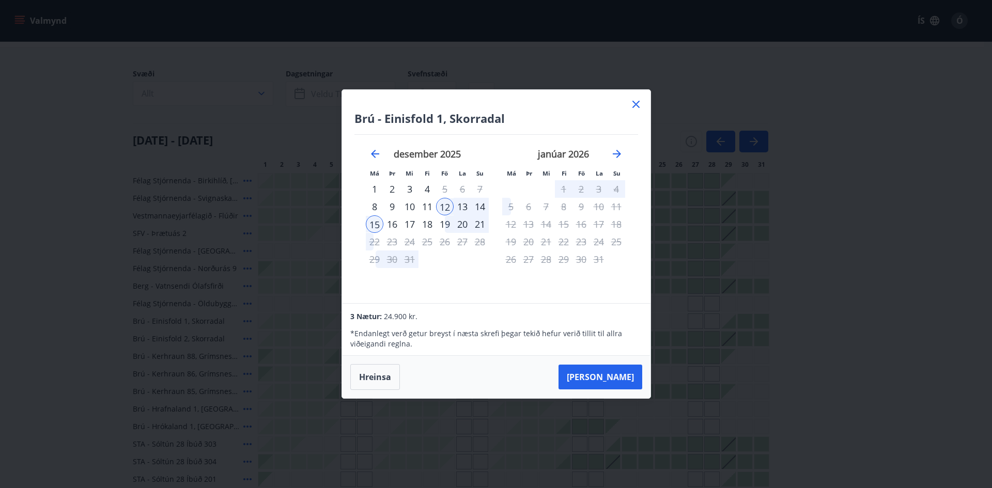
click at [609, 378] on button "[PERSON_NAME]" at bounding box center [600, 377] width 84 height 25
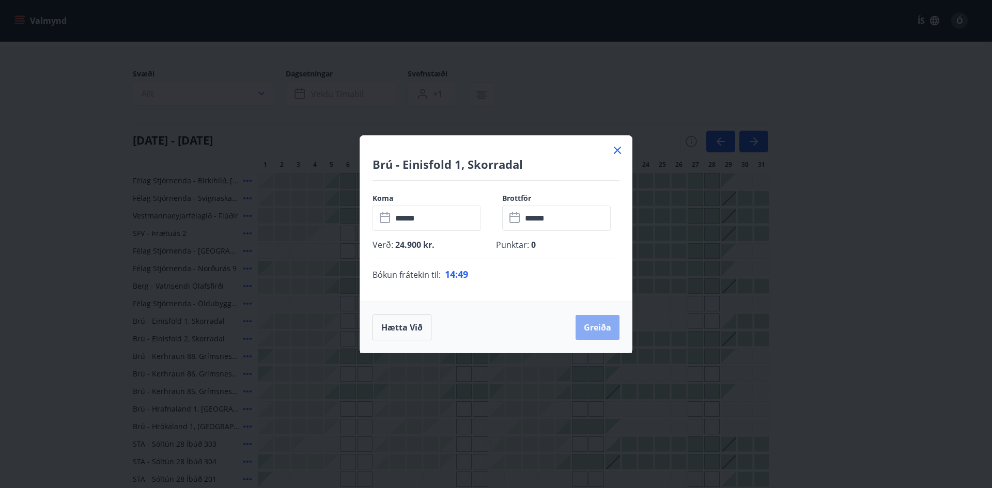
click at [600, 325] on button "Greiða" at bounding box center [598, 327] width 44 height 25
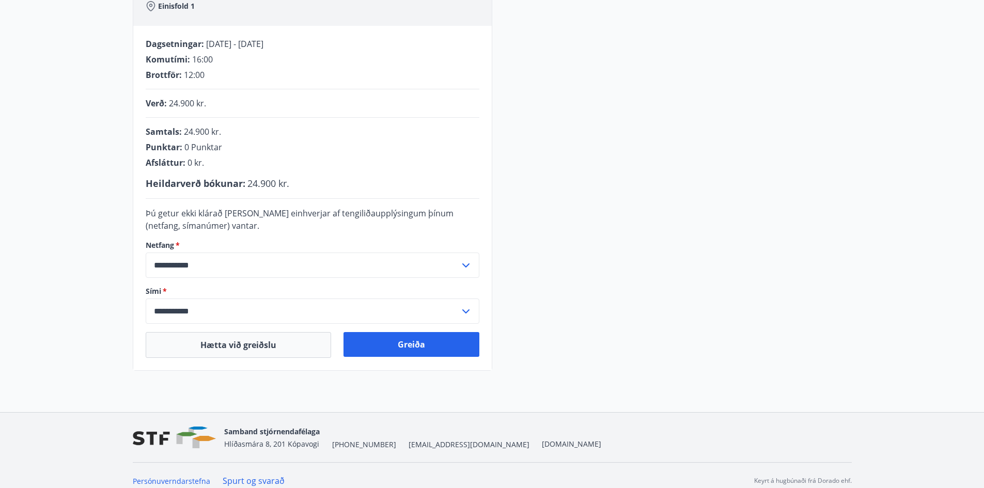
scroll to position [195, 0]
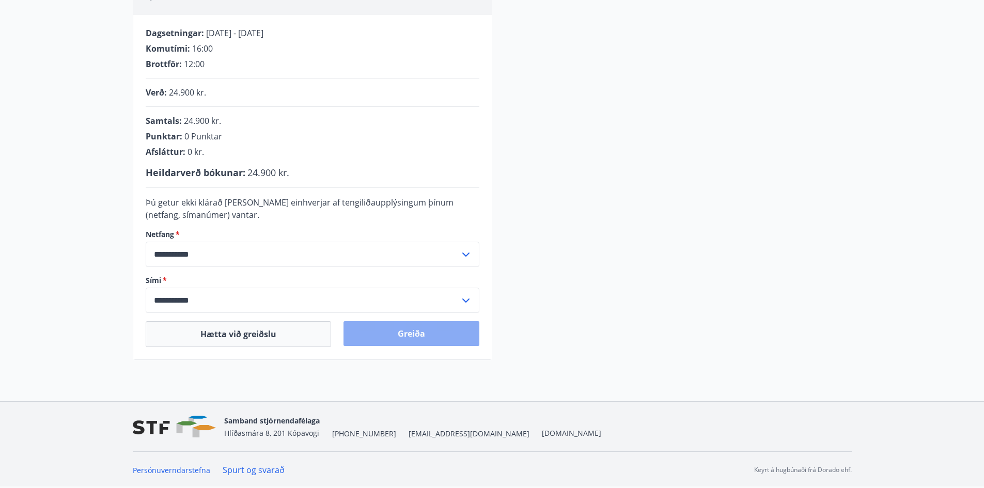
click at [407, 333] on button "Greiða" at bounding box center [412, 333] width 136 height 25
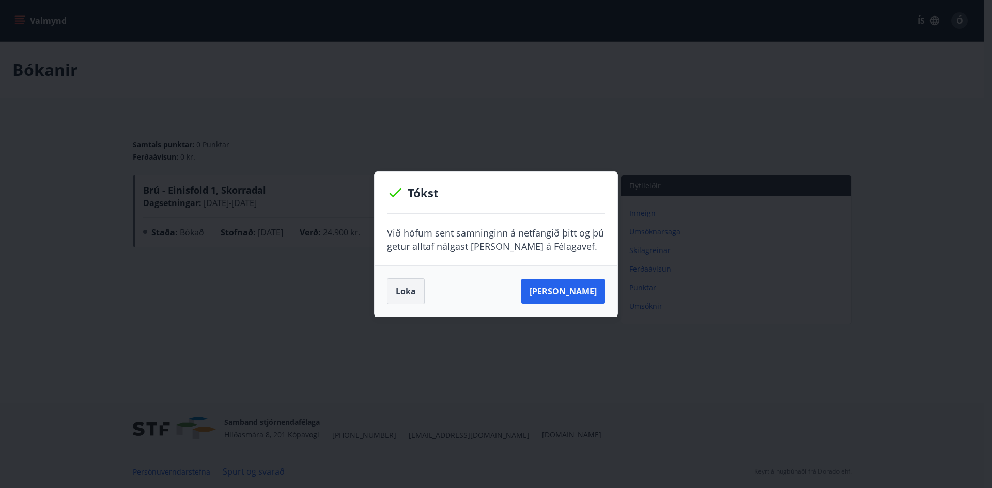
click at [397, 299] on button "Loka" at bounding box center [406, 291] width 38 height 26
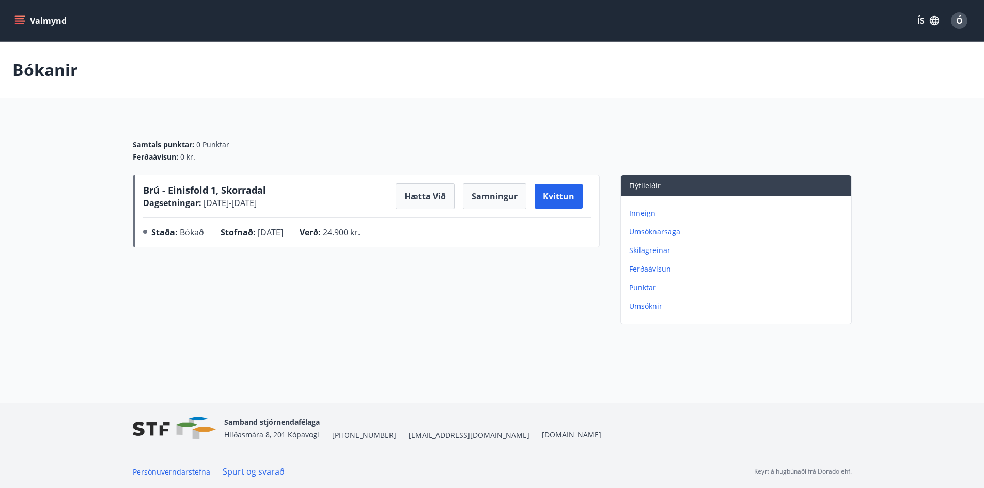
click at [239, 192] on span "Brú - Einisfold 1, Skorradal" at bounding box center [204, 190] width 123 height 12
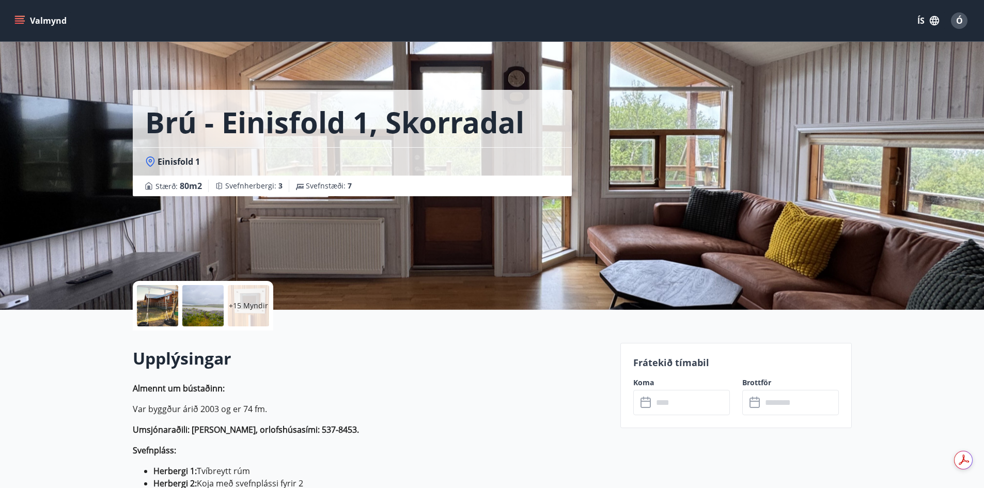
click at [259, 316] on div "+15 Myndir" at bounding box center [248, 305] width 41 height 41
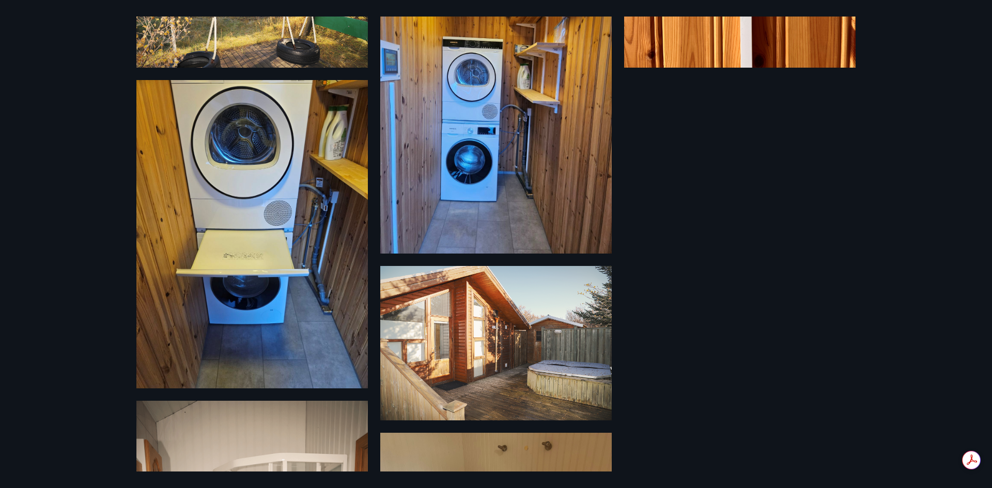
scroll to position [436, 0]
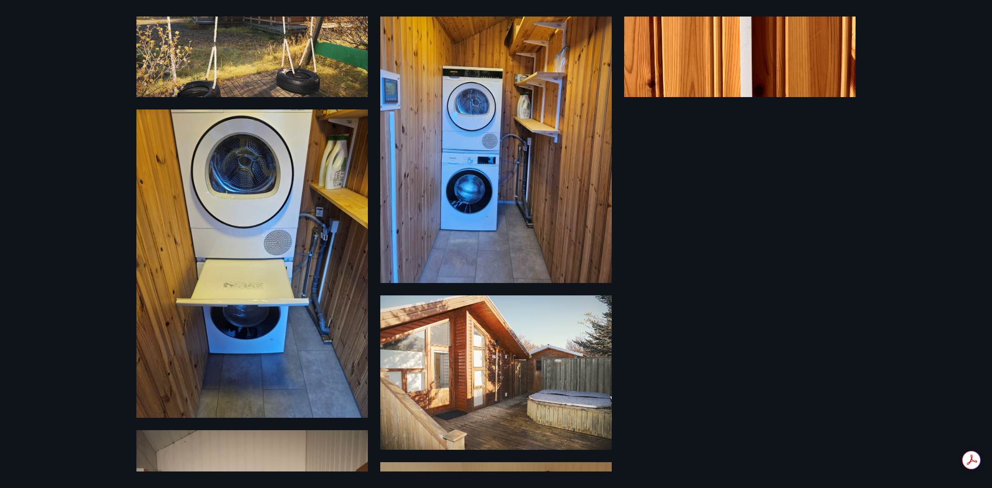
click at [536, 369] on img at bounding box center [495, 373] width 231 height 154
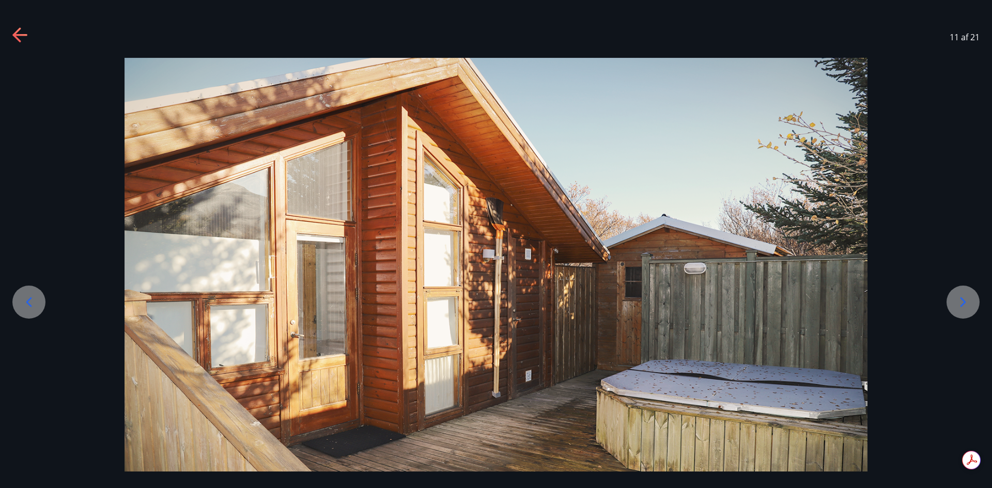
click at [52, 403] on div at bounding box center [496, 305] width 992 height 495
drag, startPoint x: 11, startPoint y: 37, endPoint x: 18, endPoint y: 35, distance: 7.0
click at [17, 35] on div "11 af 21" at bounding box center [496, 37] width 992 height 41
click at [19, 35] on icon at bounding box center [19, 35] width 14 height 2
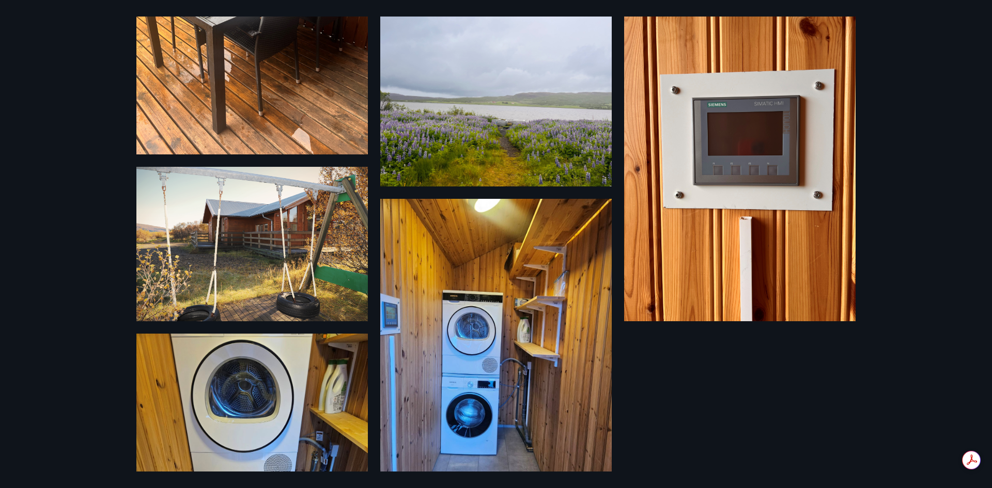
scroll to position [52, 0]
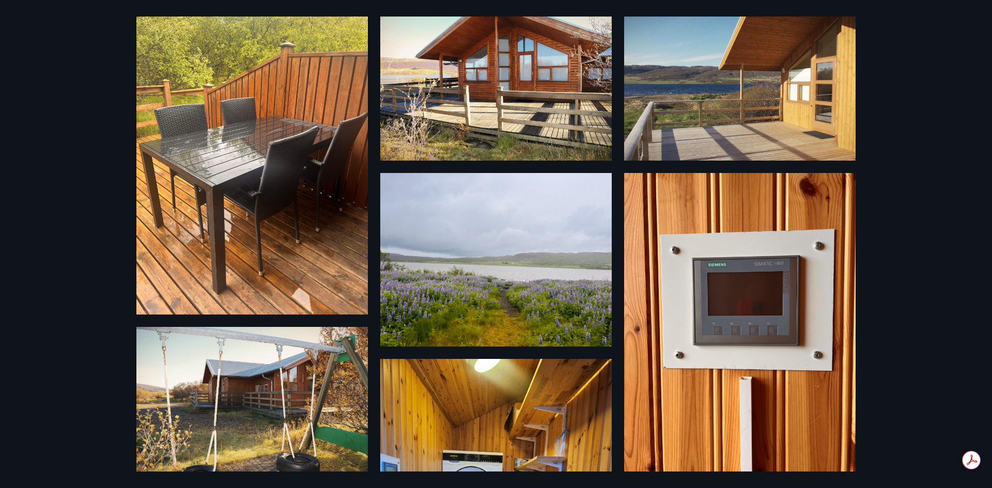
click at [513, 267] on img at bounding box center [495, 260] width 231 height 174
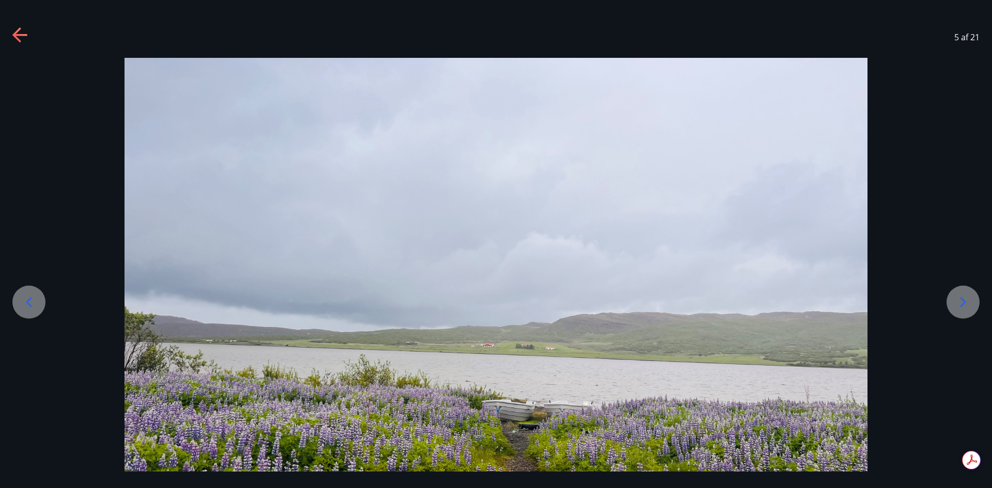
click at [17, 32] on icon at bounding box center [16, 34] width 8 height 14
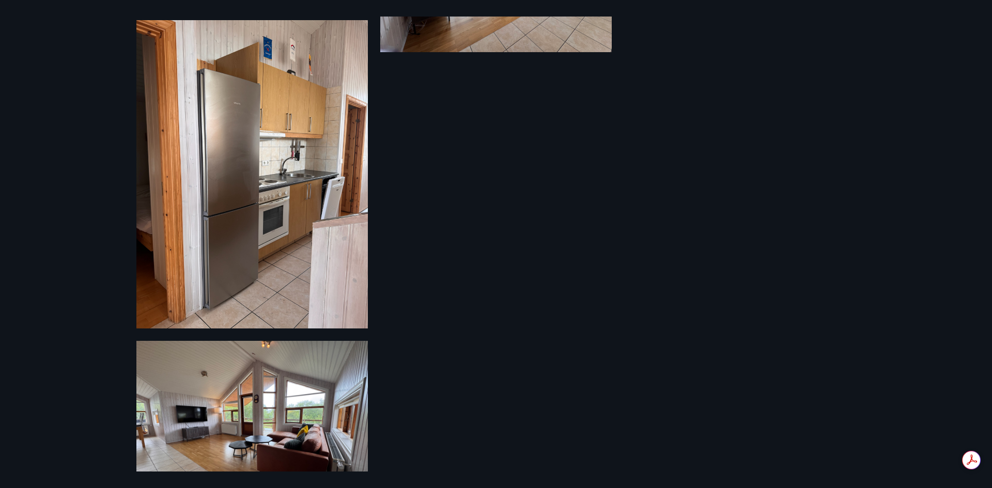
scroll to position [1573, 0]
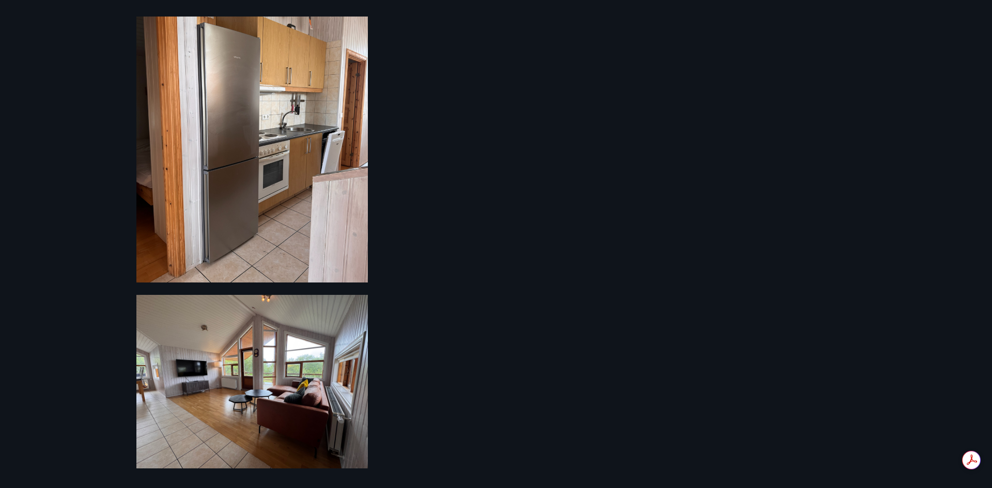
click at [175, 366] on img at bounding box center [251, 382] width 231 height 174
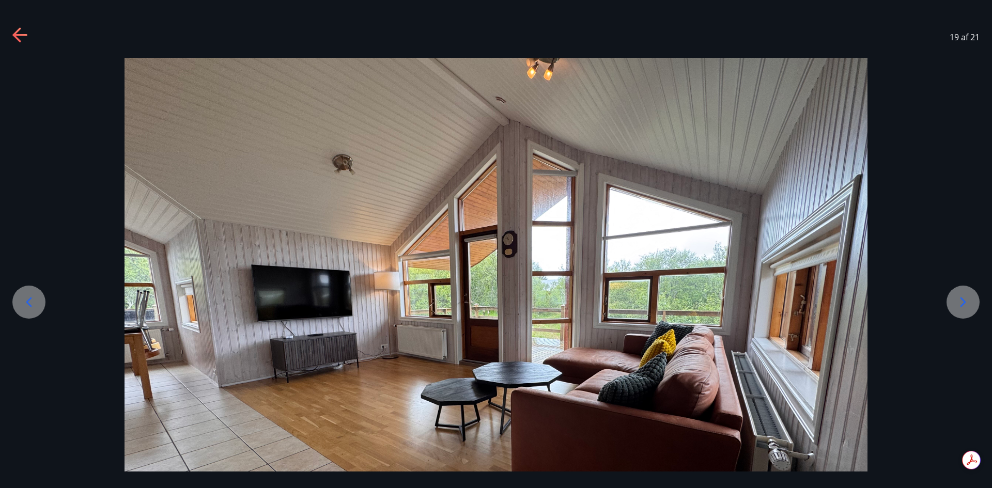
click at [42, 384] on div at bounding box center [496, 336] width 992 height 557
click at [15, 36] on icon at bounding box center [16, 34] width 8 height 14
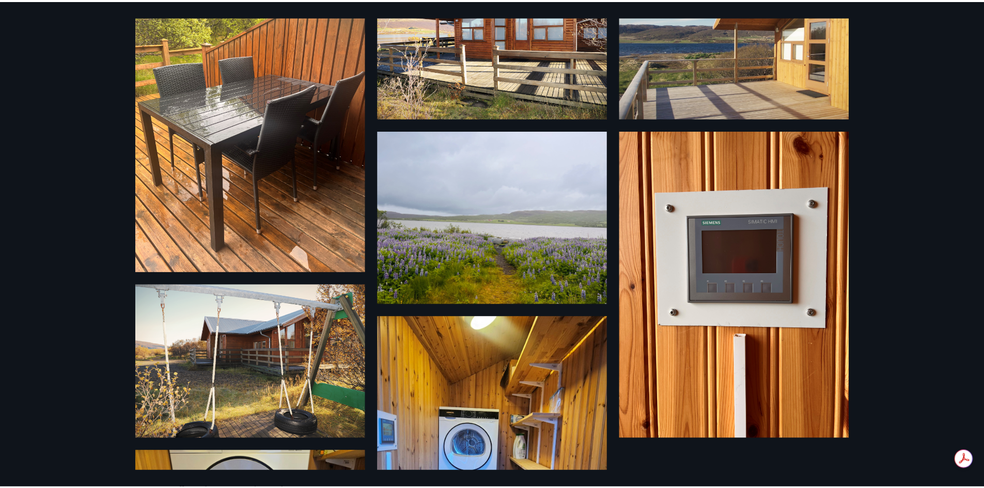
scroll to position [0, 0]
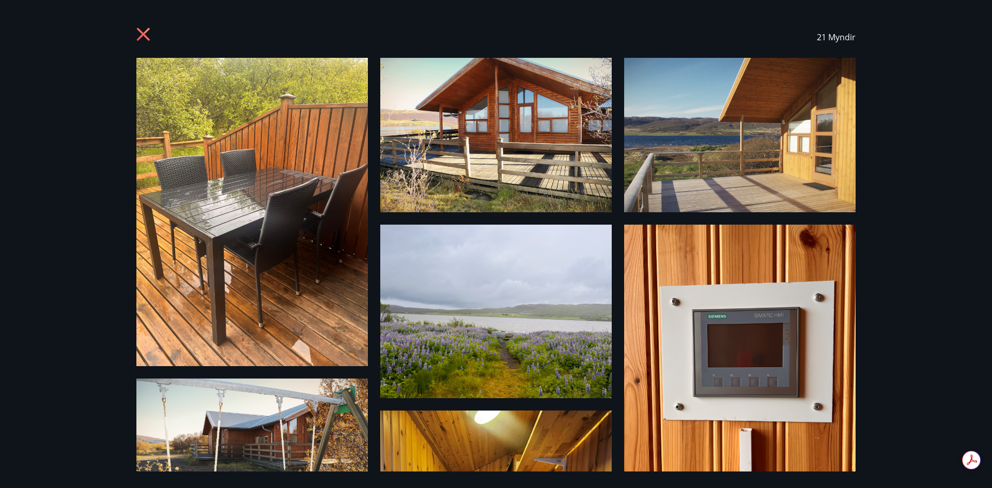
click at [146, 32] on icon at bounding box center [143, 34] width 13 height 13
